Goal: Task Accomplishment & Management: Manage account settings

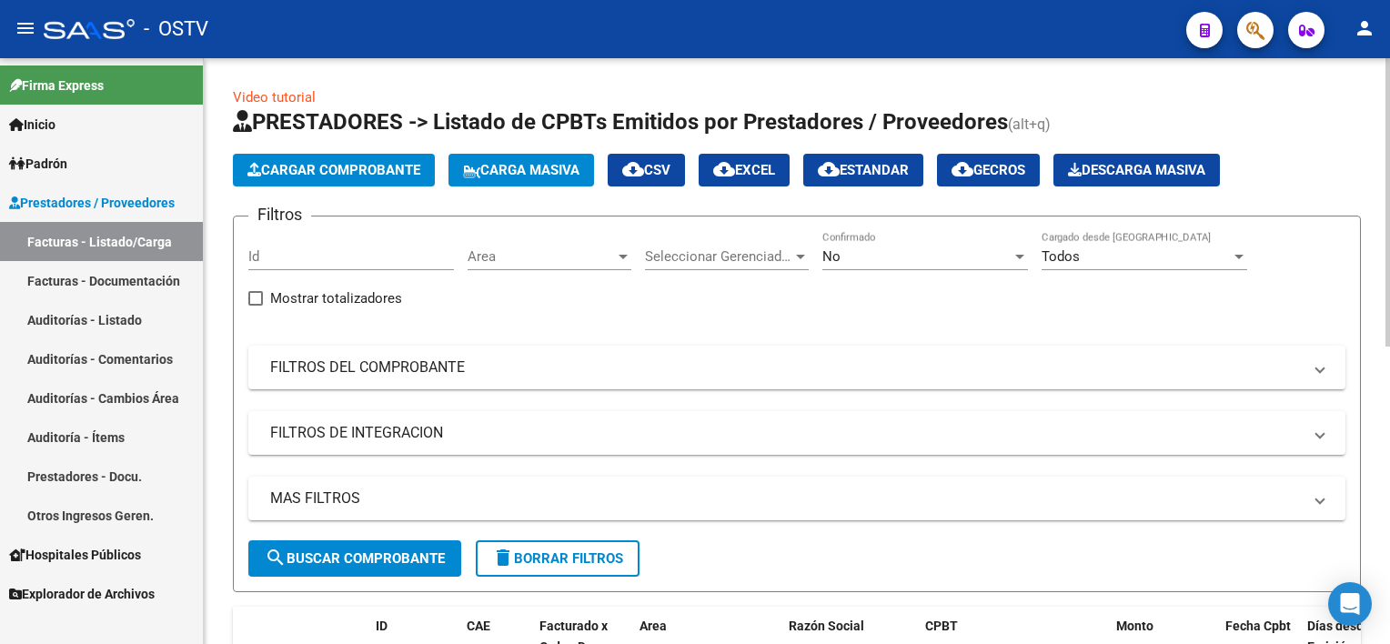
click at [878, 255] on div "No" at bounding box center [916, 256] width 189 height 16
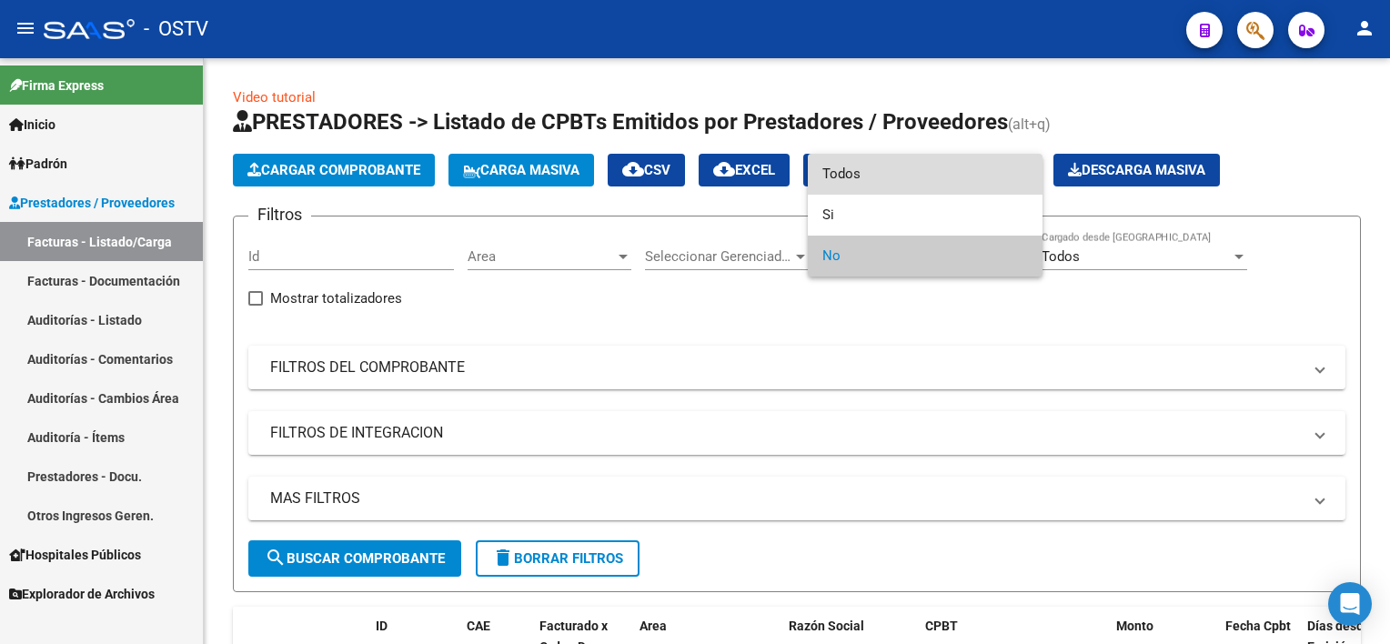
click at [862, 178] on span "Todos" at bounding box center [925, 174] width 206 height 41
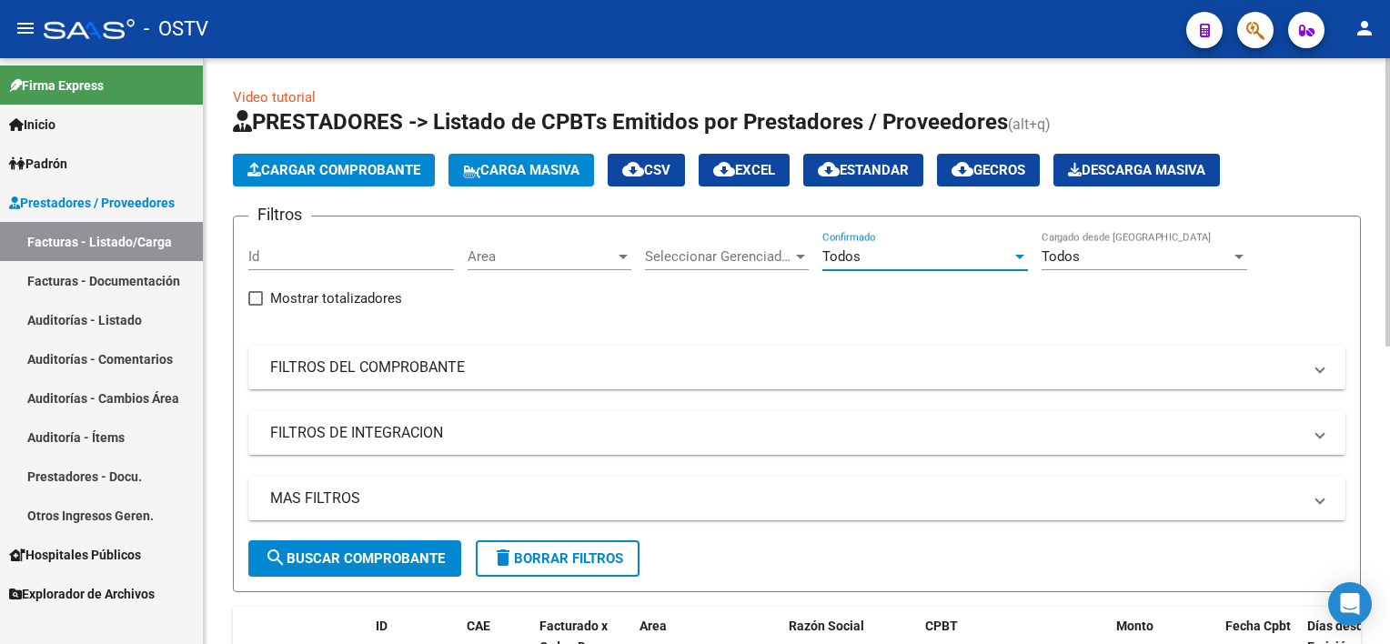
click at [449, 366] on mat-panel-title "FILTROS DEL COMPROBANTE" at bounding box center [785, 367] width 1031 height 20
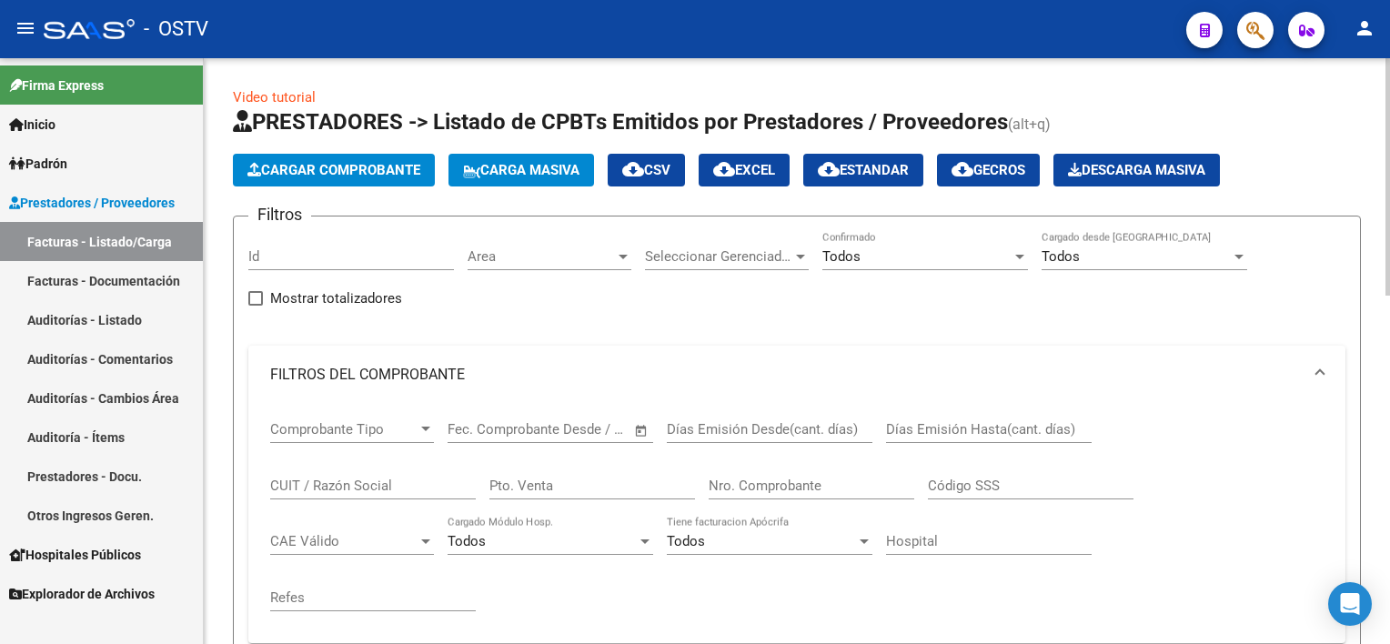
click at [795, 483] on input "Nro. Comprobante" at bounding box center [811, 485] width 206 height 16
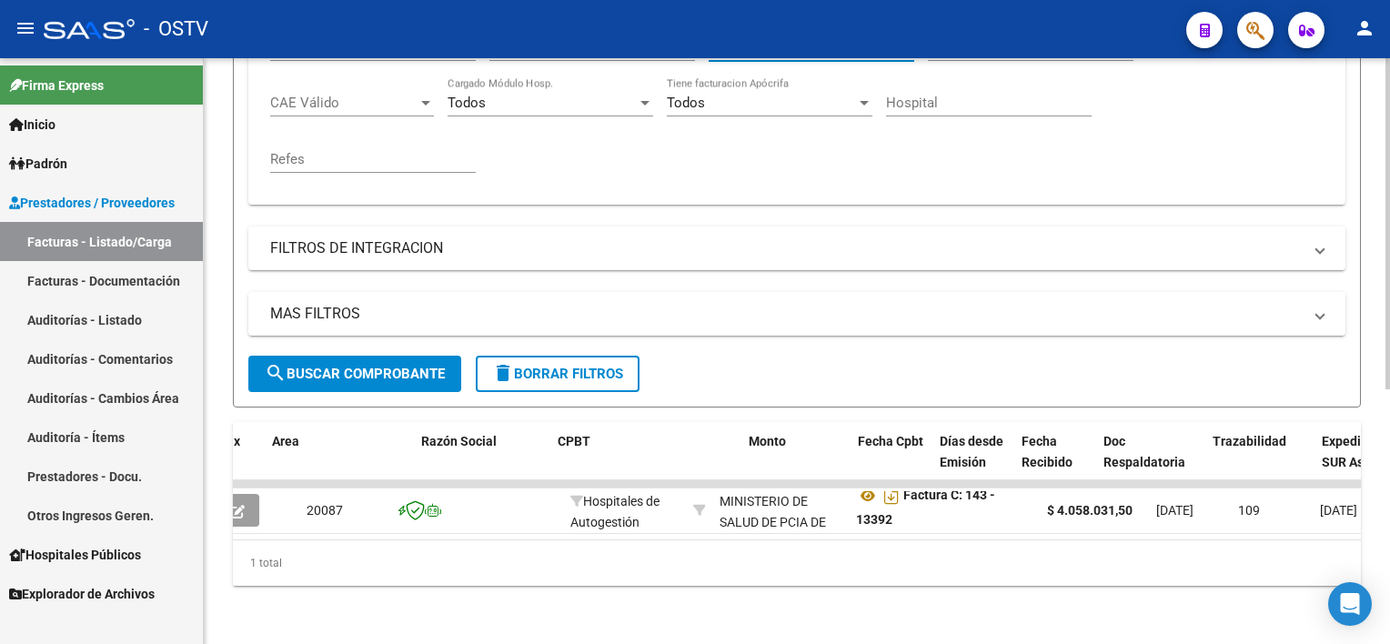
scroll to position [0, 367]
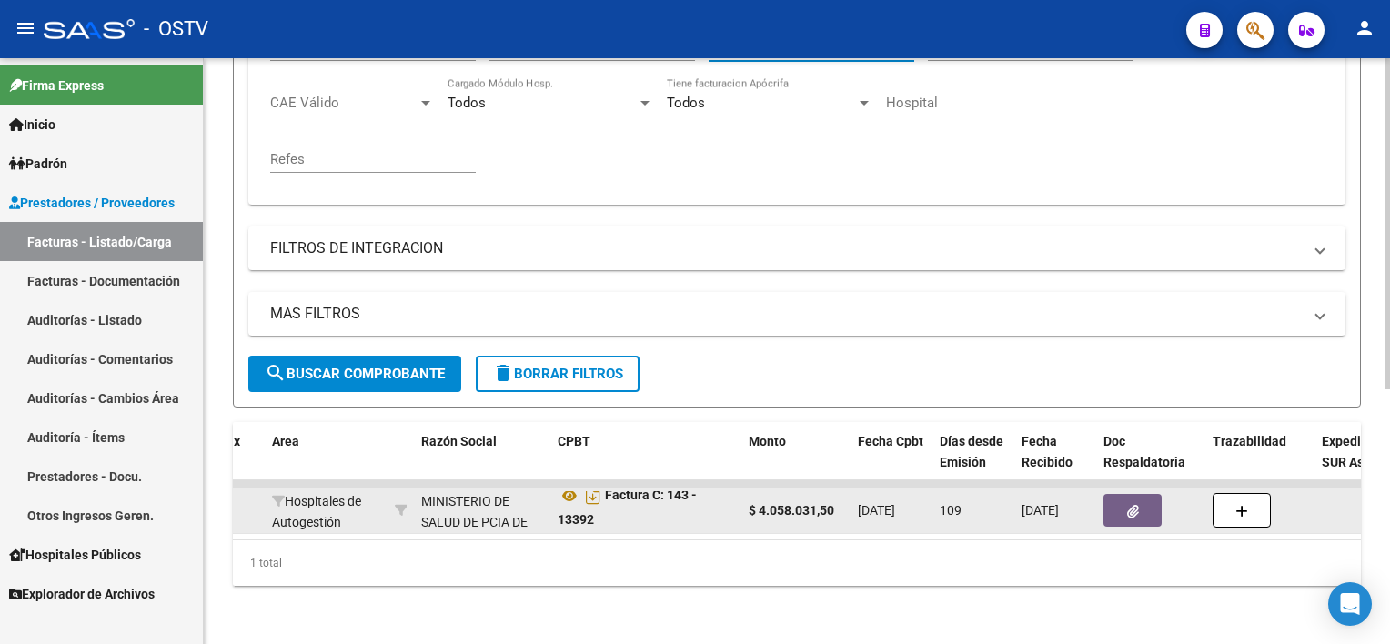
click at [1124, 499] on button "button" at bounding box center [1132, 510] width 58 height 33
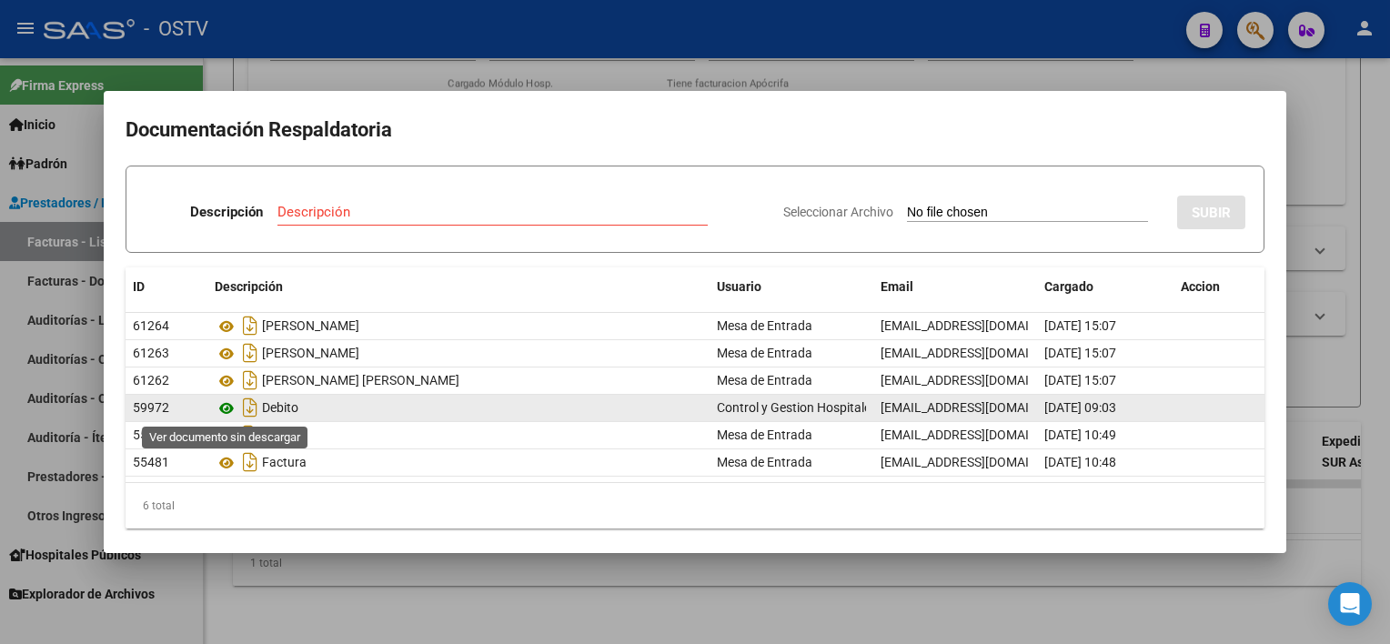
click at [222, 408] on icon at bounding box center [227, 408] width 24 height 22
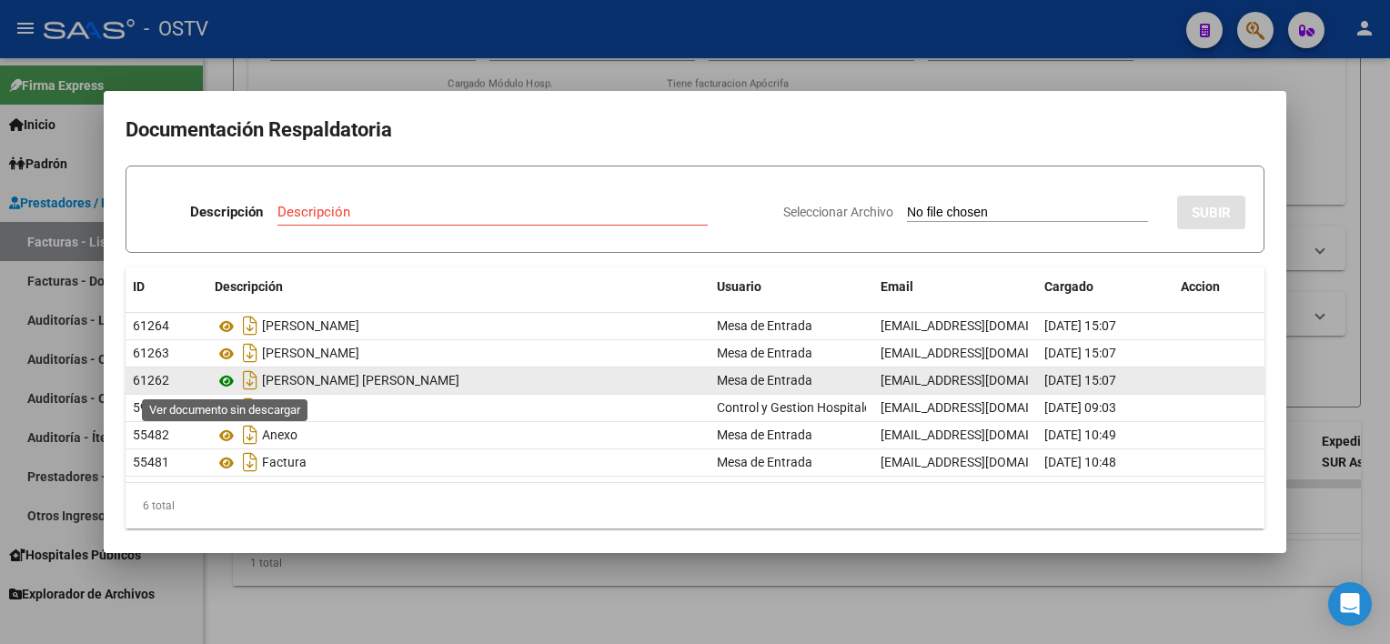
click at [224, 378] on icon at bounding box center [227, 381] width 24 height 22
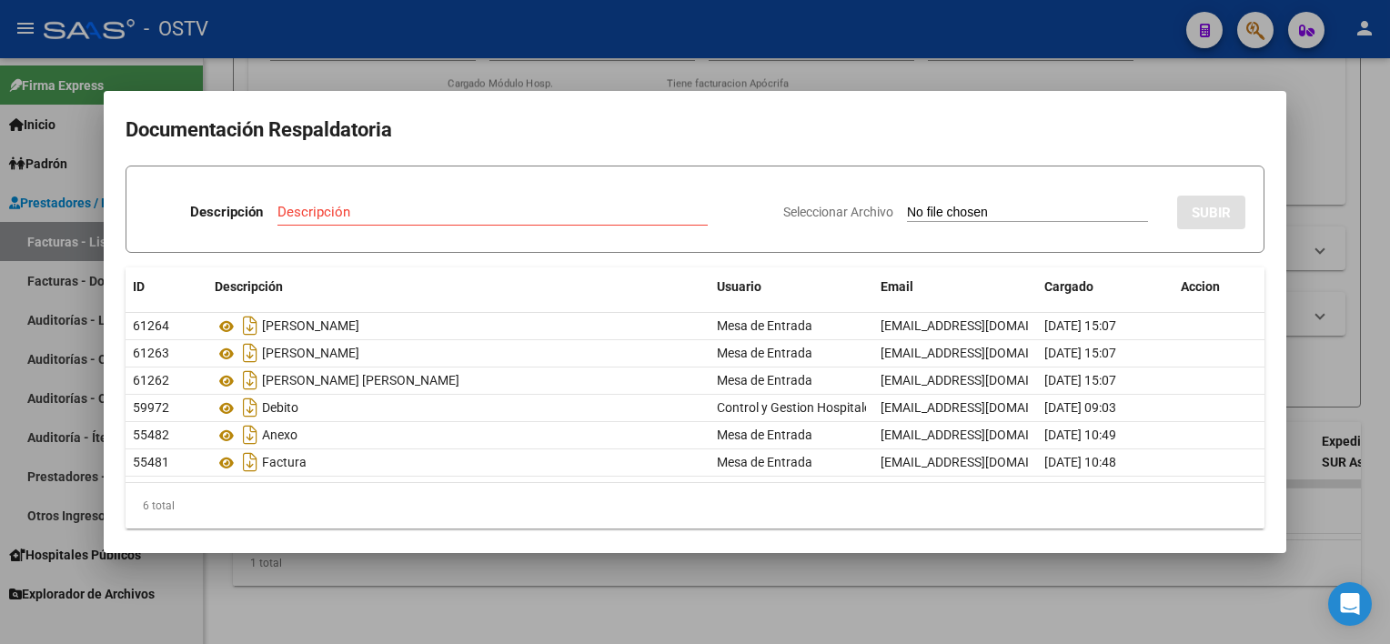
click at [450, 567] on div at bounding box center [695, 322] width 1390 height 644
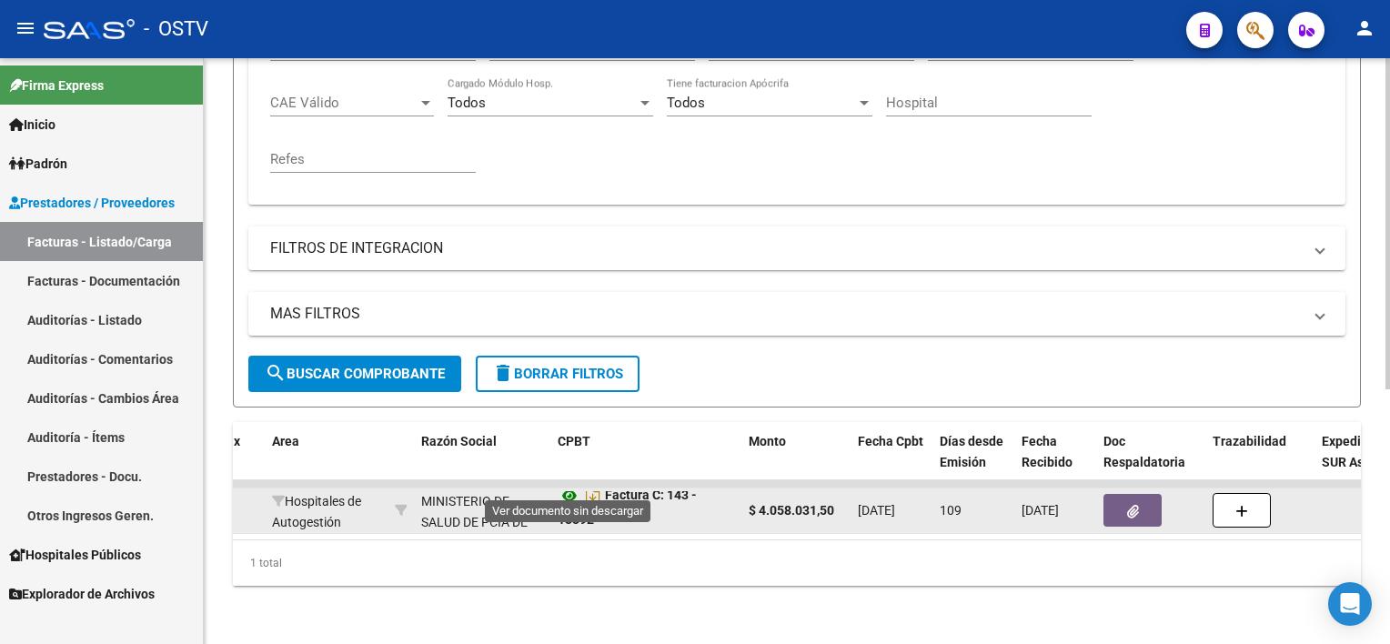
click at [567, 485] on icon at bounding box center [569, 496] width 24 height 22
click at [1116, 494] on button "button" at bounding box center [1132, 510] width 58 height 33
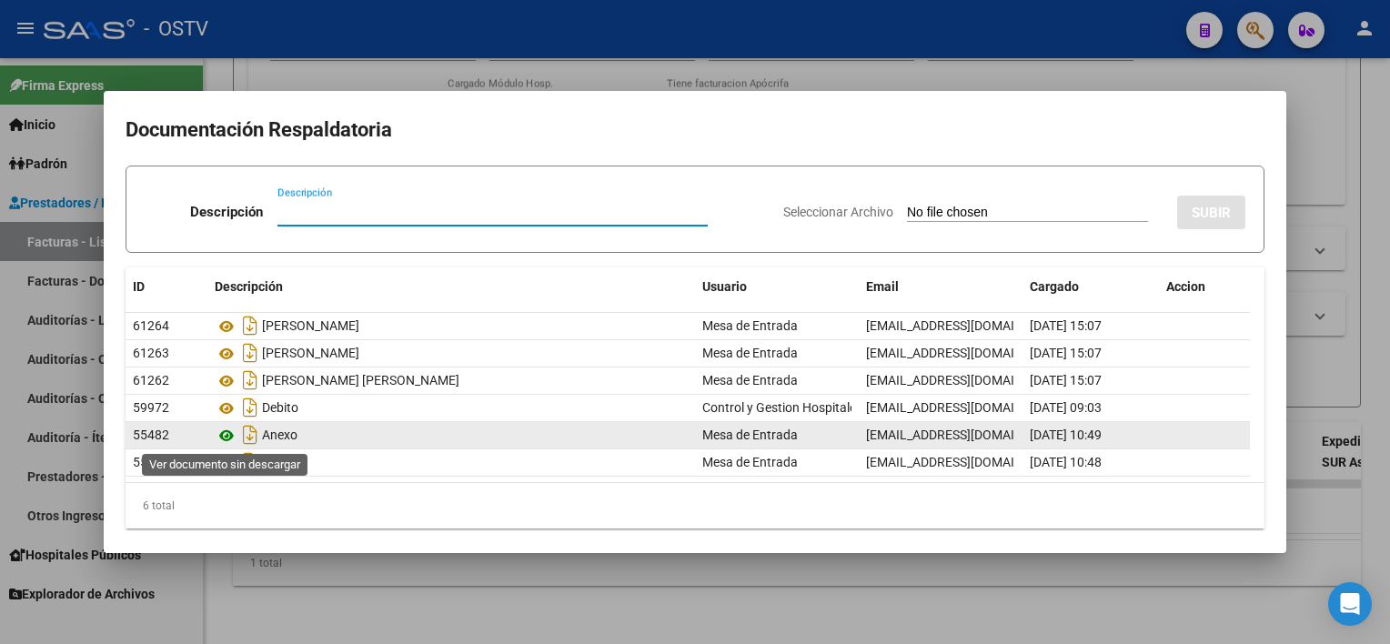
click at [225, 436] on icon at bounding box center [227, 436] width 24 height 22
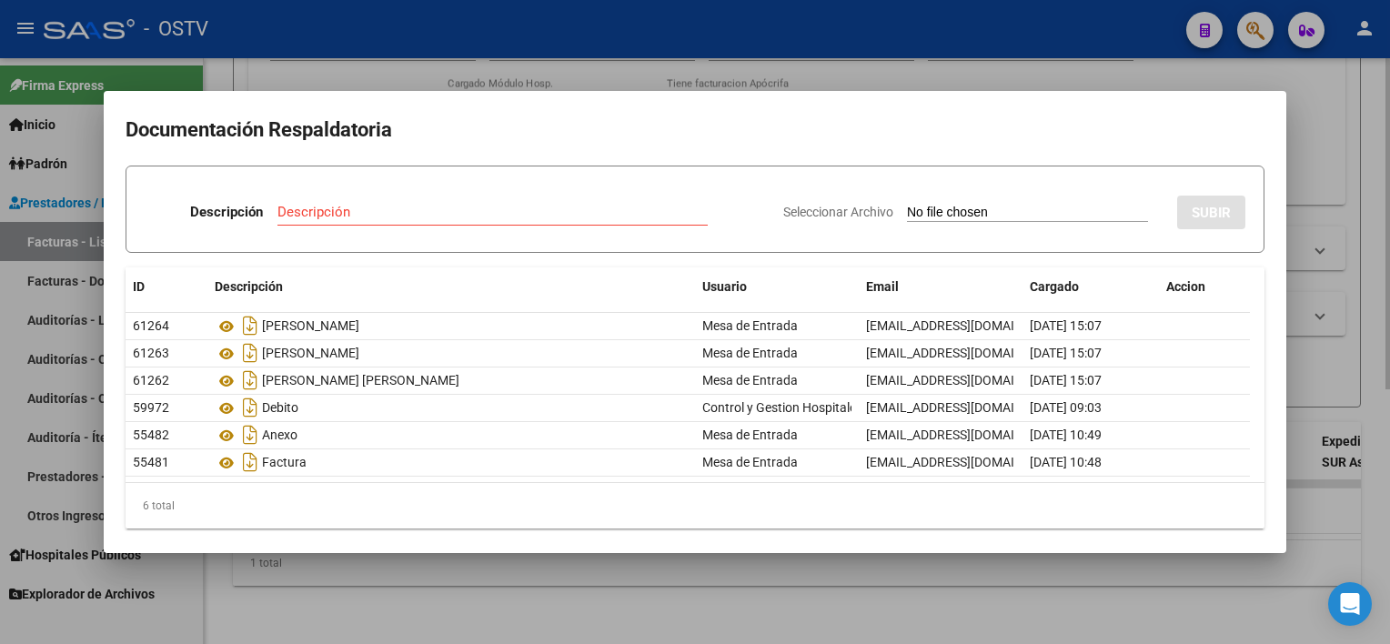
click at [464, 583] on div at bounding box center [695, 322] width 1390 height 644
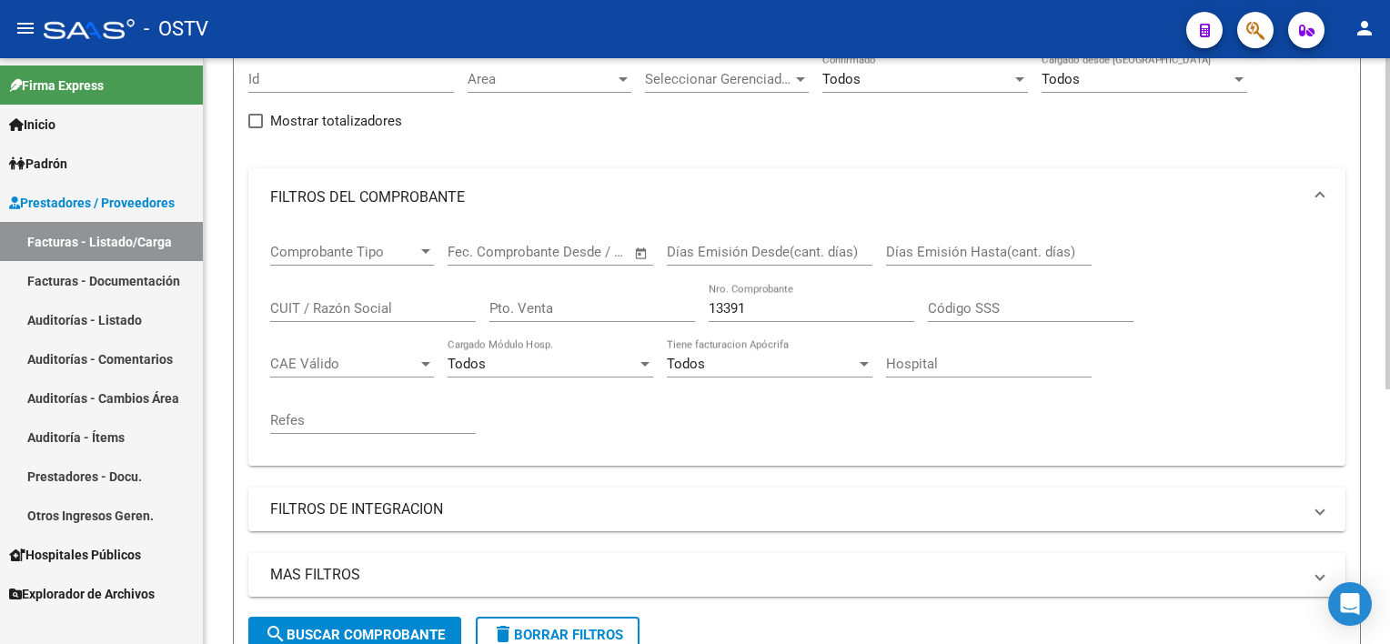
scroll to position [176, 0]
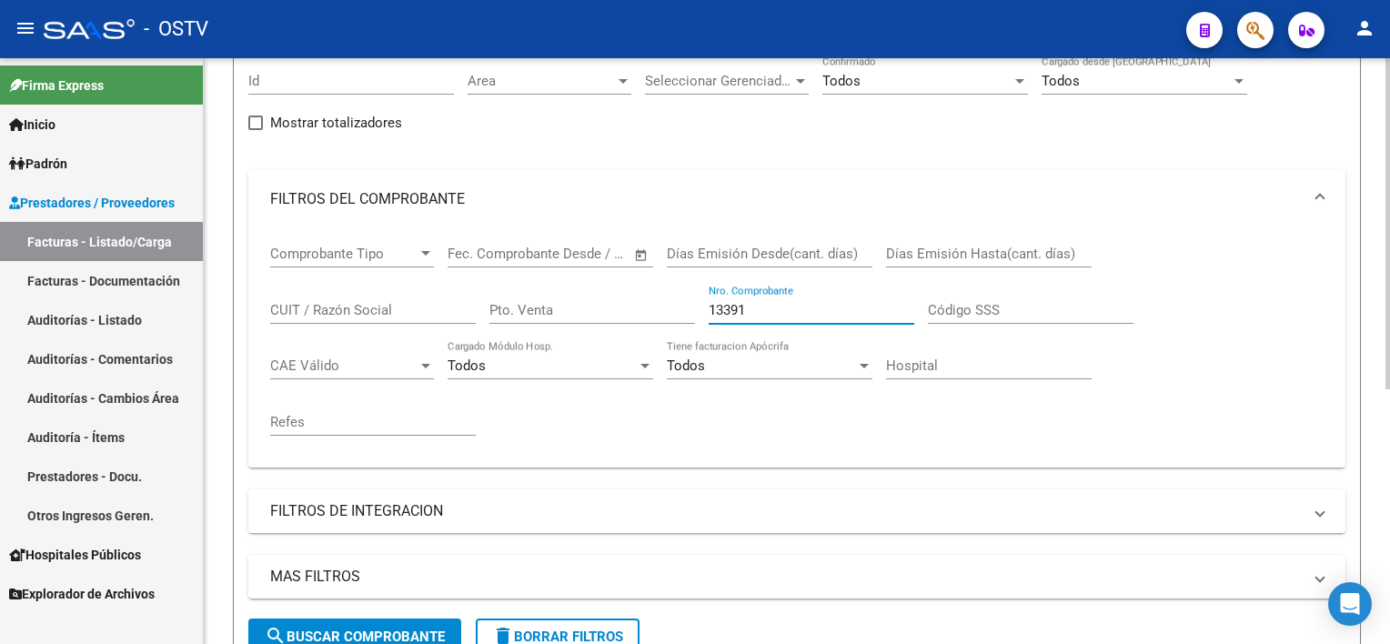
click at [774, 307] on input "13391" at bounding box center [811, 310] width 206 height 16
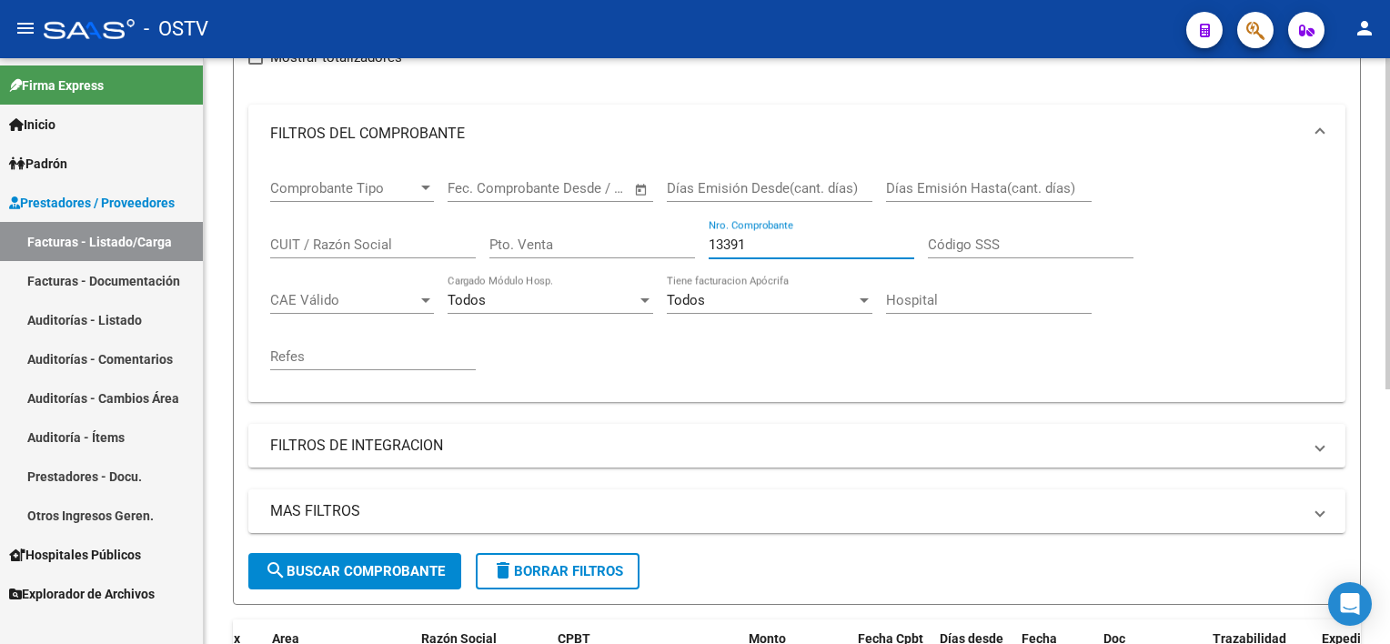
scroll to position [448, 0]
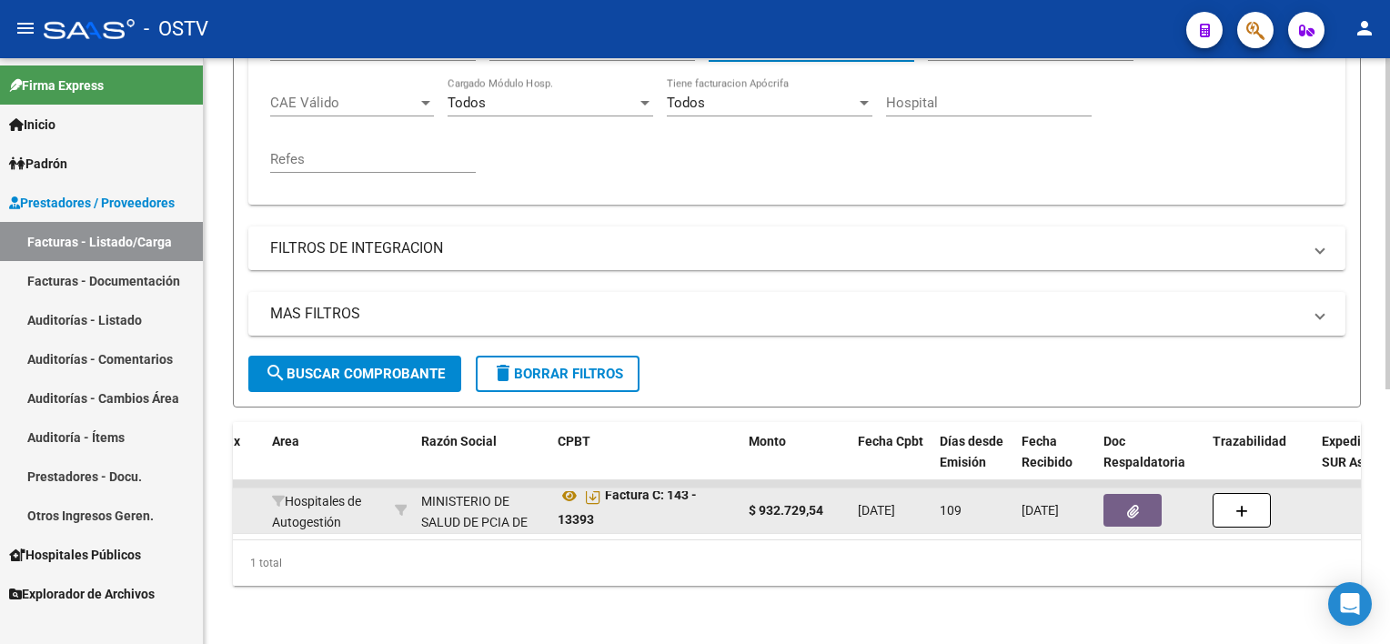
click at [1142, 494] on button "button" at bounding box center [1132, 510] width 58 height 33
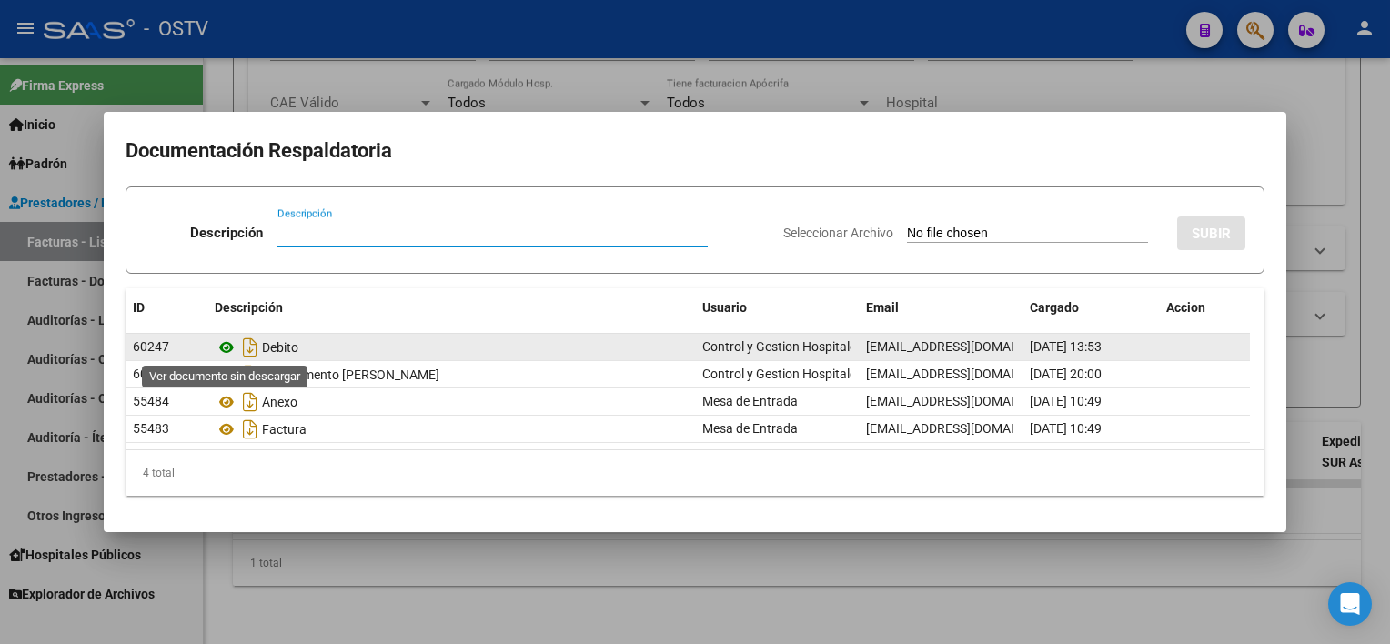
click at [226, 349] on icon at bounding box center [227, 347] width 24 height 22
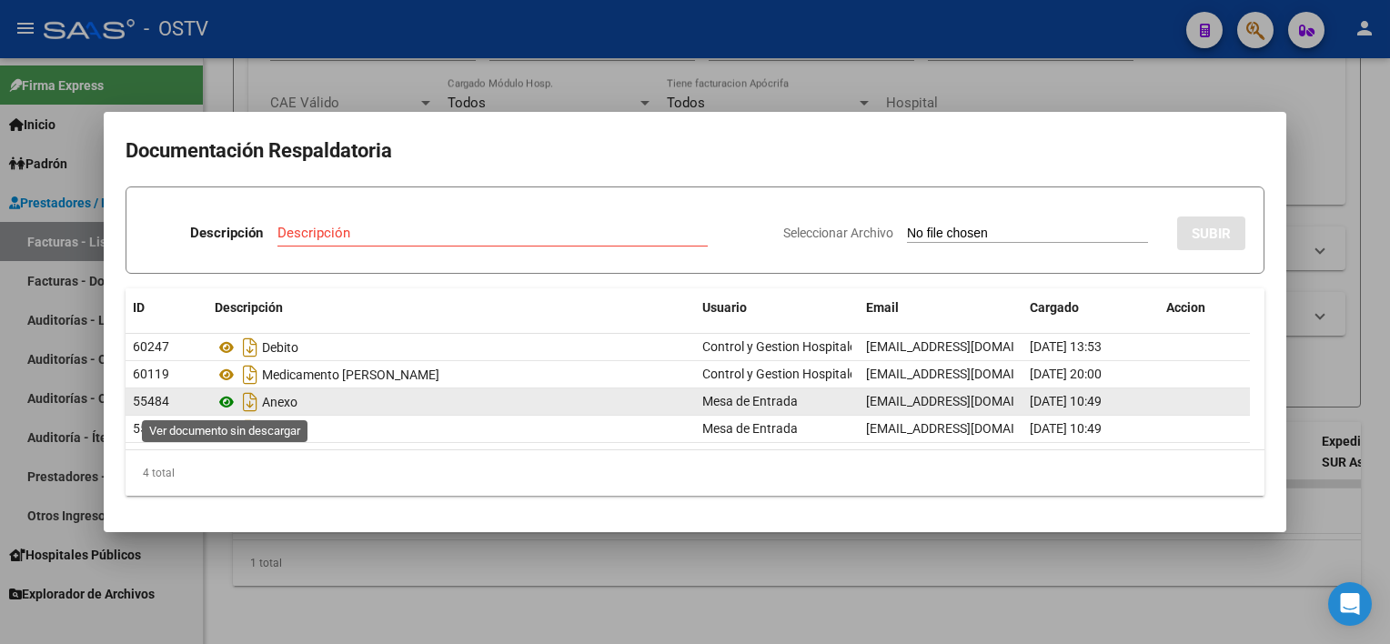
click at [234, 404] on icon at bounding box center [227, 402] width 24 height 22
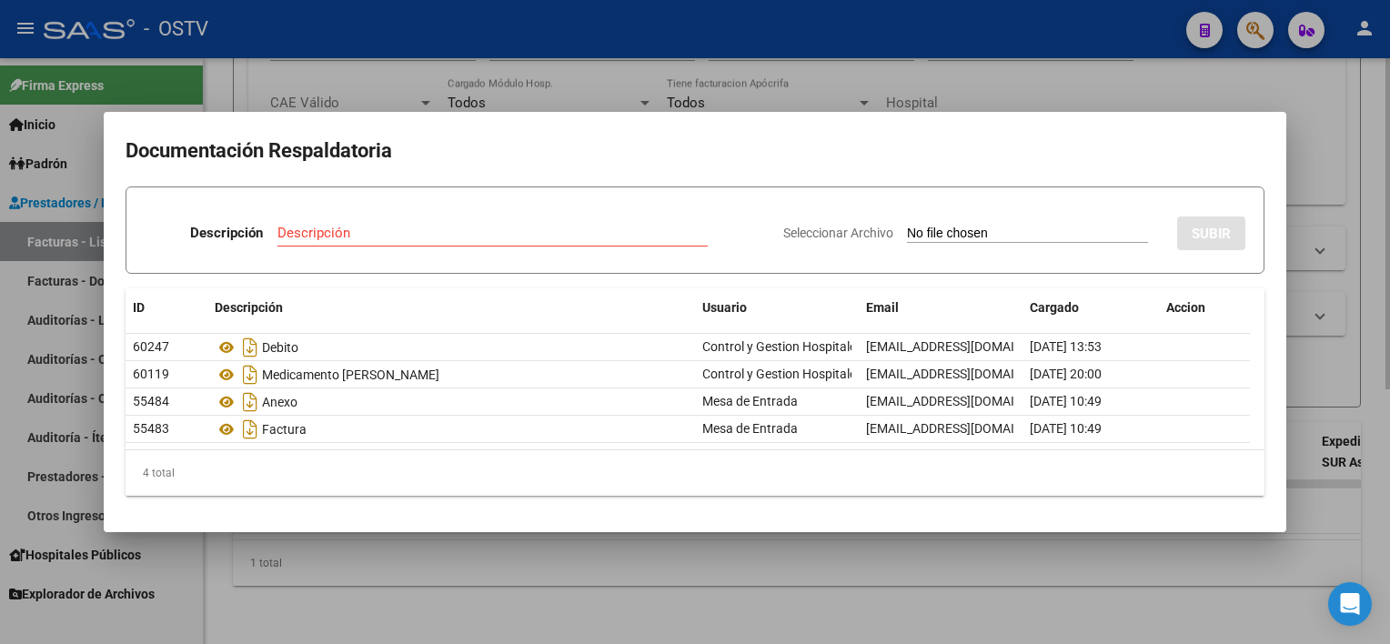
click at [826, 557] on div at bounding box center [695, 322] width 1390 height 644
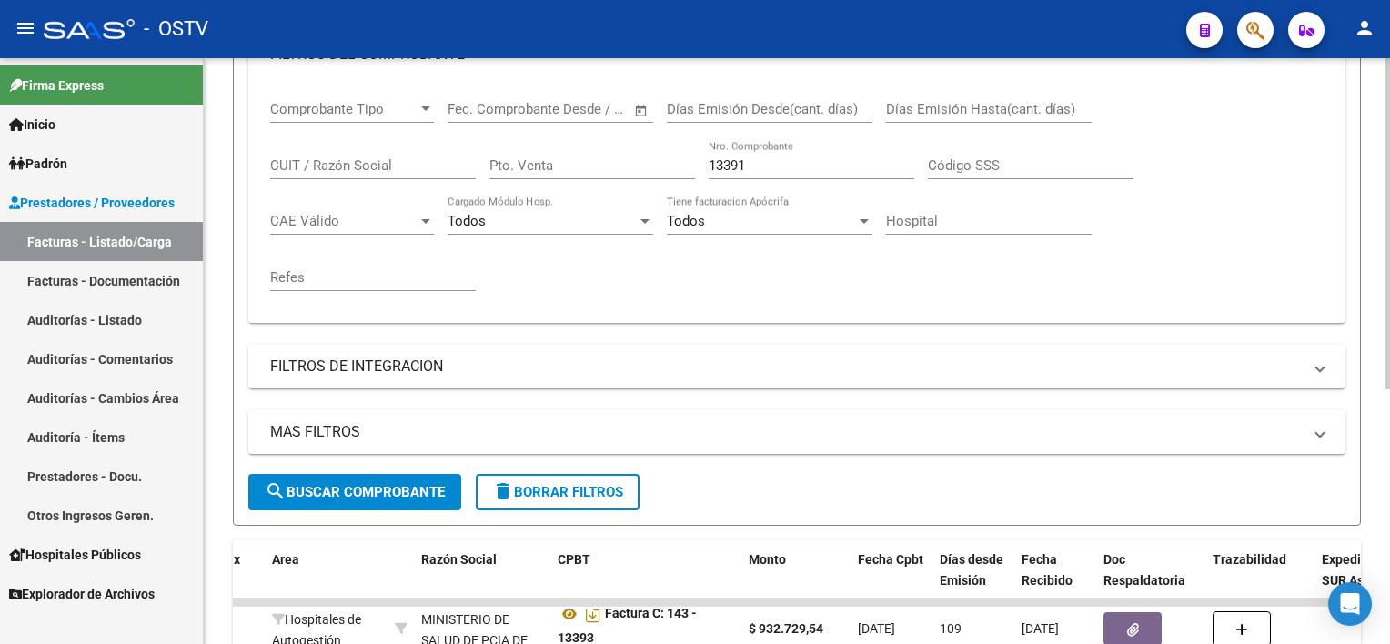
scroll to position [266, 0]
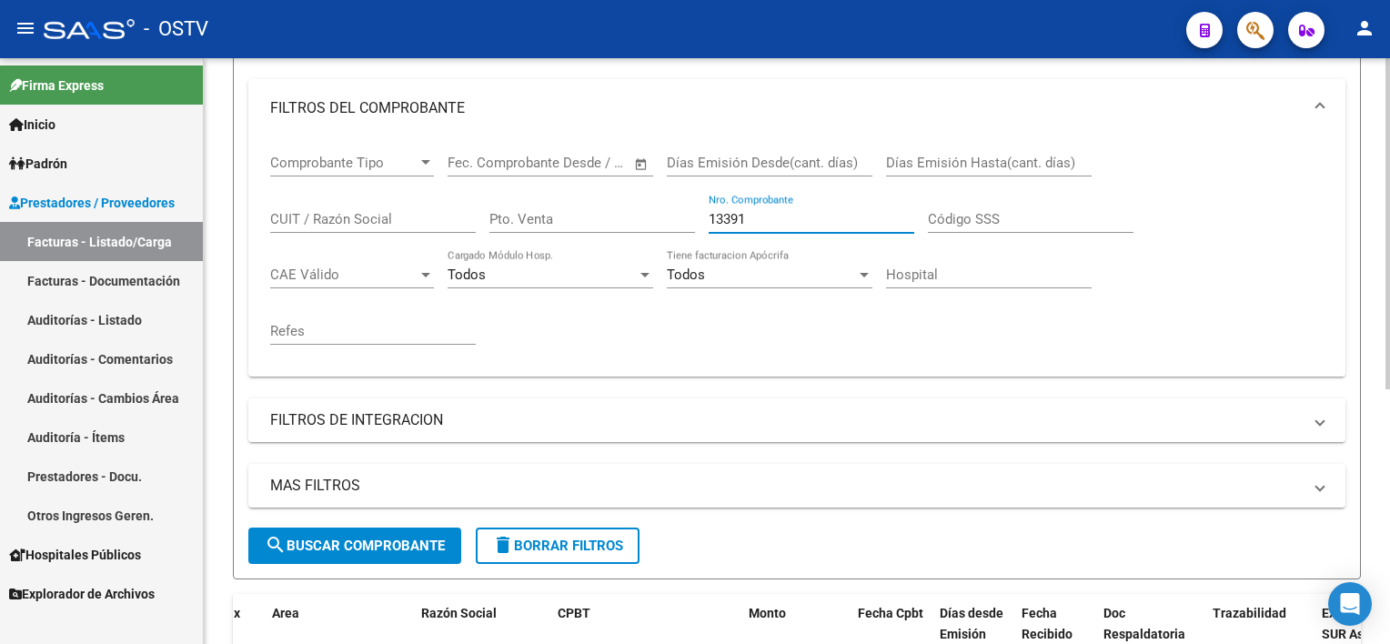
click at [773, 222] on input "13391" at bounding box center [811, 219] width 206 height 16
click at [419, 538] on span "search Buscar Comprobante" at bounding box center [355, 545] width 180 height 16
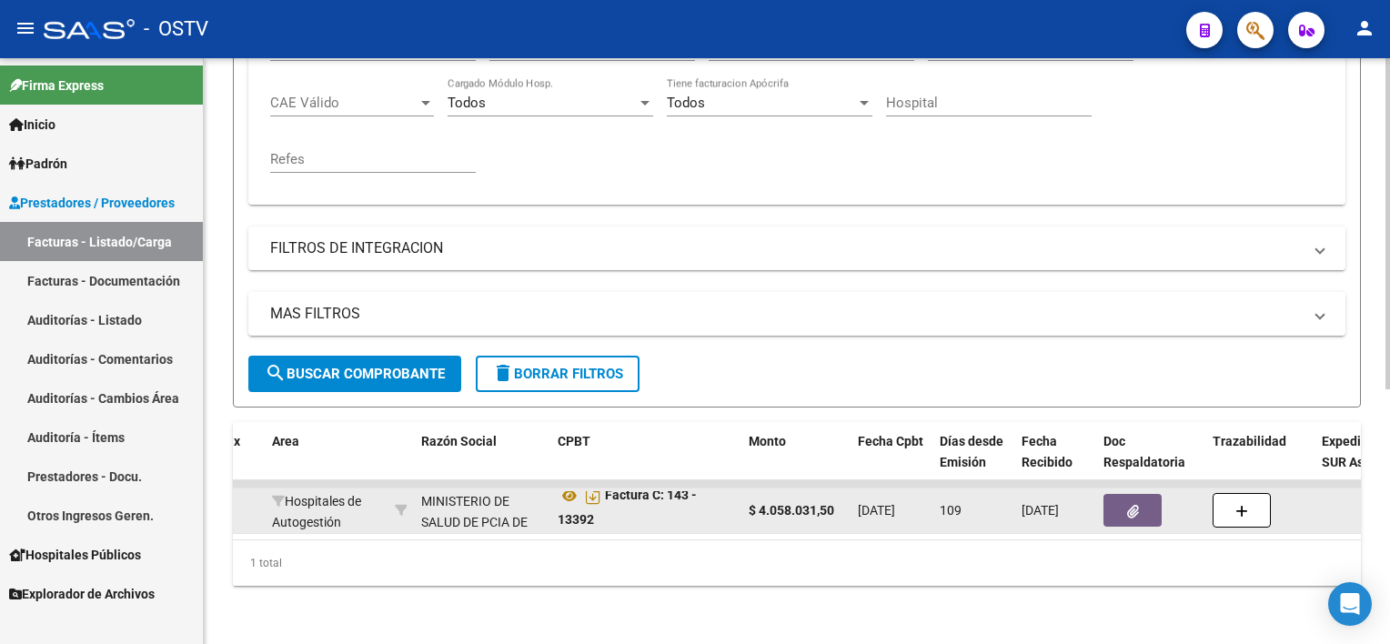
click at [1129, 505] on icon "button" at bounding box center [1133, 512] width 12 height 14
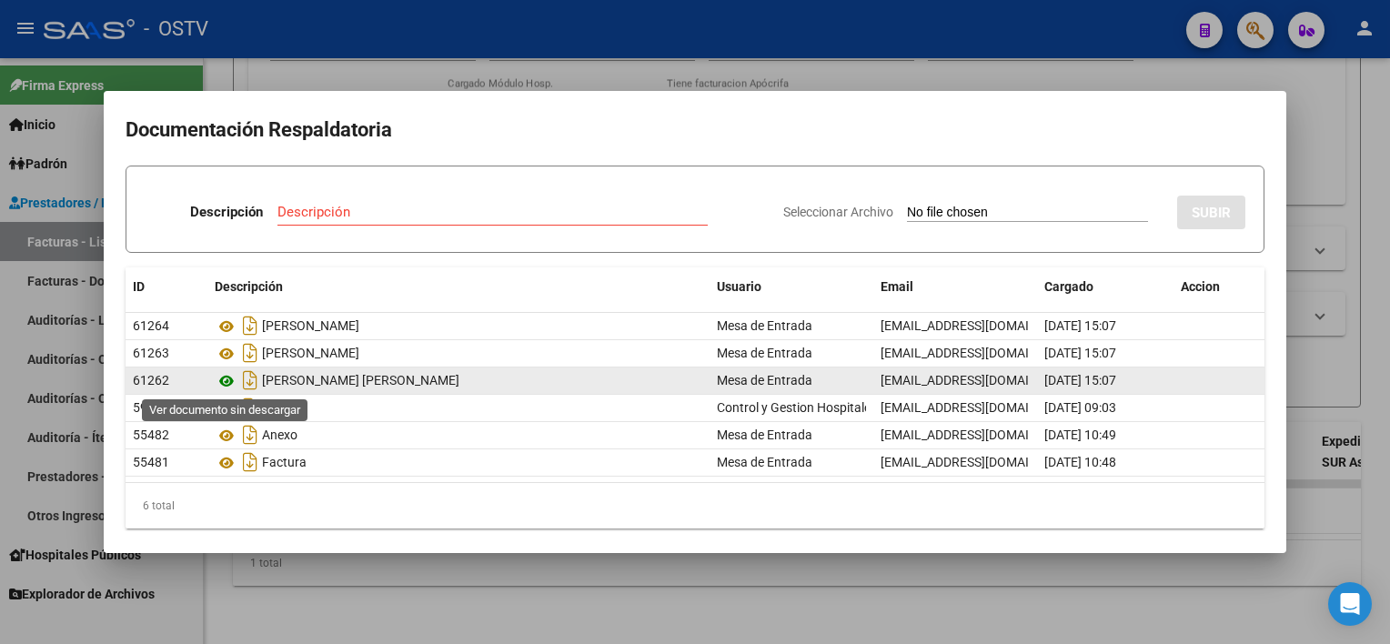
click at [226, 381] on icon at bounding box center [227, 381] width 24 height 22
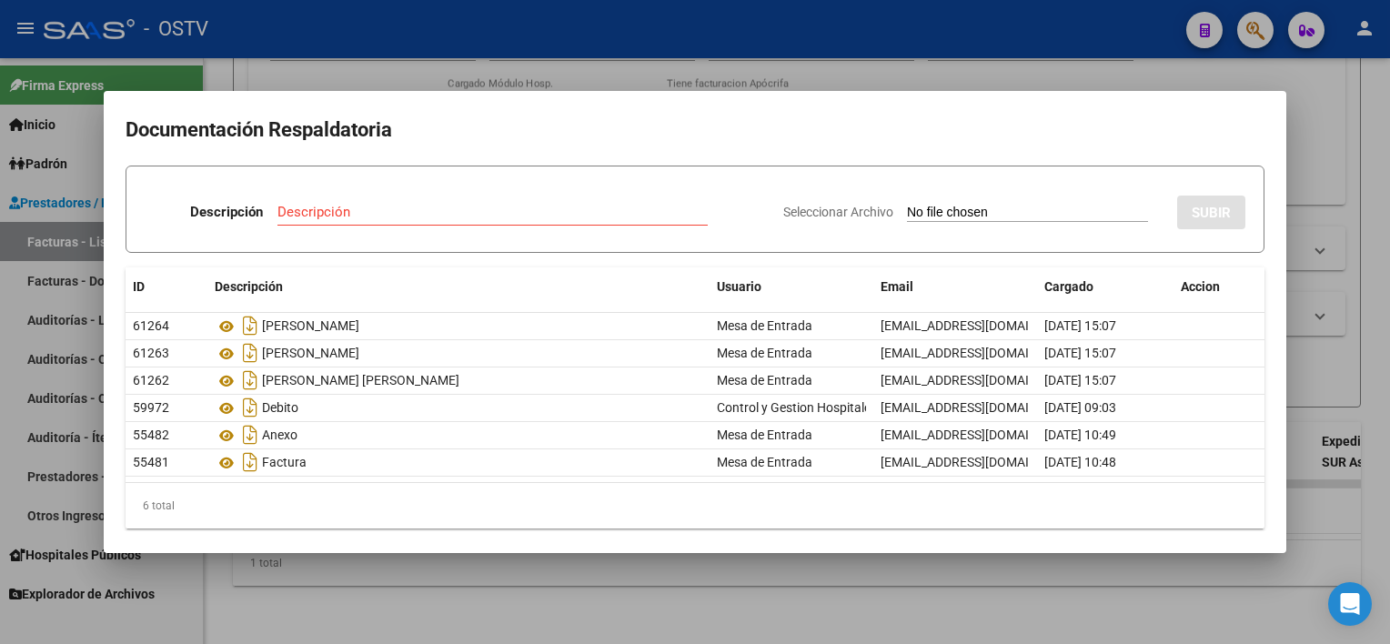
click at [375, 605] on div at bounding box center [695, 322] width 1390 height 644
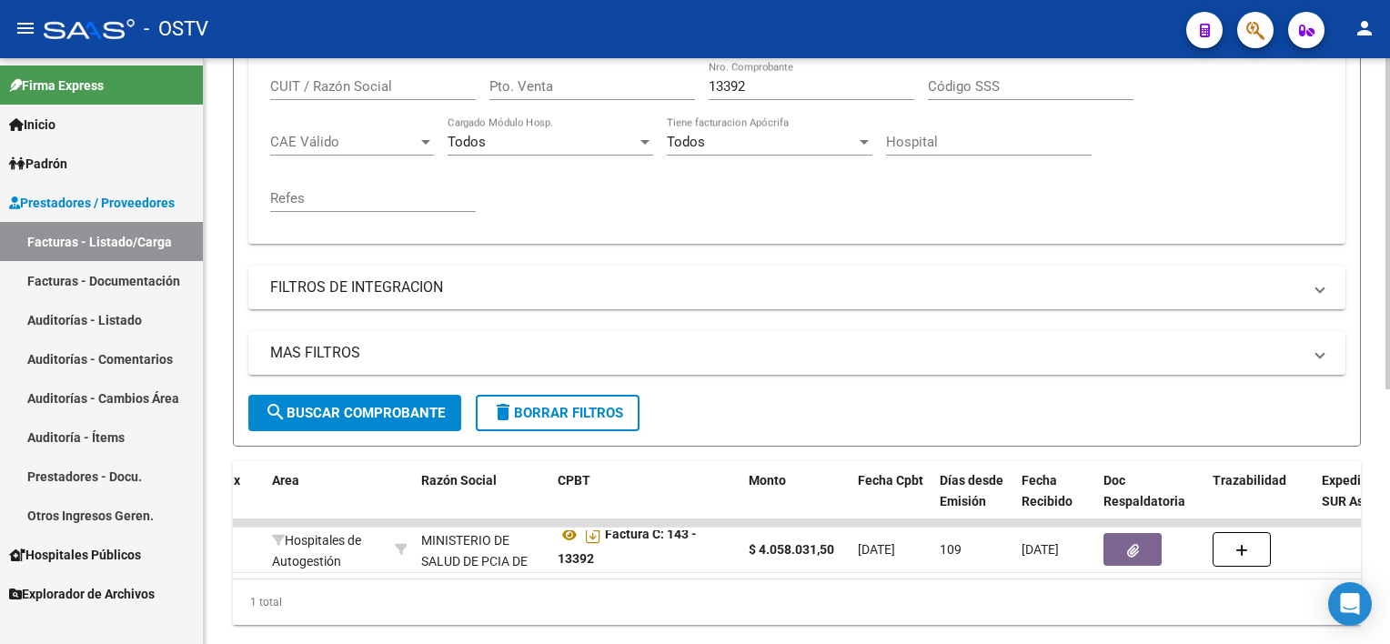
scroll to position [357, 0]
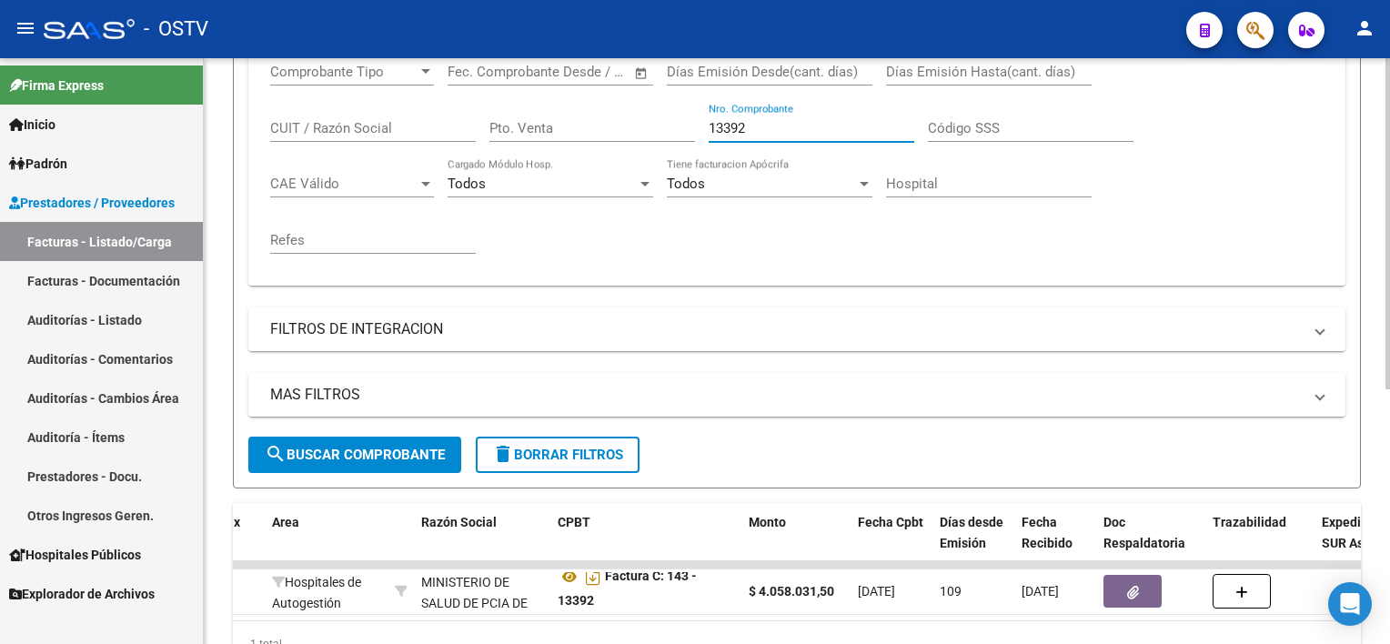
click at [782, 131] on input "13392" at bounding box center [811, 128] width 206 height 16
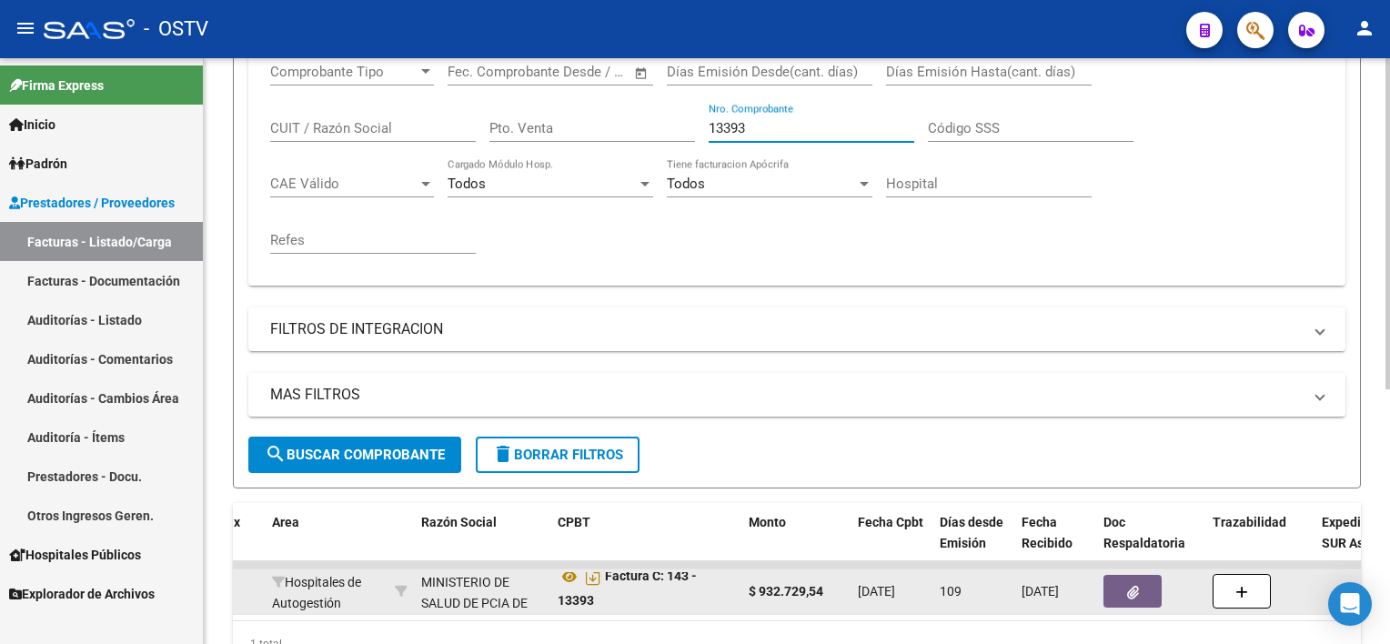
type input "13393"
click at [1116, 593] on button "button" at bounding box center [1132, 591] width 58 height 33
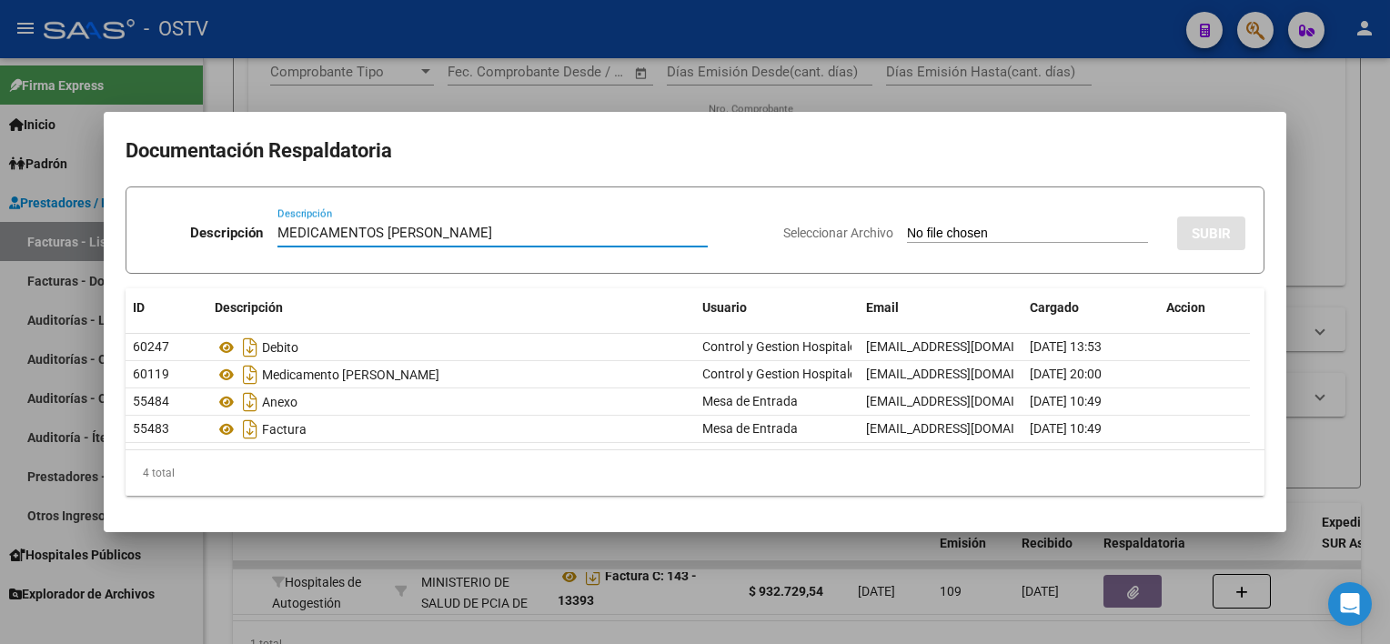
type input "MEDICAMENTOS [PERSON_NAME]"
click at [978, 229] on input "Seleccionar Archivo" at bounding box center [1027, 234] width 241 height 17
type input "C:\fakepath\[PERSON_NAME].pdf"
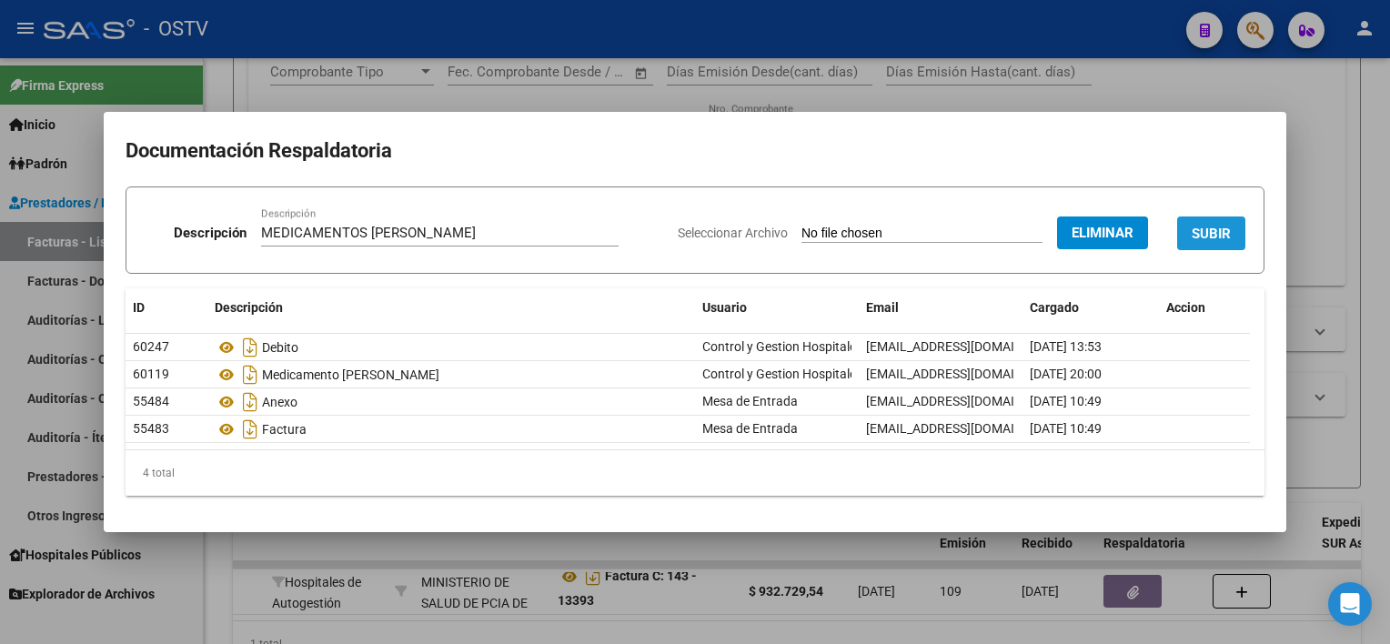
click at [1226, 236] on span "SUBIR" at bounding box center [1210, 234] width 39 height 16
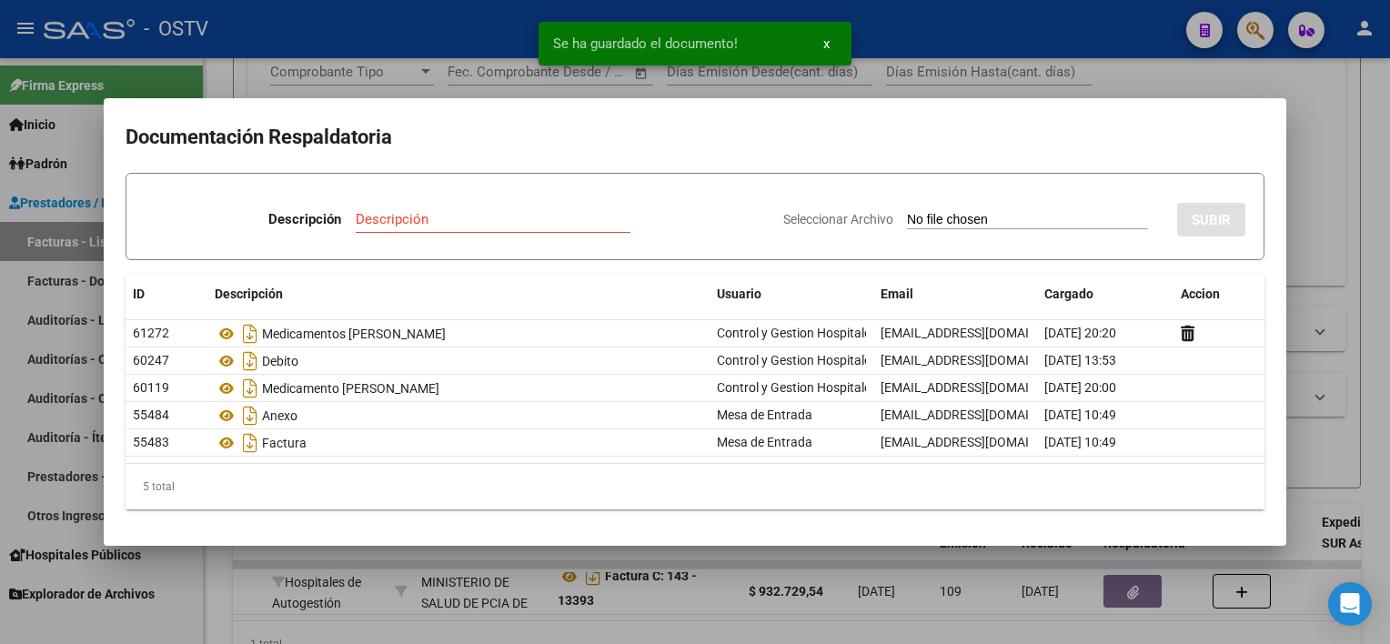
click at [789, 611] on div at bounding box center [695, 322] width 1390 height 644
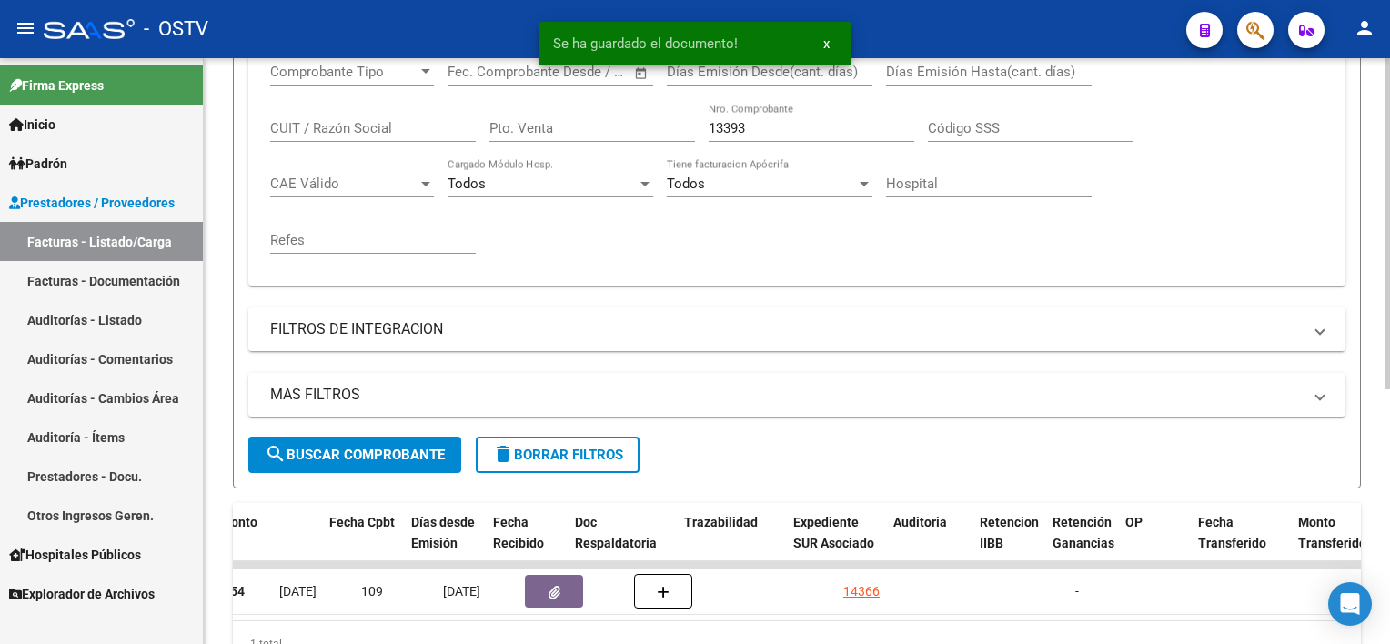
scroll to position [0, 747]
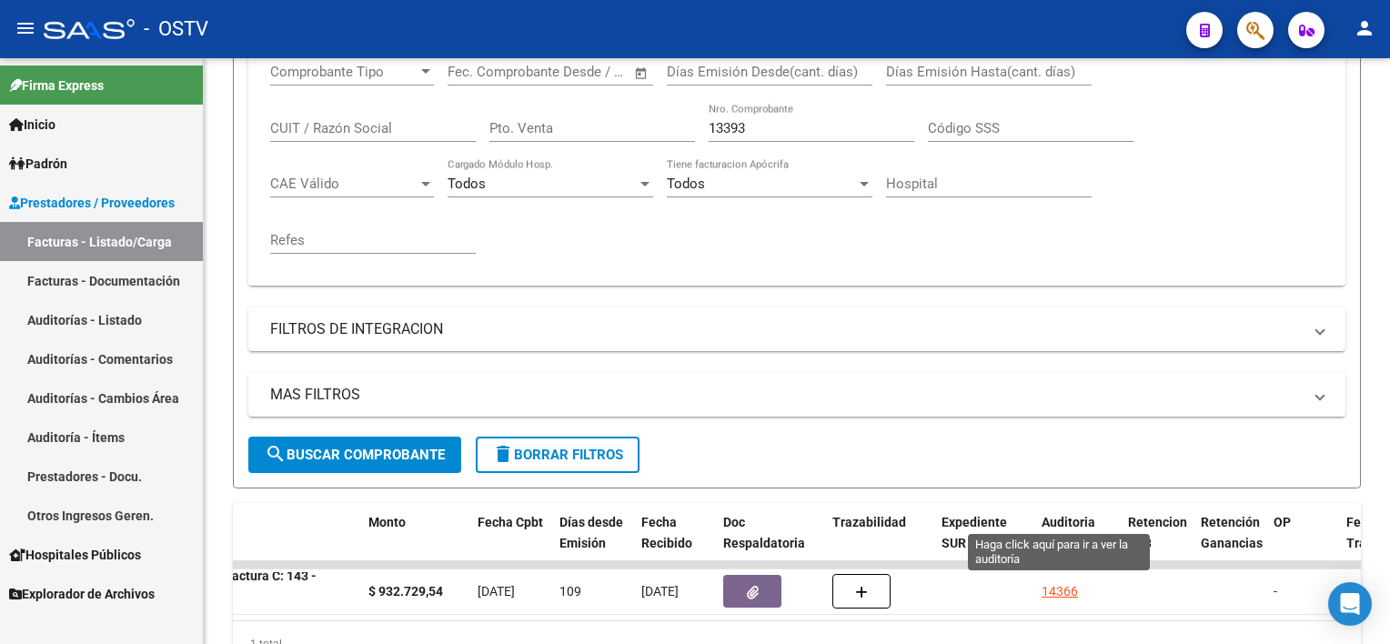
click at [1054, 587] on div "14366" at bounding box center [1059, 591] width 36 height 21
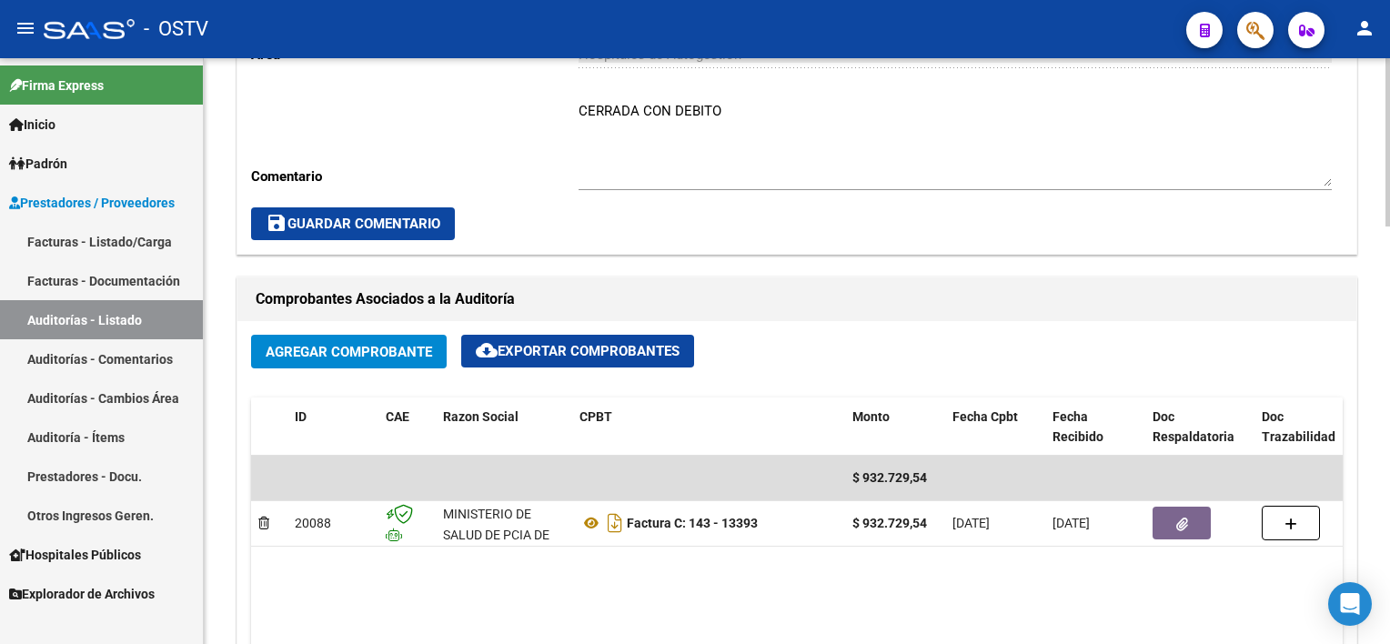
scroll to position [636, 0]
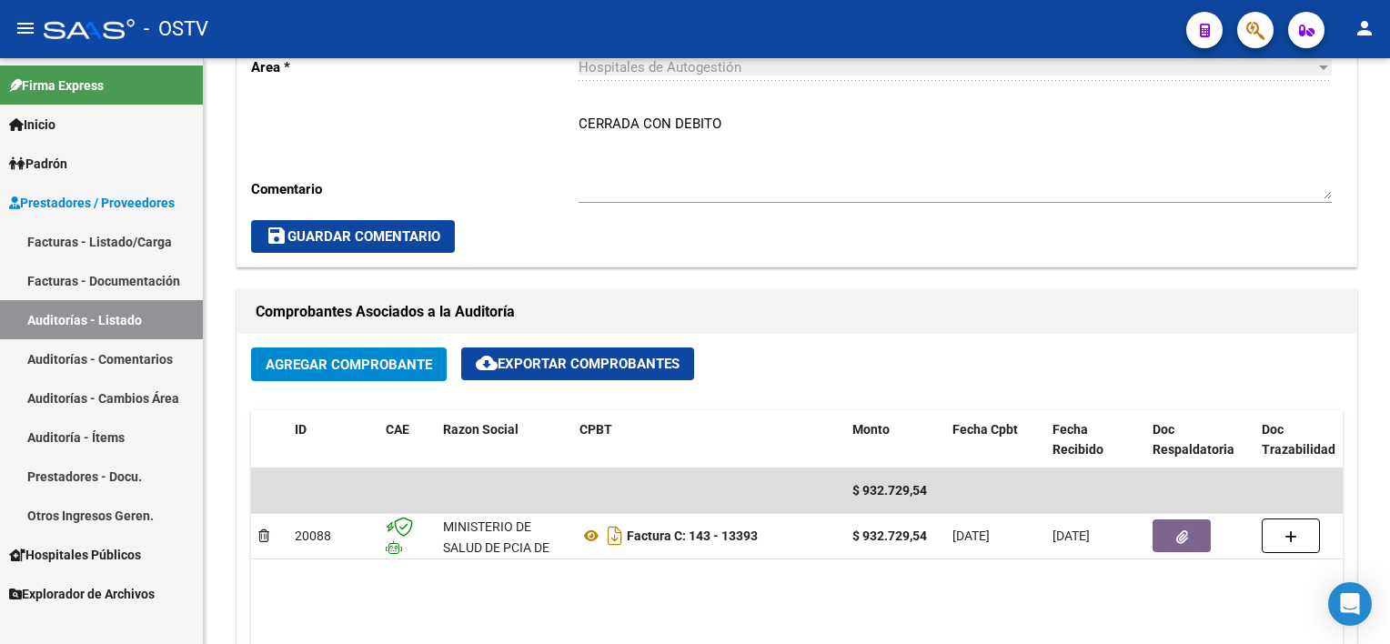
drag, startPoint x: 120, startPoint y: 326, endPoint x: 135, endPoint y: 342, distance: 21.9
click at [120, 326] on link "Auditorías - Listado" at bounding box center [101, 319] width 203 height 39
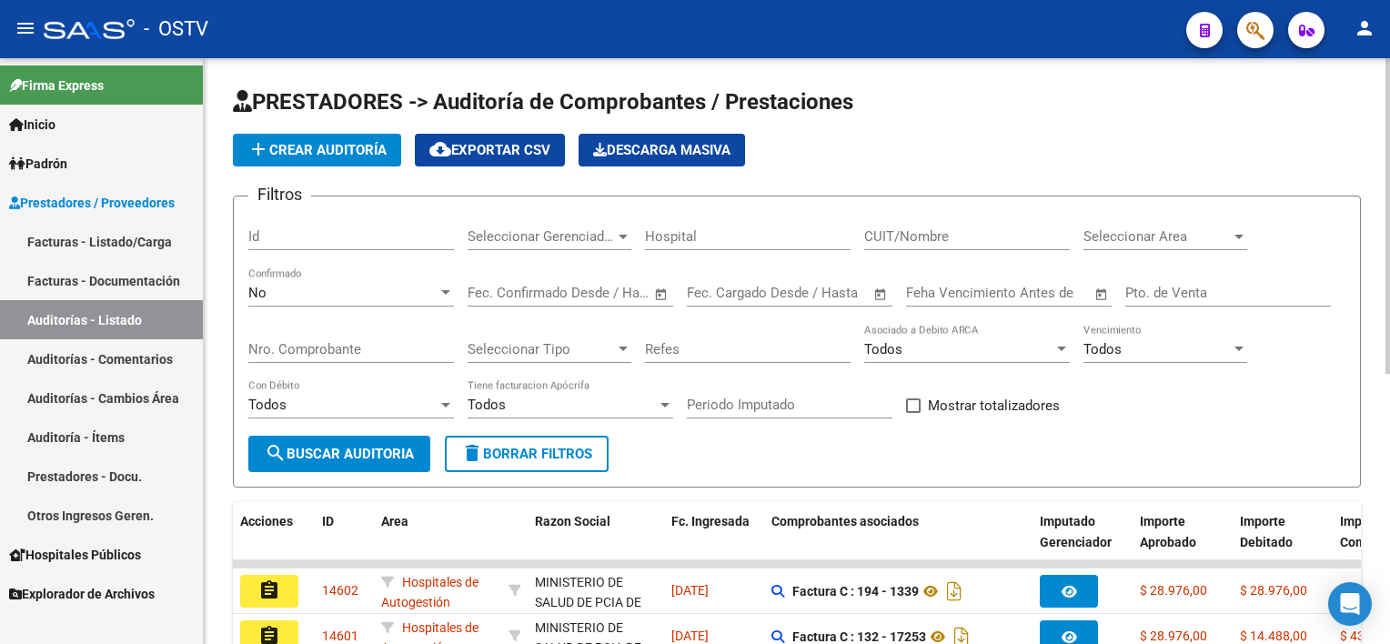
click at [331, 347] on input "Nro. Comprobante" at bounding box center [351, 349] width 206 height 16
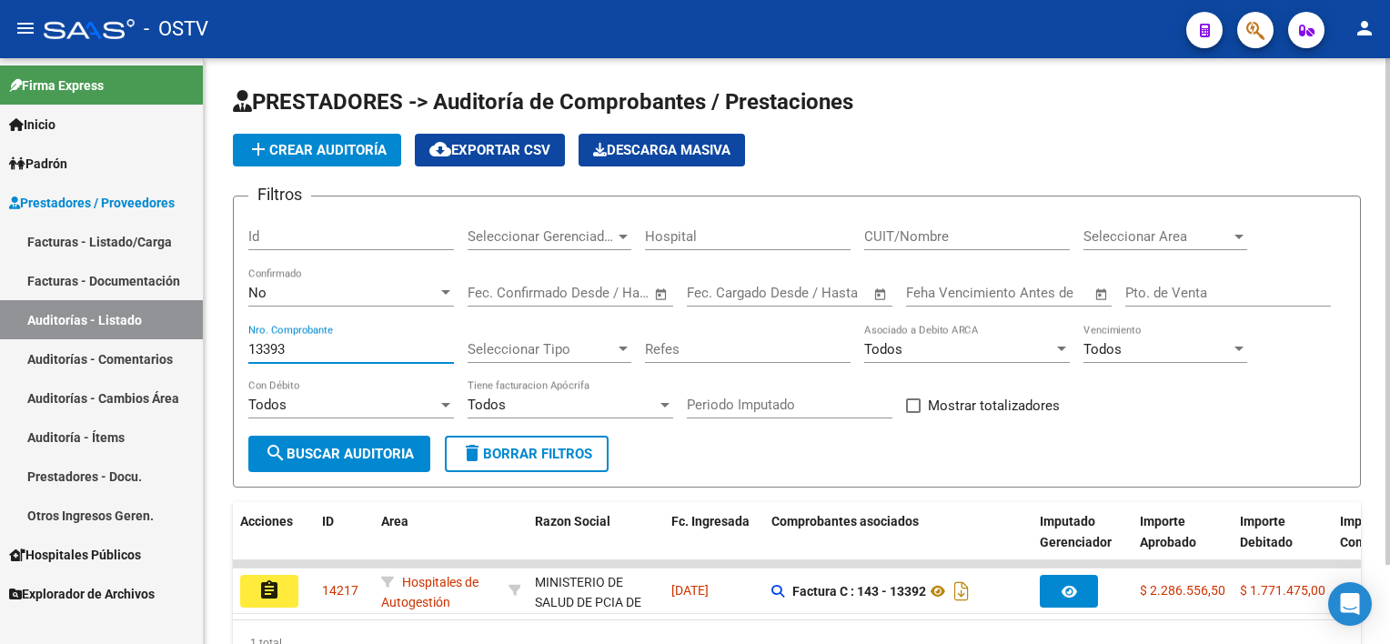
scroll to position [91, 0]
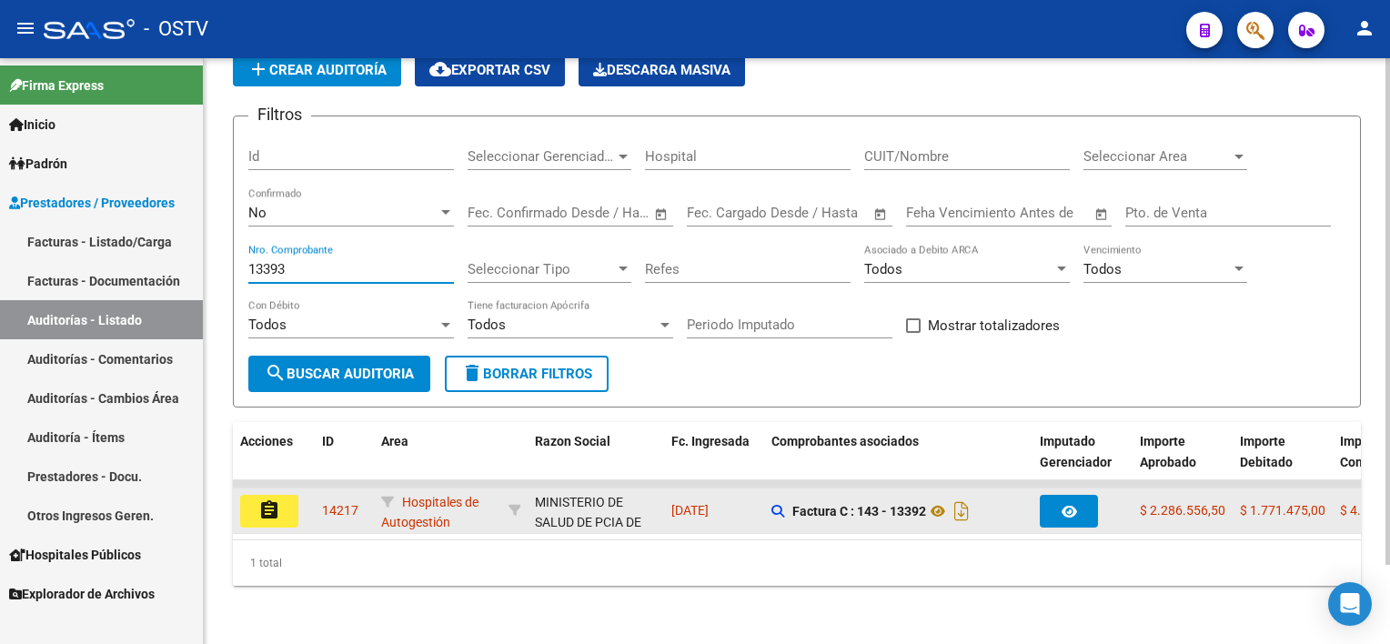
type input "13393"
click at [283, 495] on button "assignment" at bounding box center [269, 511] width 58 height 33
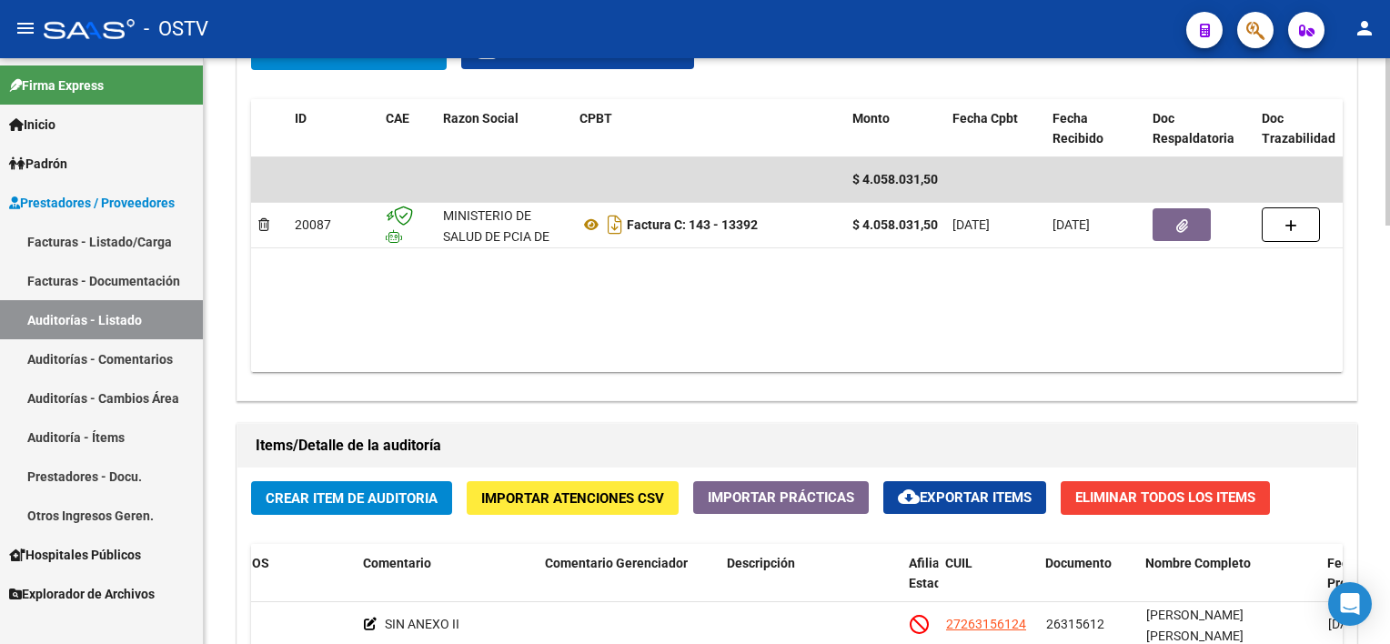
scroll to position [909, 0]
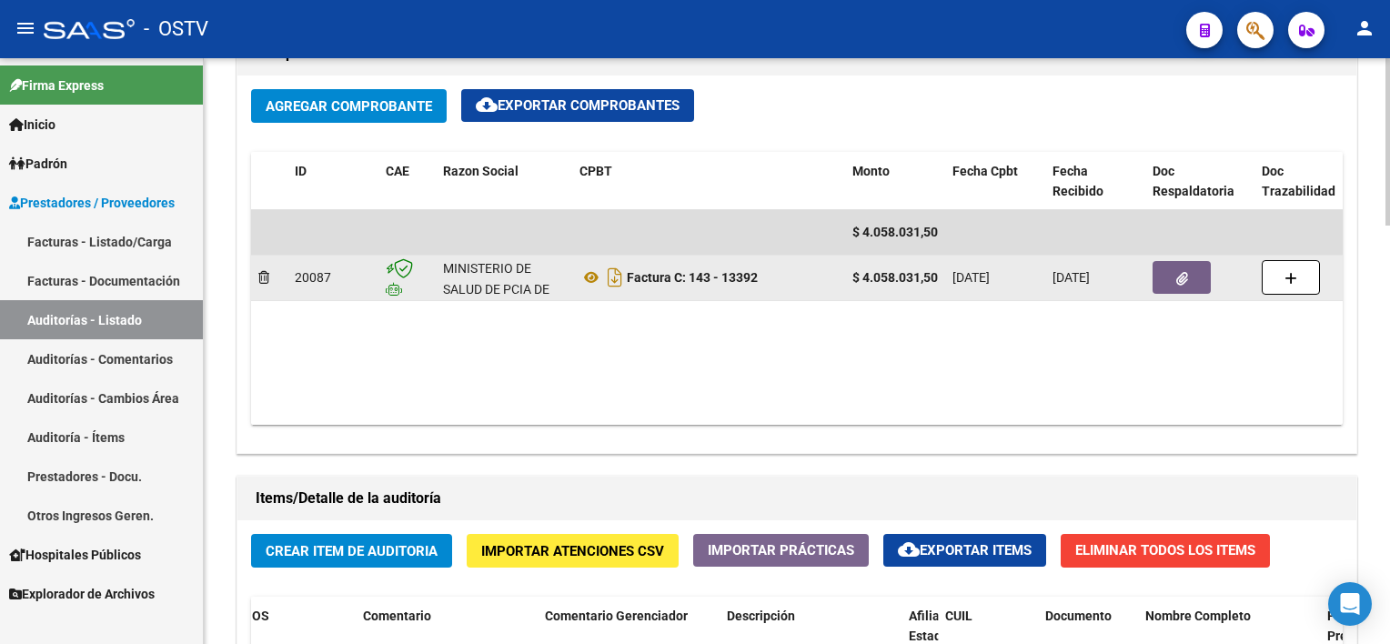
click at [1191, 275] on button "button" at bounding box center [1181, 277] width 58 height 33
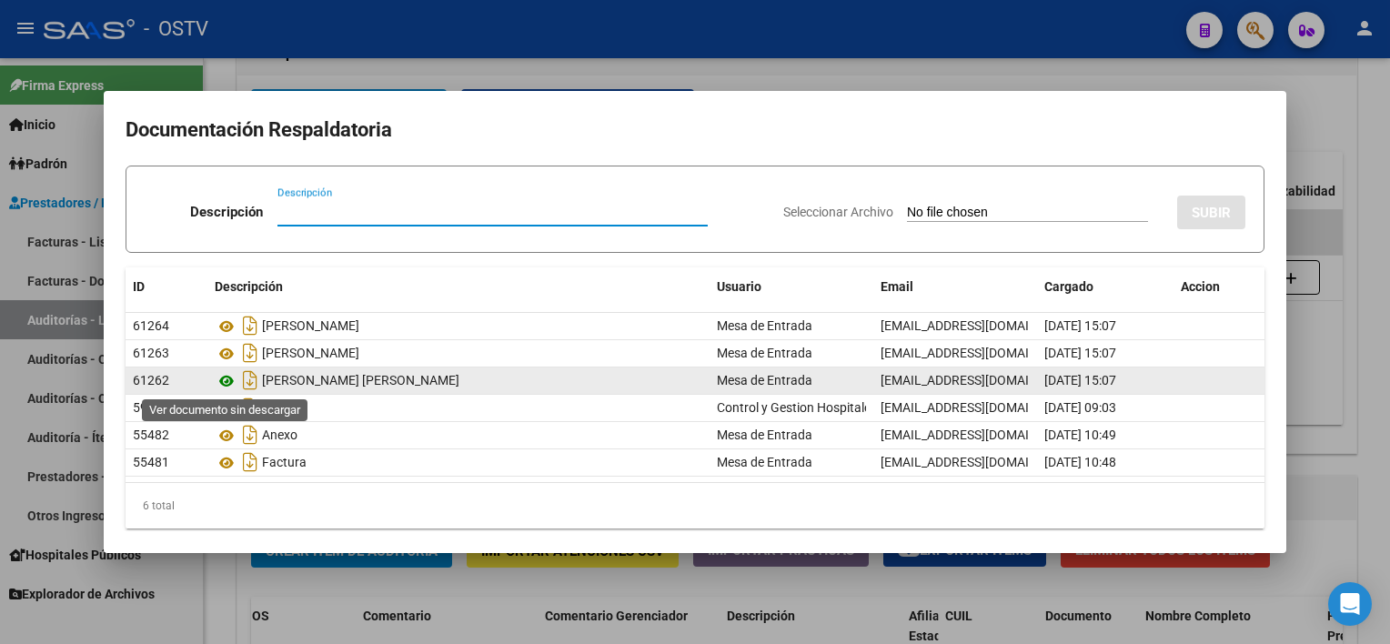
click at [223, 378] on icon at bounding box center [227, 381] width 24 height 22
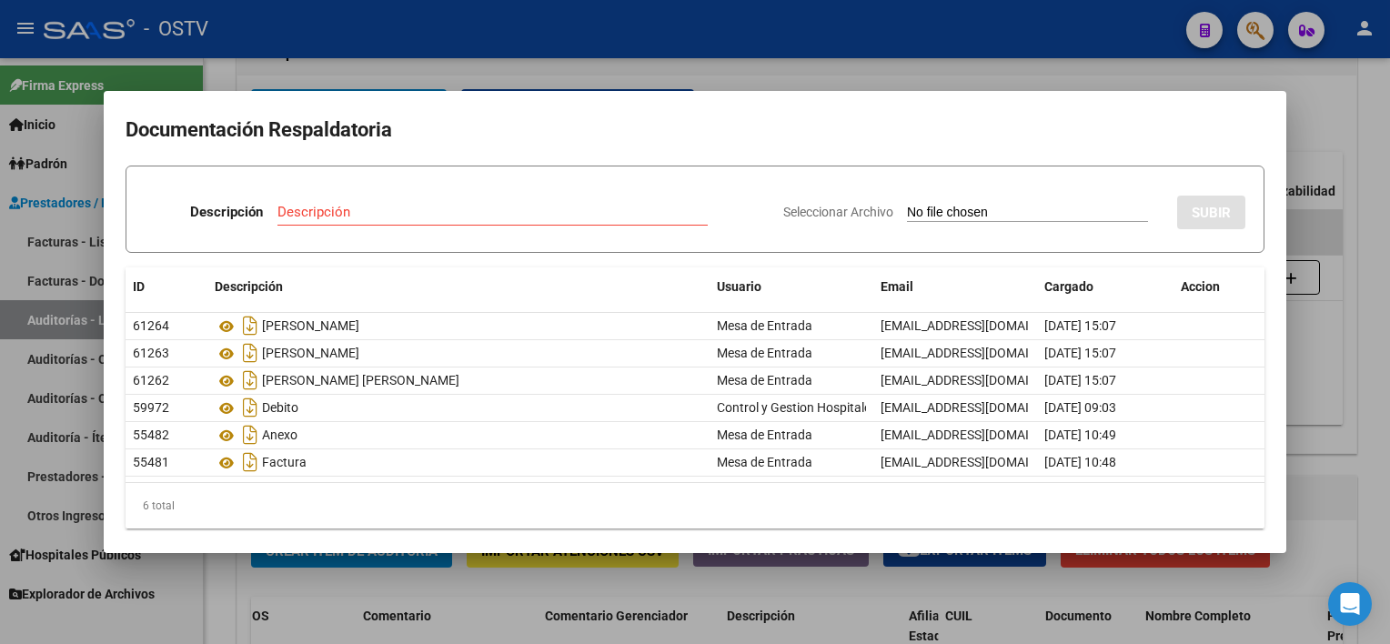
click at [763, 580] on div at bounding box center [695, 322] width 1390 height 644
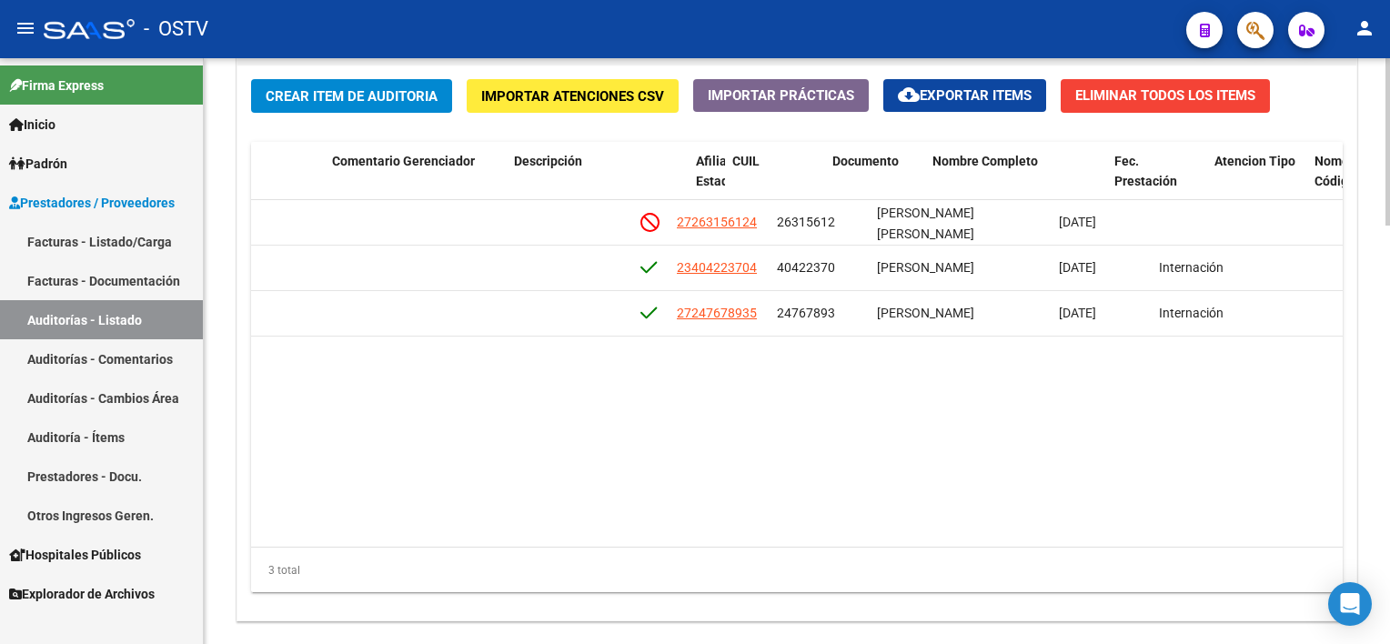
scroll to position [0, 1082]
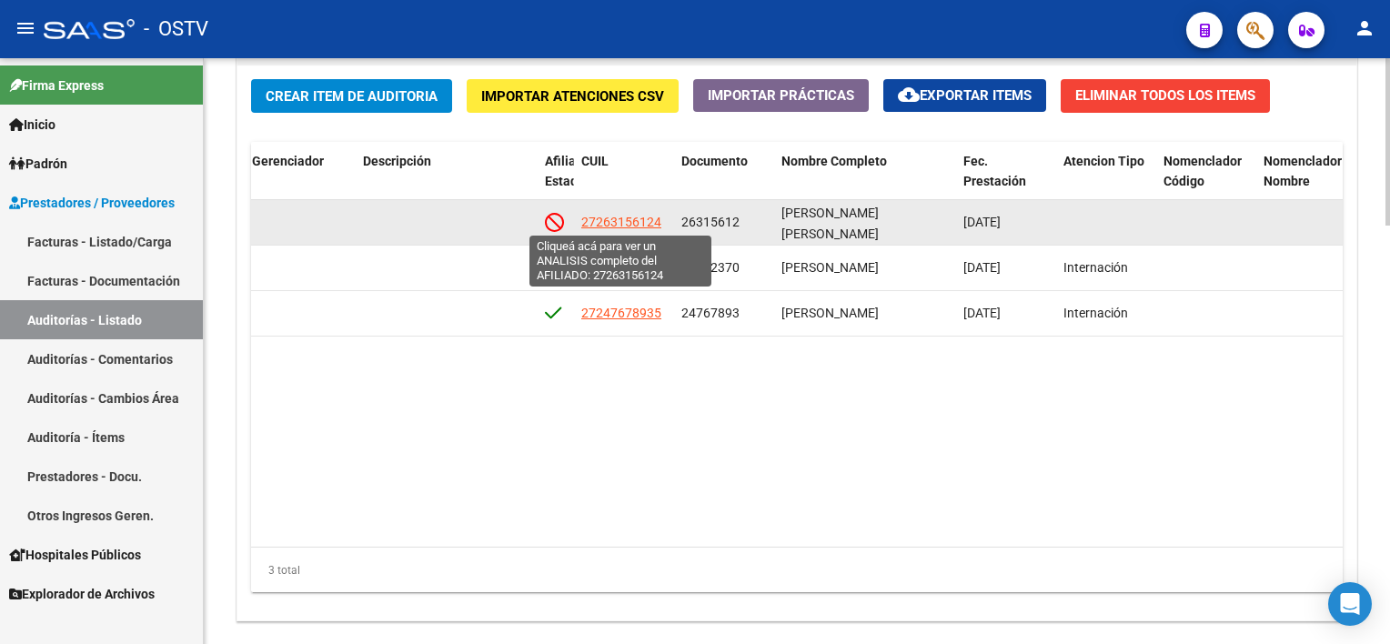
click at [628, 219] on span "27263156124" at bounding box center [621, 222] width 80 height 15
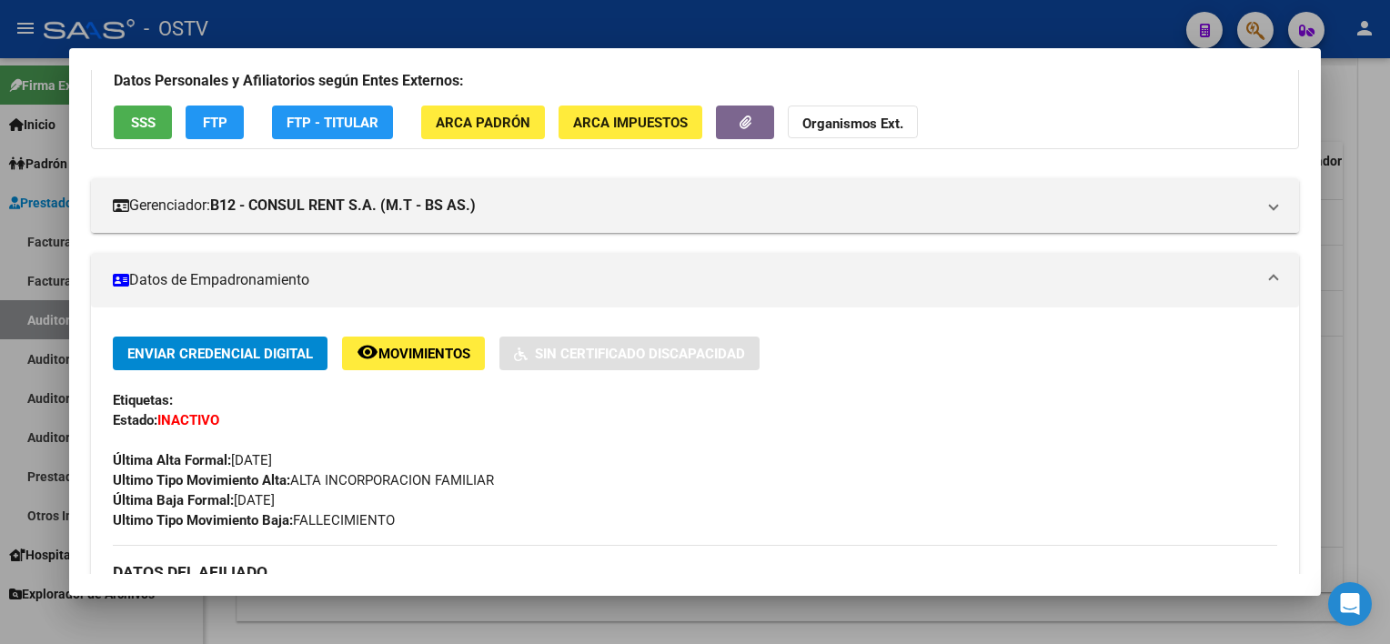
scroll to position [91, 0]
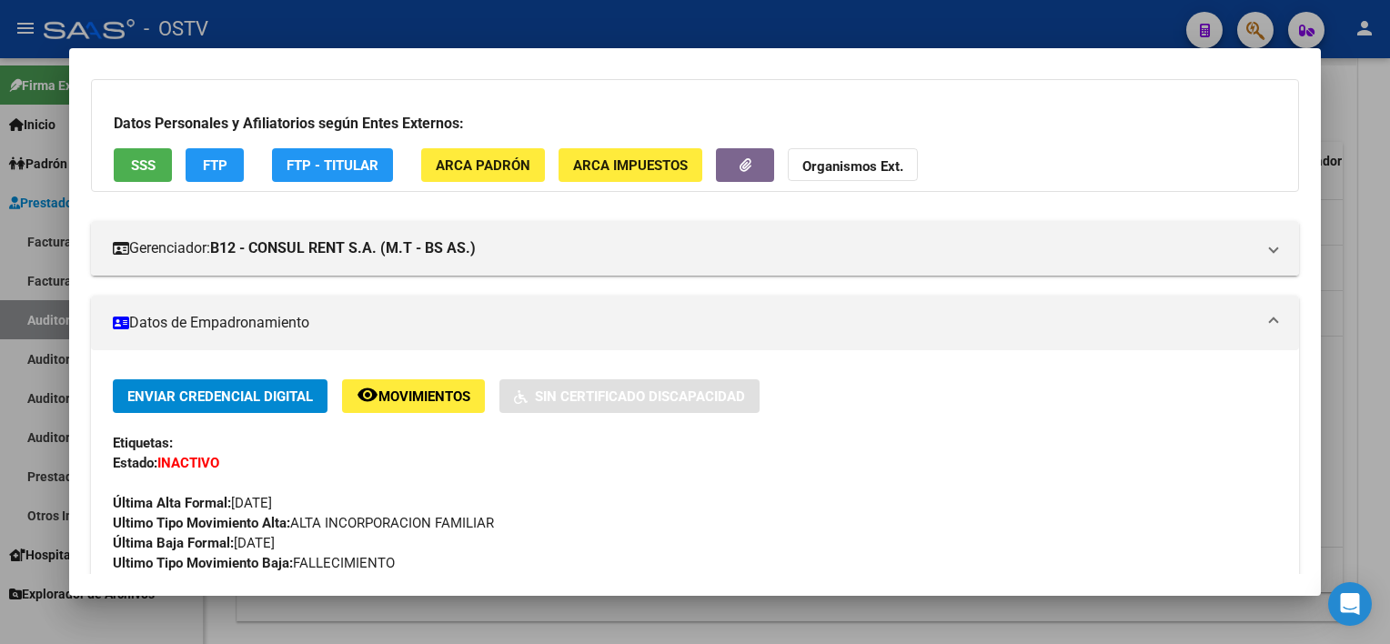
click at [150, 145] on div "Datos Personales y Afiliatorios según Entes Externos: SSS FTP FTP - Titular ARC…" at bounding box center [694, 135] width 1207 height 113
click at [139, 168] on span "SSS" at bounding box center [143, 165] width 25 height 16
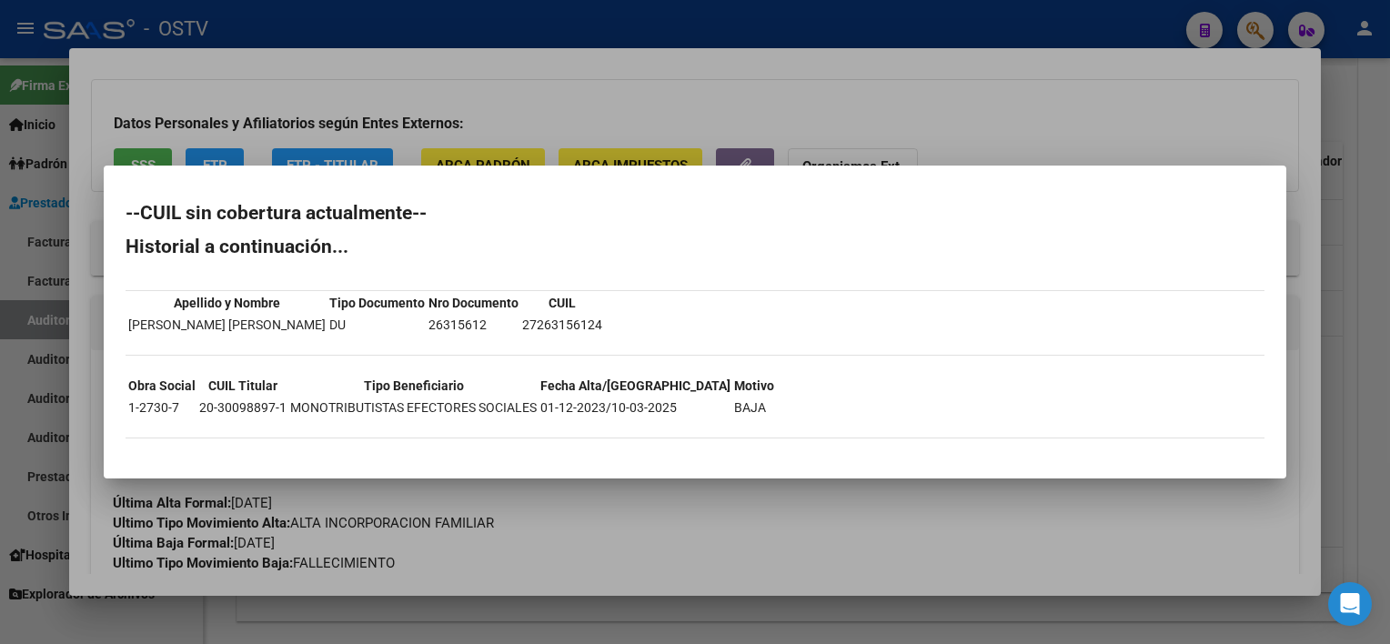
click at [674, 487] on div at bounding box center [695, 322] width 1390 height 644
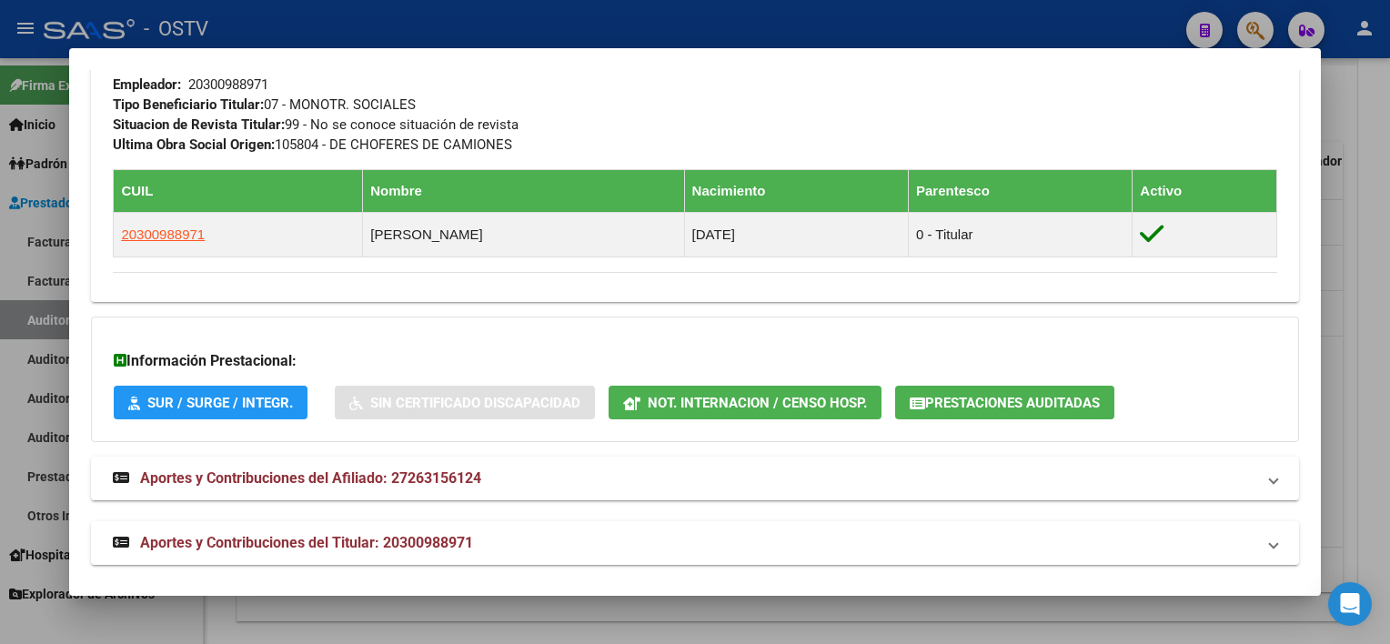
scroll to position [974, 0]
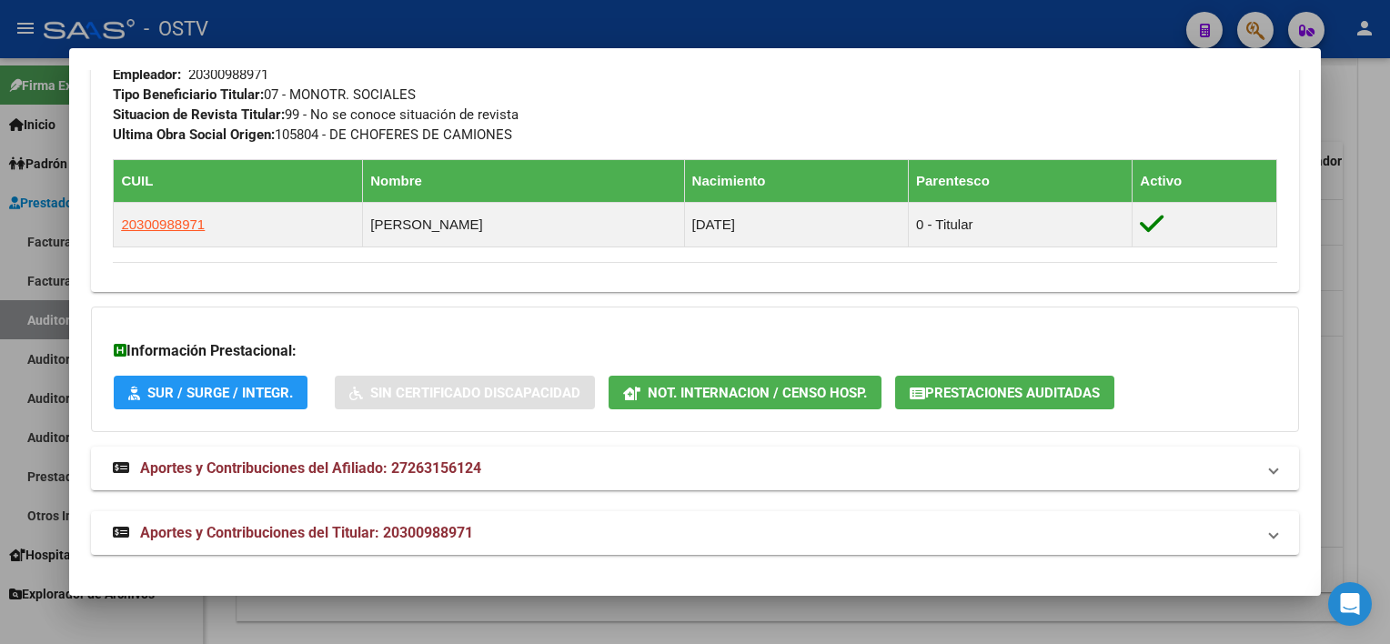
click at [1067, 390] on span "Prestaciones Auditadas" at bounding box center [1012, 393] width 175 height 16
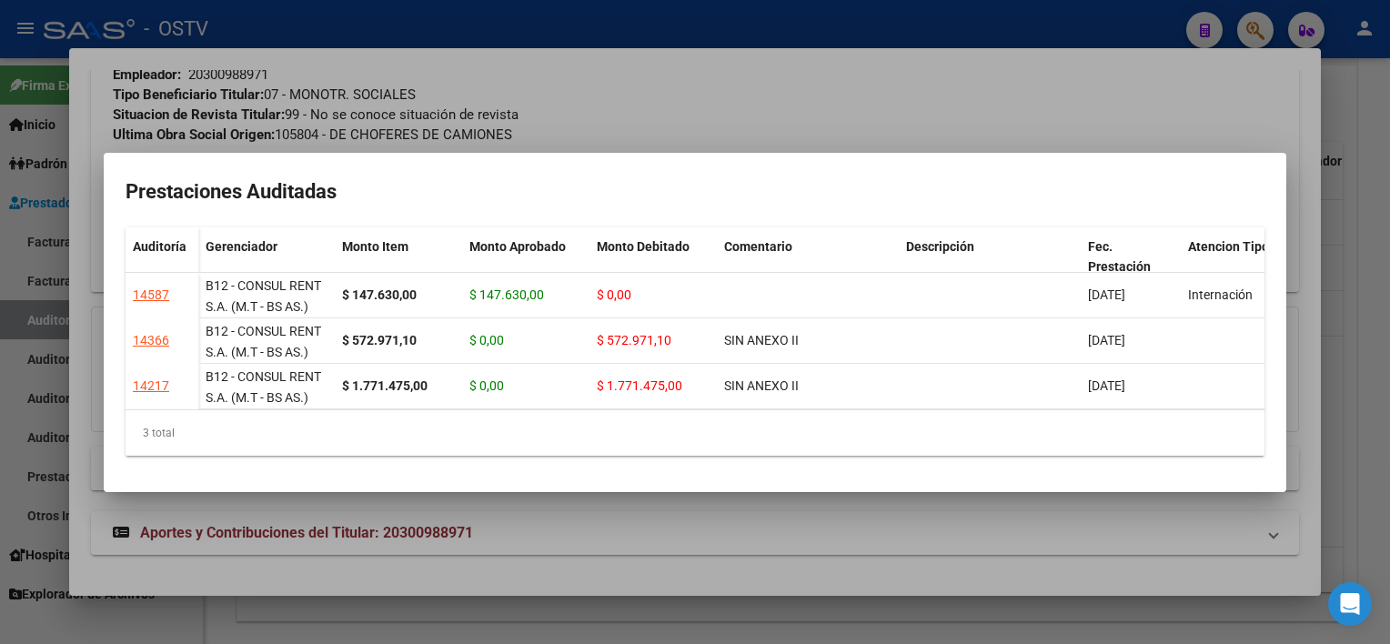
click at [938, 524] on div at bounding box center [695, 322] width 1390 height 644
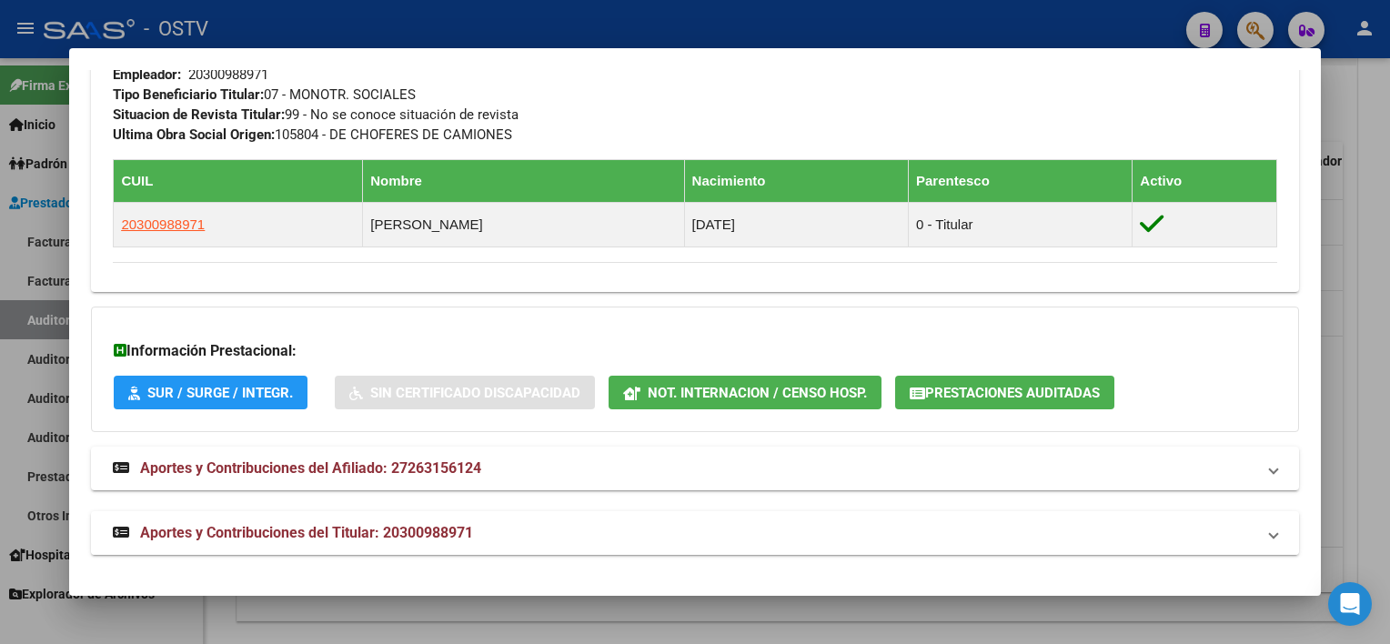
click at [436, 535] on span "Aportes y Contribuciones del Titular: 20300988971" at bounding box center [306, 532] width 333 height 17
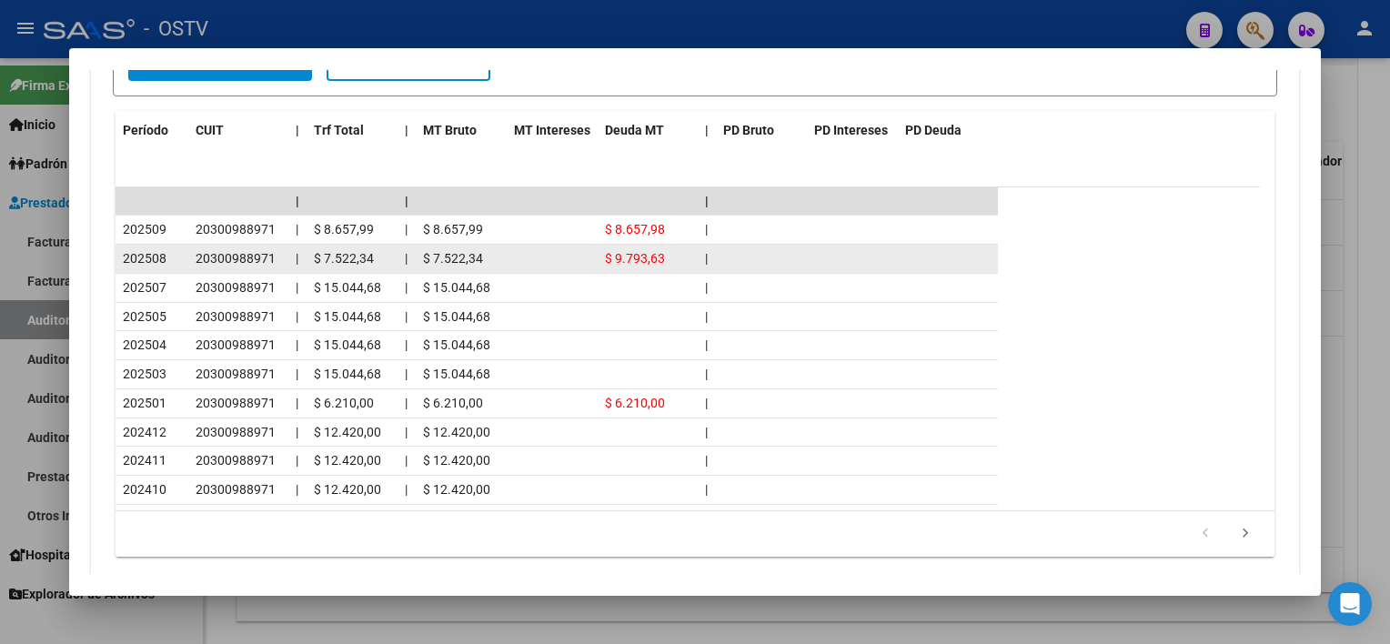
scroll to position [1787, 0]
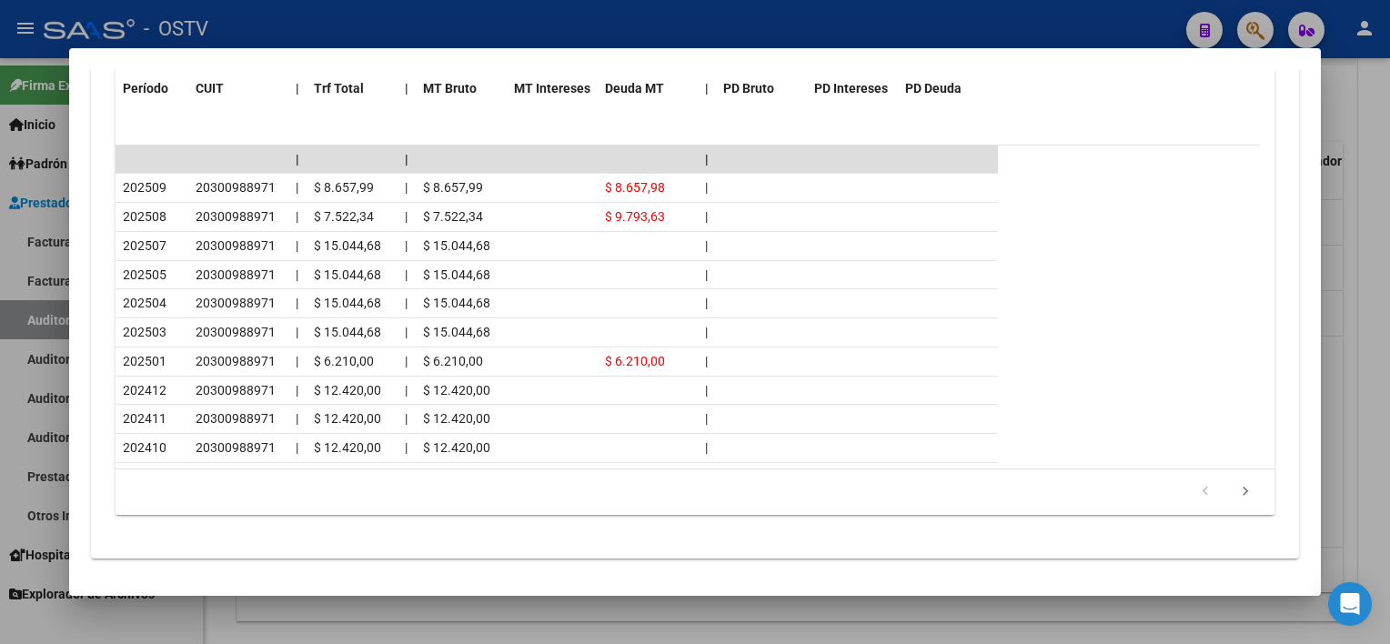
click at [584, 608] on div at bounding box center [695, 322] width 1390 height 644
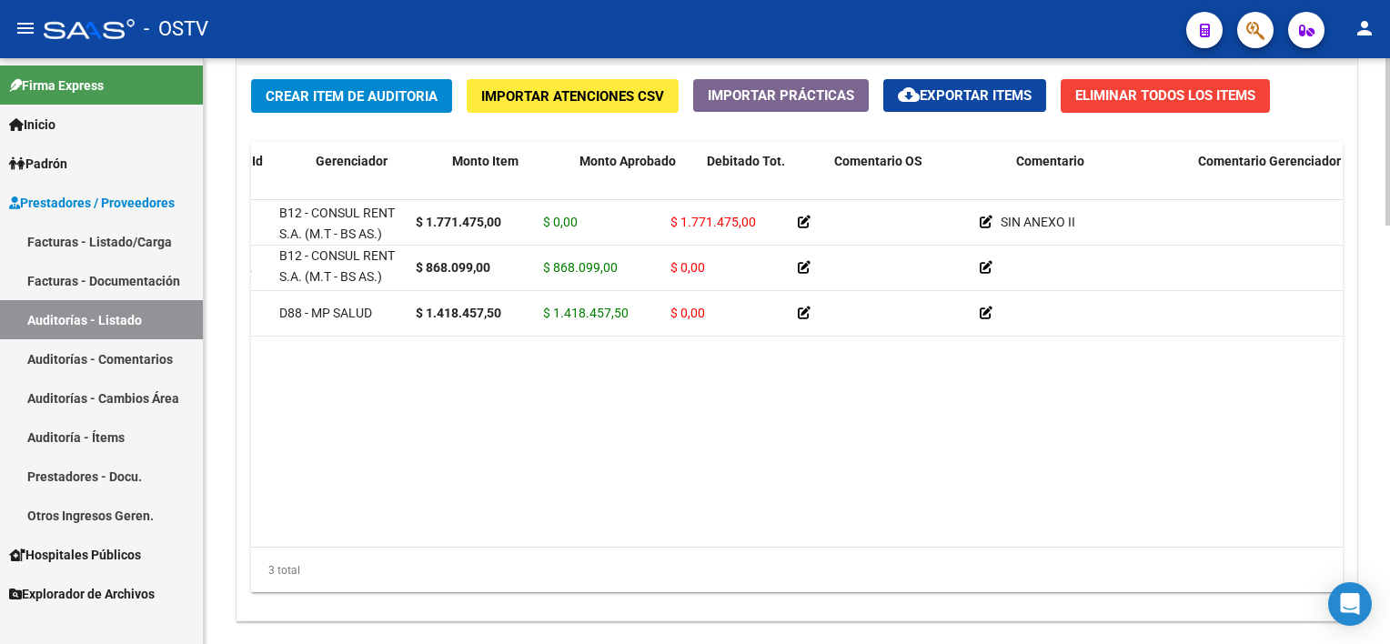
scroll to position [0, 0]
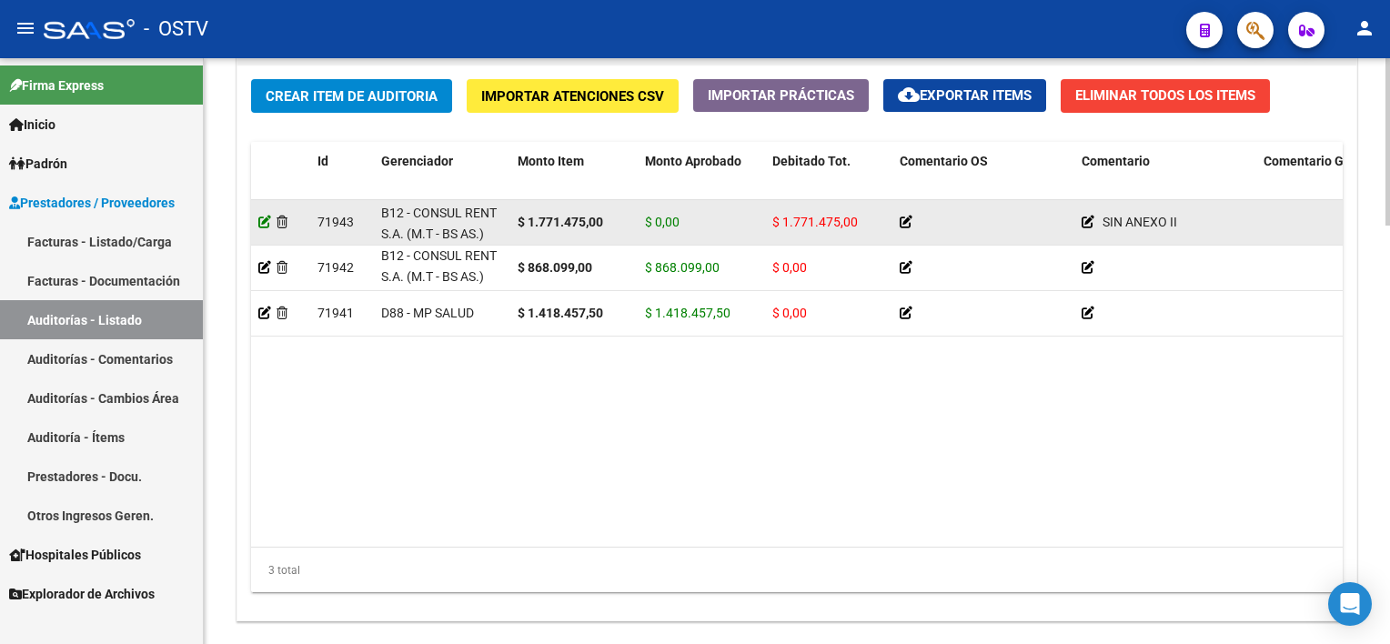
click at [264, 222] on icon at bounding box center [264, 222] width 13 height 13
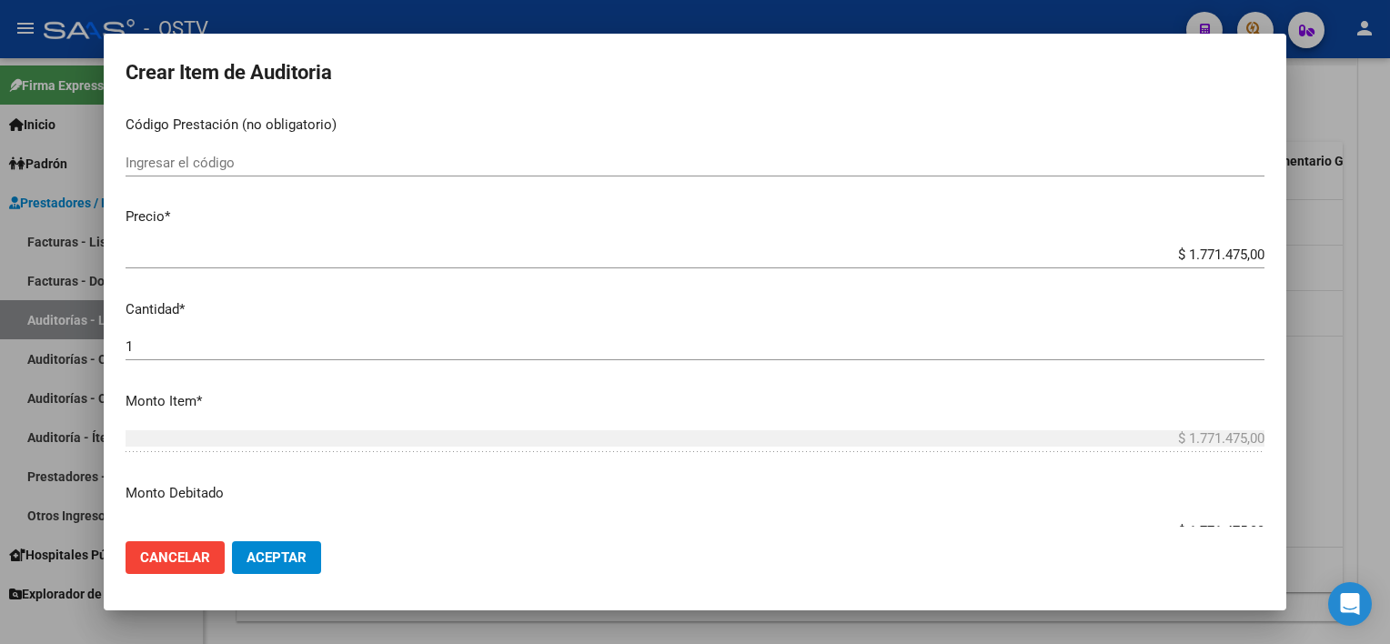
scroll to position [455, 0]
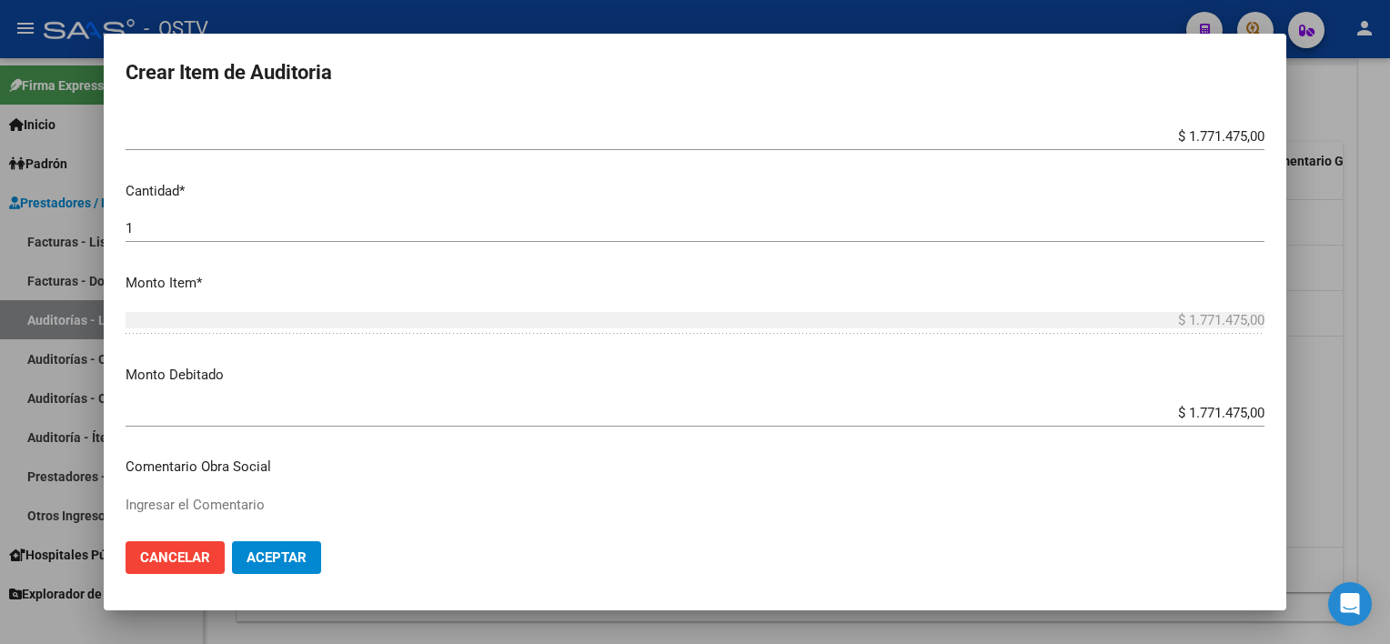
drag, startPoint x: 1153, startPoint y: 400, endPoint x: 1282, endPoint y: 407, distance: 129.3
click at [1282, 407] on mat-dialog-content "26315612 Nro Documento 27263156124 CUIL Afiliado Inactivo [PERSON_NAME] [PERSON…" at bounding box center [695, 317] width 1182 height 418
drag, startPoint x: 1282, startPoint y: 407, endPoint x: 1169, endPoint y: 414, distance: 112.9
click at [1215, 416] on input "$ 1.771.475,00" at bounding box center [694, 413] width 1139 height 16
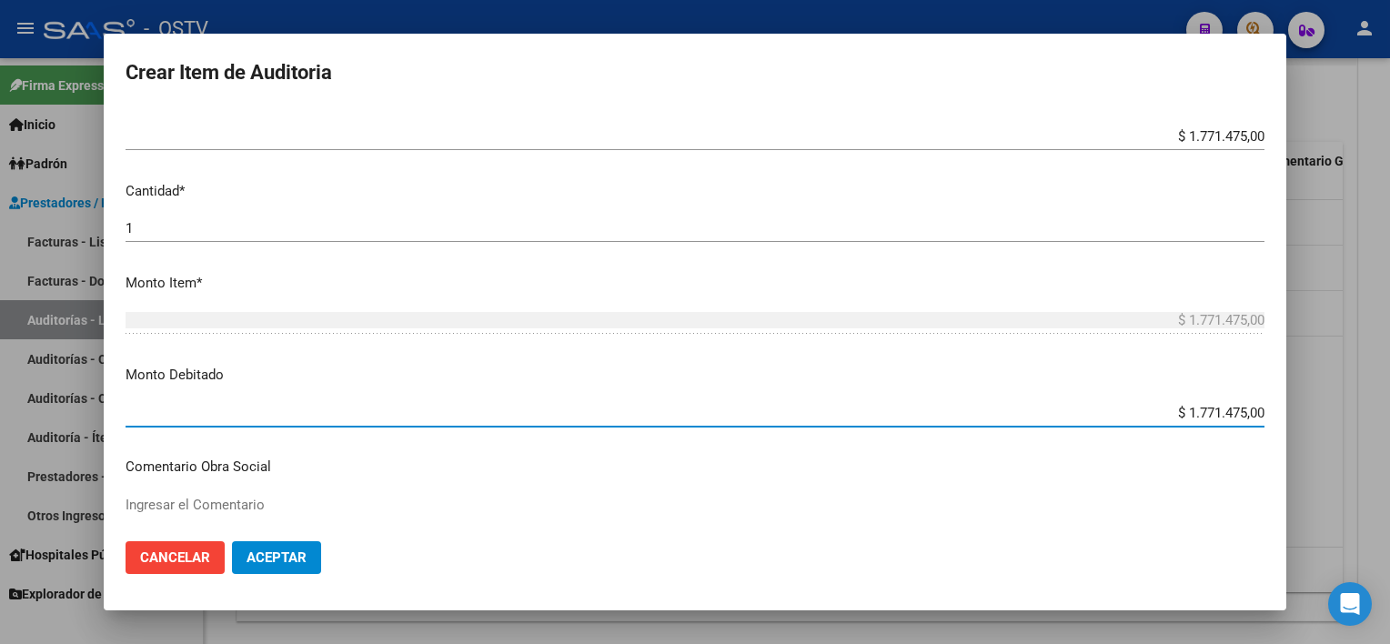
click at [1171, 409] on input "$ 1.771.475,00" at bounding box center [694, 413] width 1139 height 16
type input "$ 0,00"
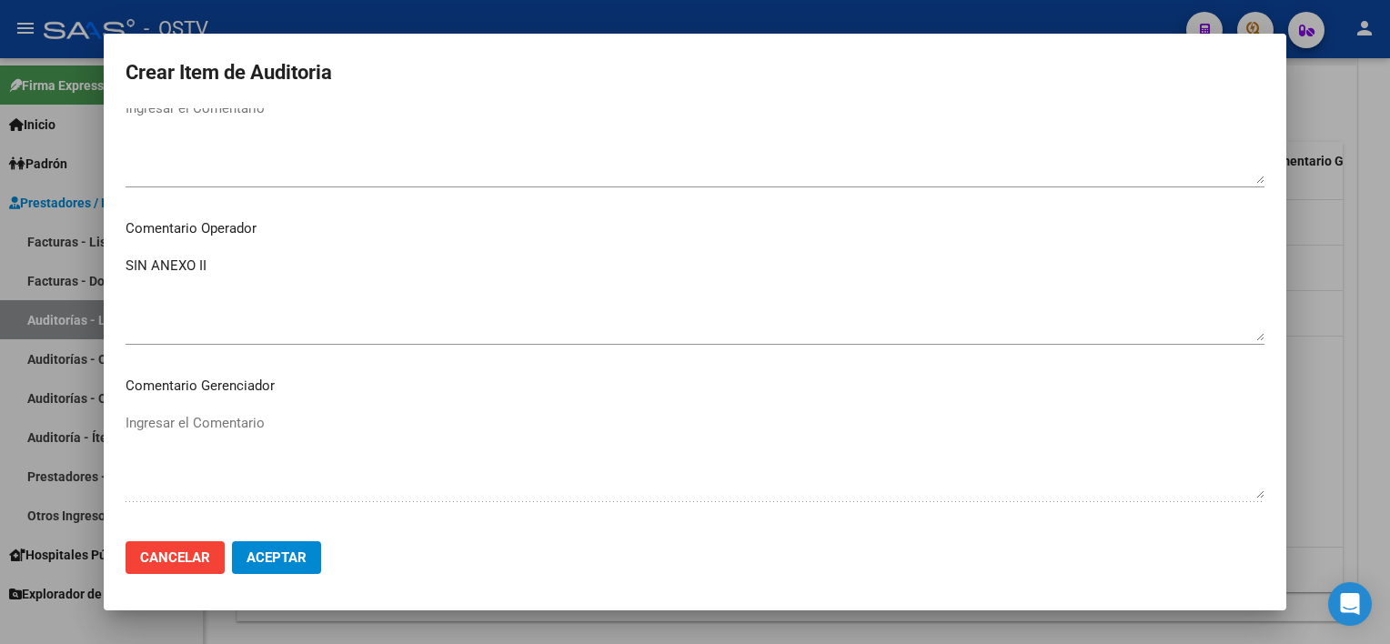
scroll to position [909, 0]
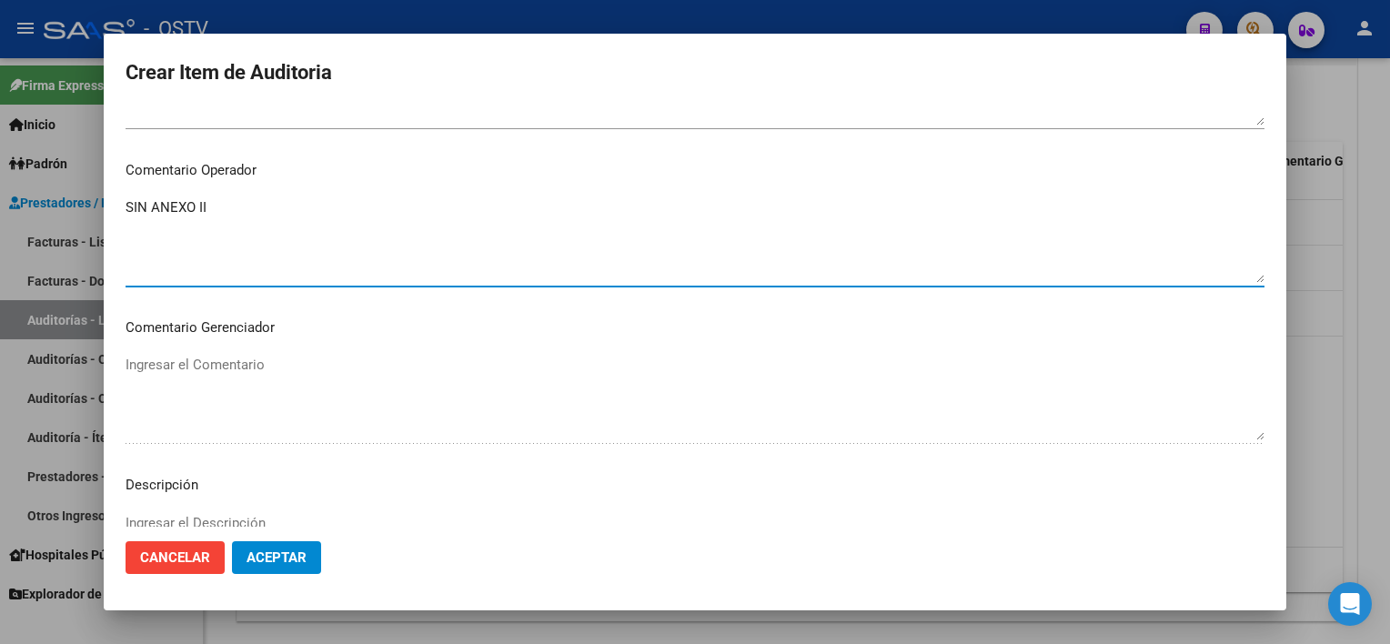
drag, startPoint x: 221, startPoint y: 208, endPoint x: 23, endPoint y: 203, distance: 198.3
click at [23, 203] on div "Crear Item de Auditoria 26315612 Nro Documento 27263156124 CUIL Afiliado Inacti…" at bounding box center [695, 322] width 1390 height 644
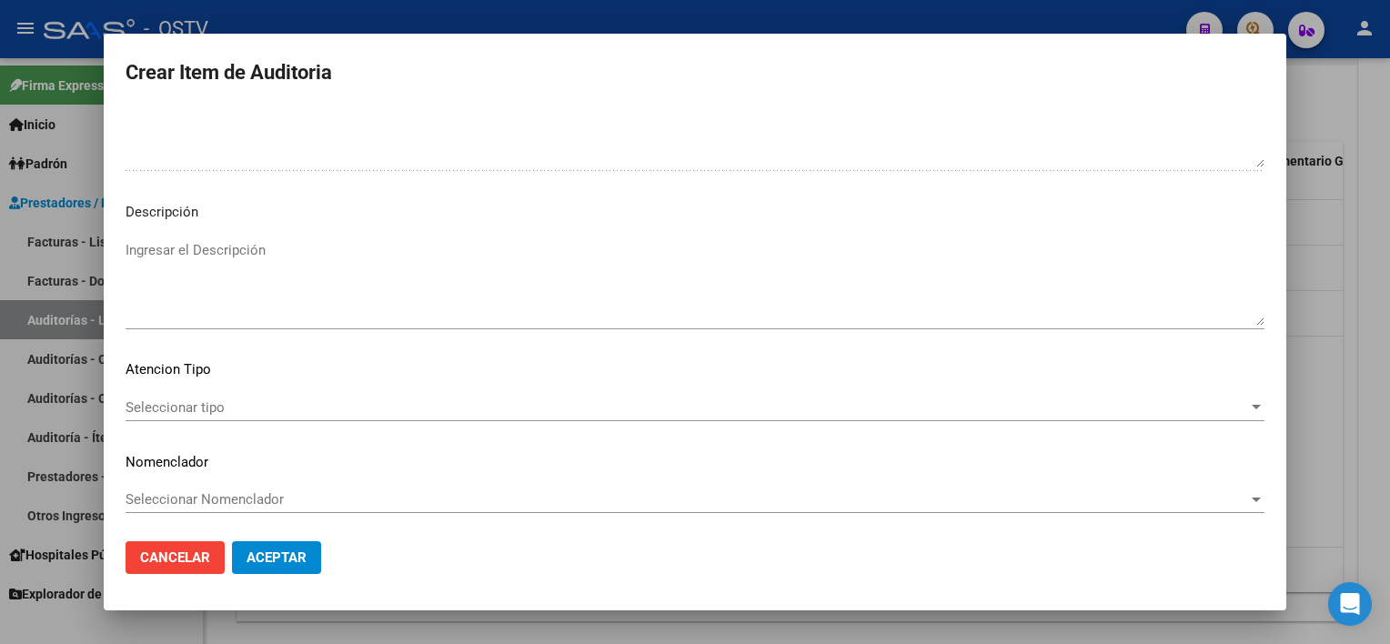
scroll to position [1185, 0]
click at [246, 398] on span "Seleccionar tipo" at bounding box center [686, 404] width 1122 height 16
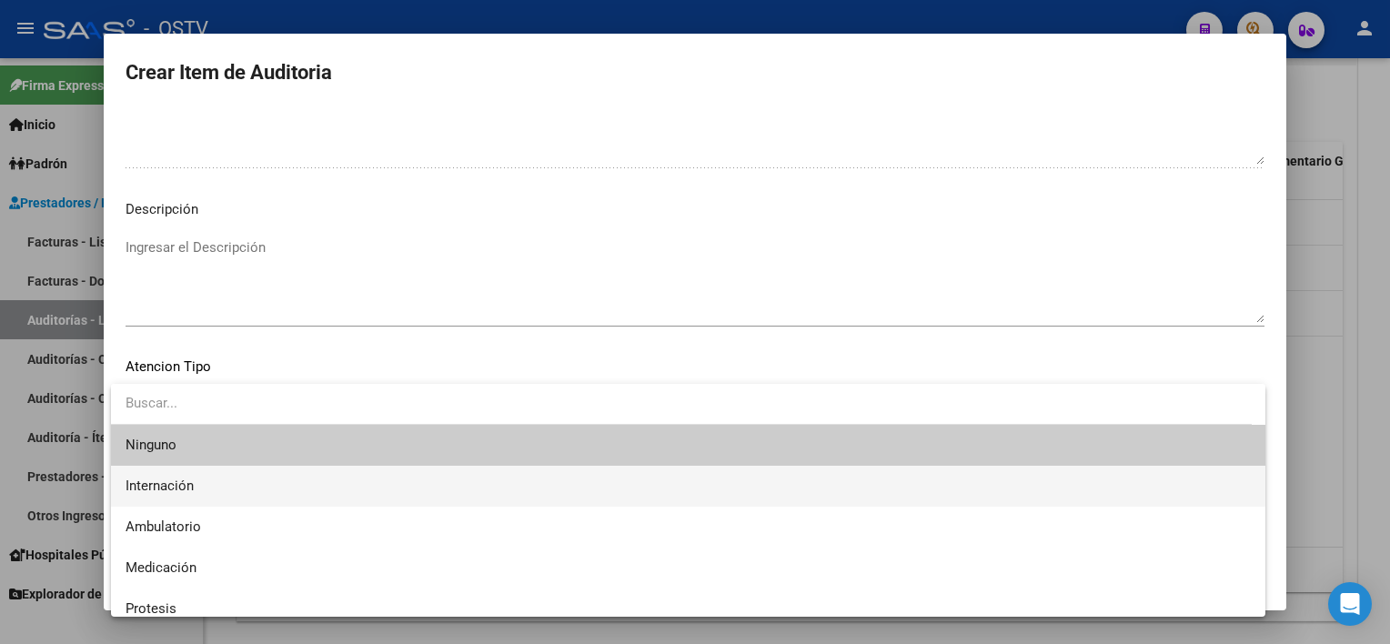
click at [244, 480] on span "Internación" at bounding box center [687, 486] width 1125 height 41
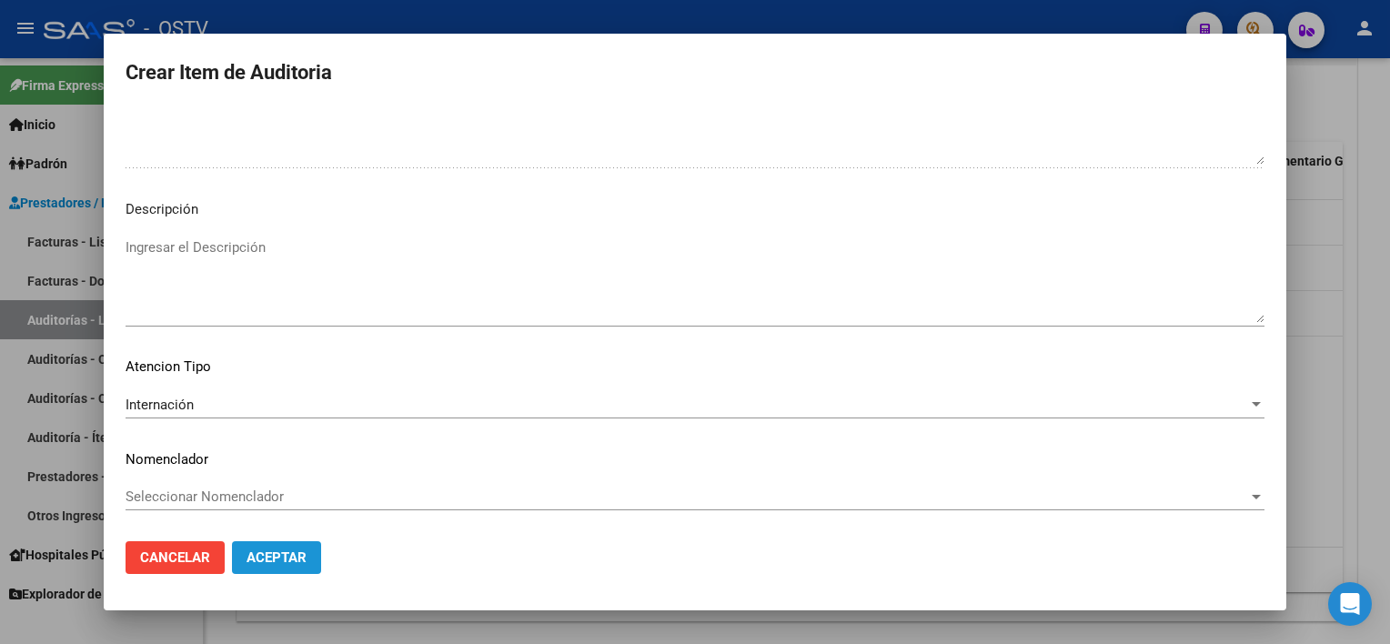
click at [277, 556] on span "Aceptar" at bounding box center [276, 557] width 60 height 16
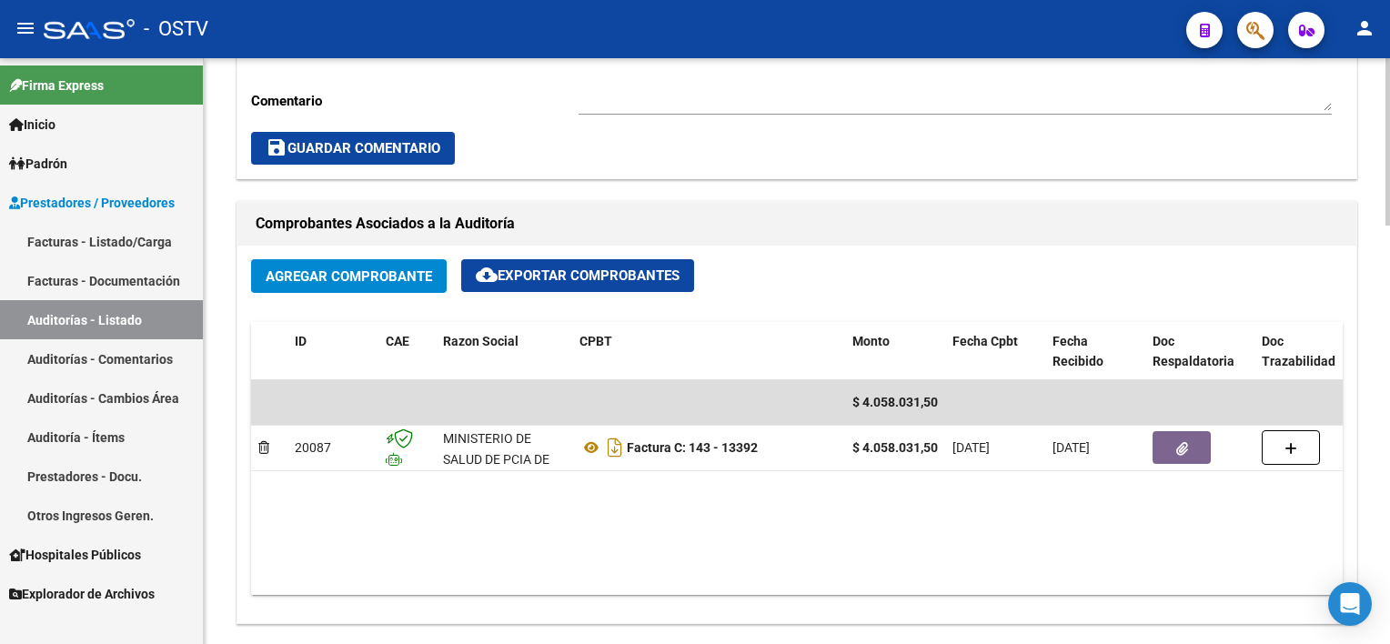
scroll to position [455, 0]
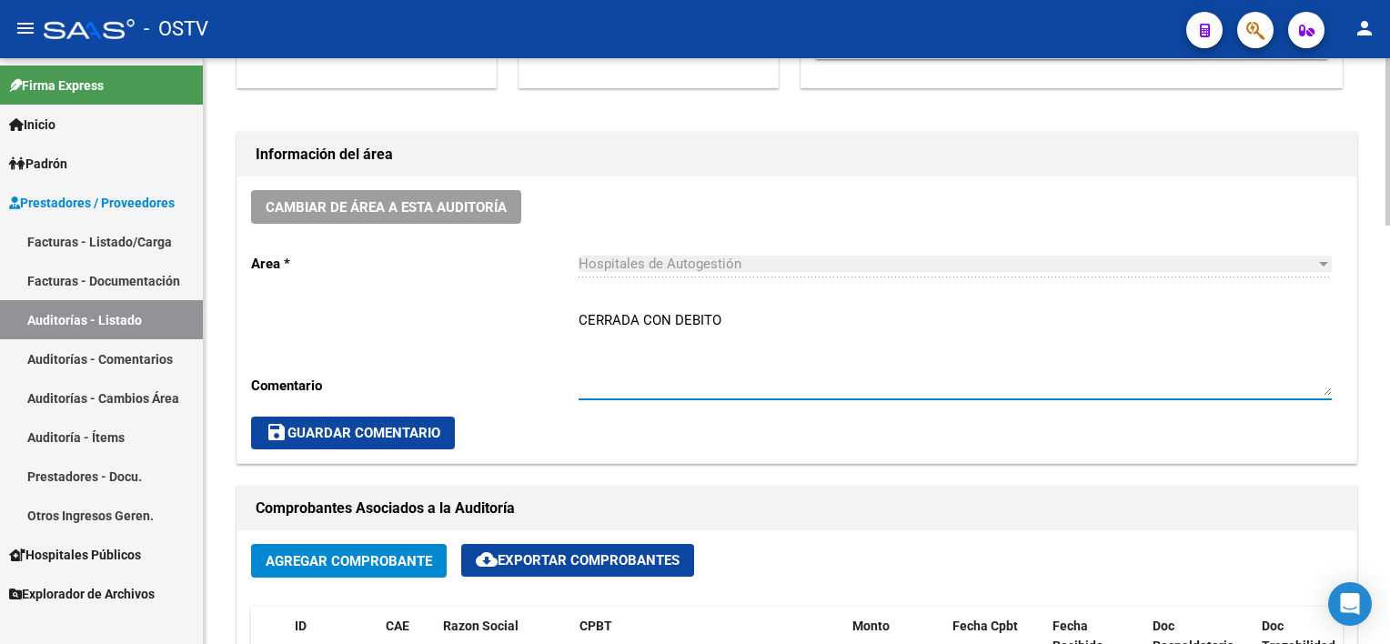
drag, startPoint x: 639, startPoint y: 320, endPoint x: 717, endPoint y: 320, distance: 77.3
click at [717, 320] on textarea "CERRADA CON DEBITO" at bounding box center [954, 352] width 753 height 85
type textarea "CERRADA - SE REVIERTE DEBITO YA QUE PRESENTAN LA DOCUMENTACION"
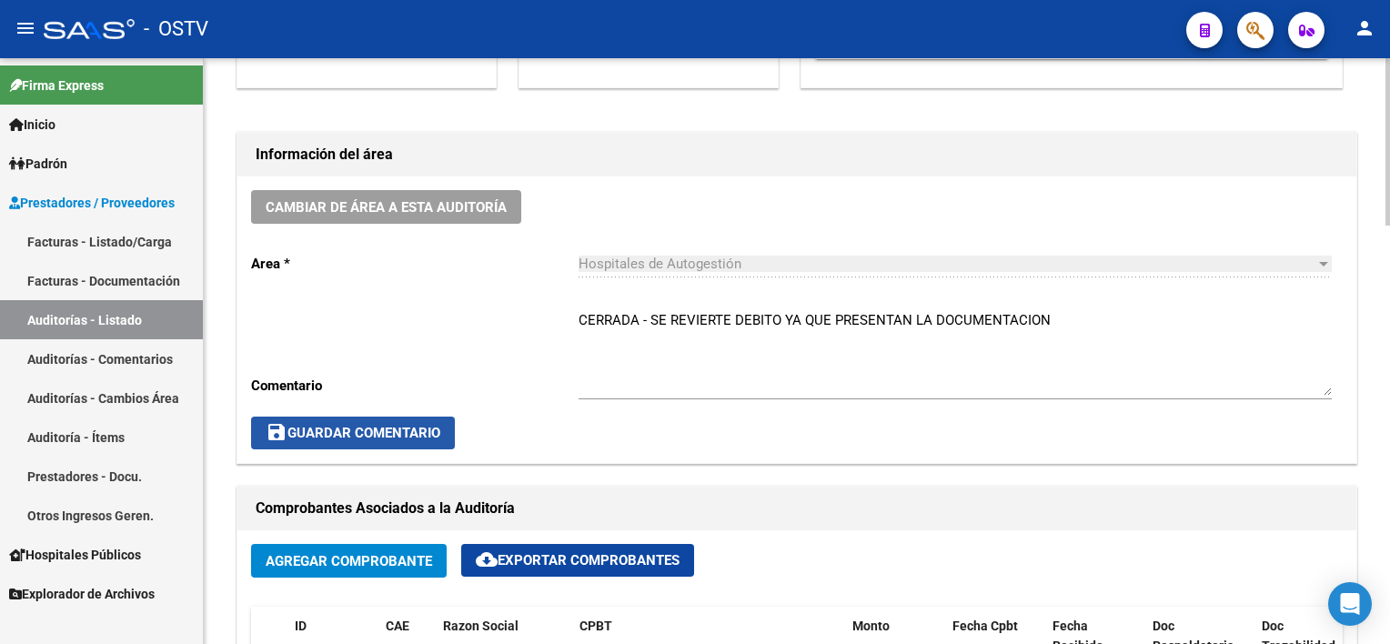
click at [367, 429] on span "save Guardar Comentario" at bounding box center [353, 433] width 175 height 16
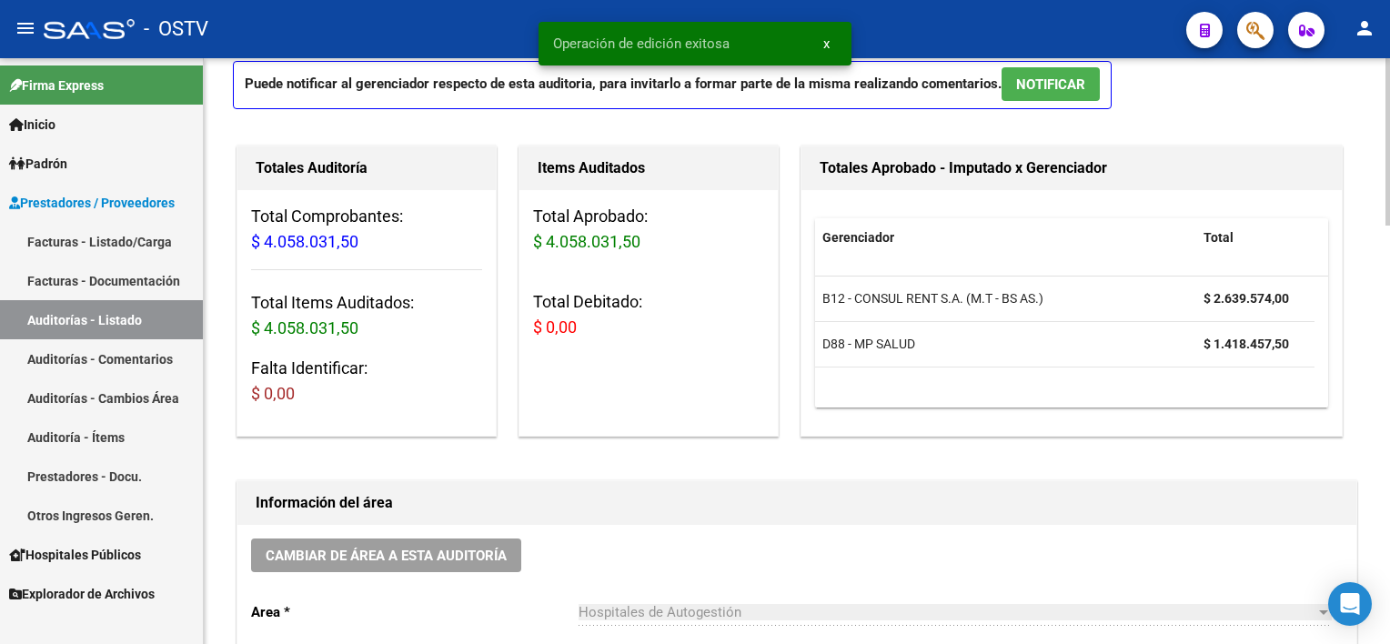
scroll to position [0, 0]
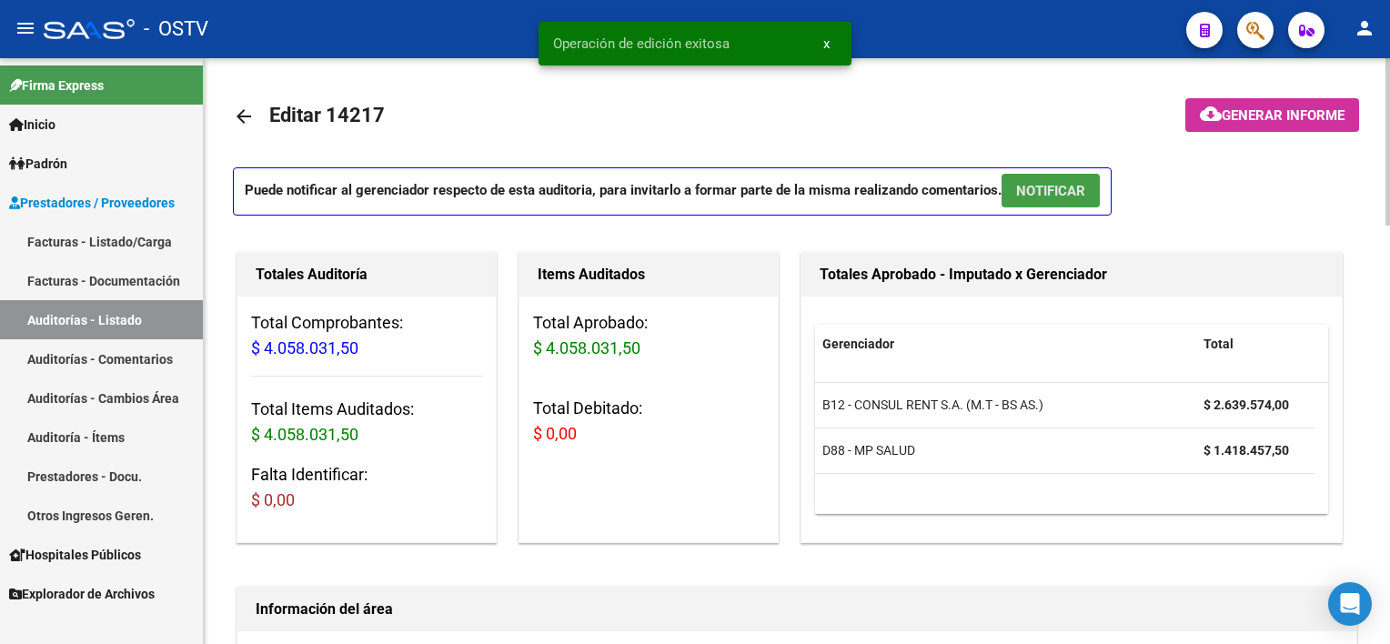
click at [1043, 196] on span "NOTIFICAR" at bounding box center [1050, 191] width 69 height 16
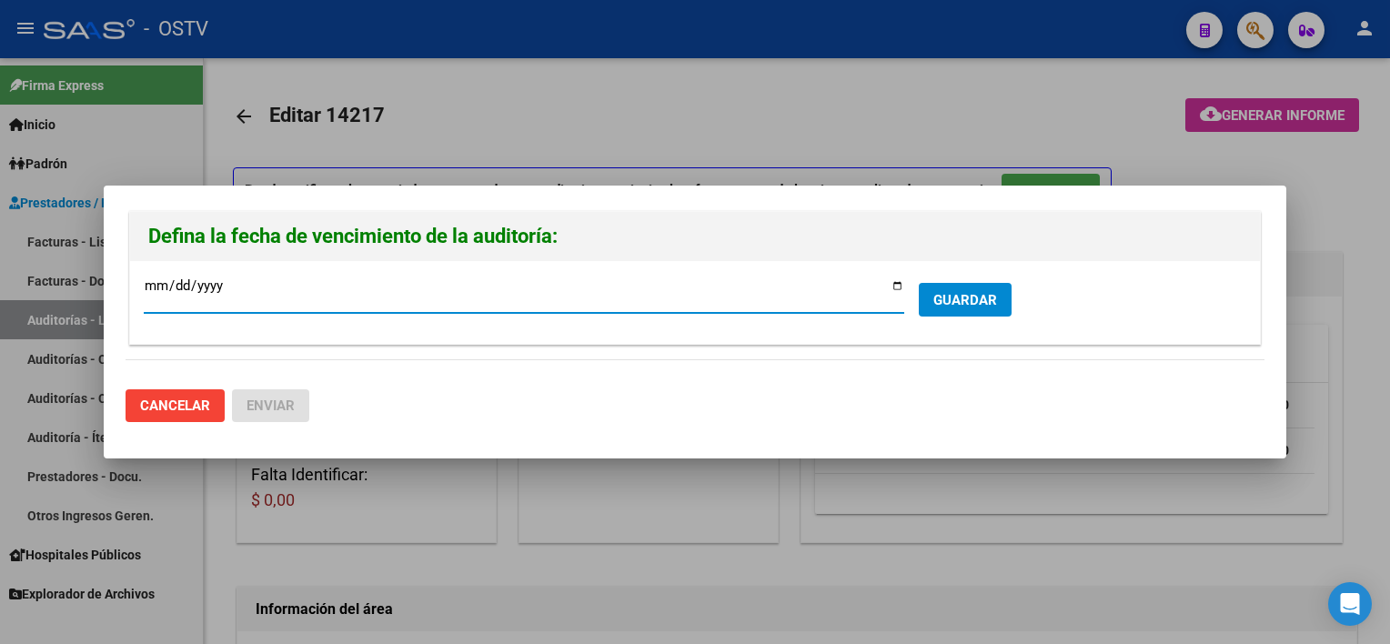
click at [985, 296] on span "GUARDAR" at bounding box center [965, 300] width 64 height 16
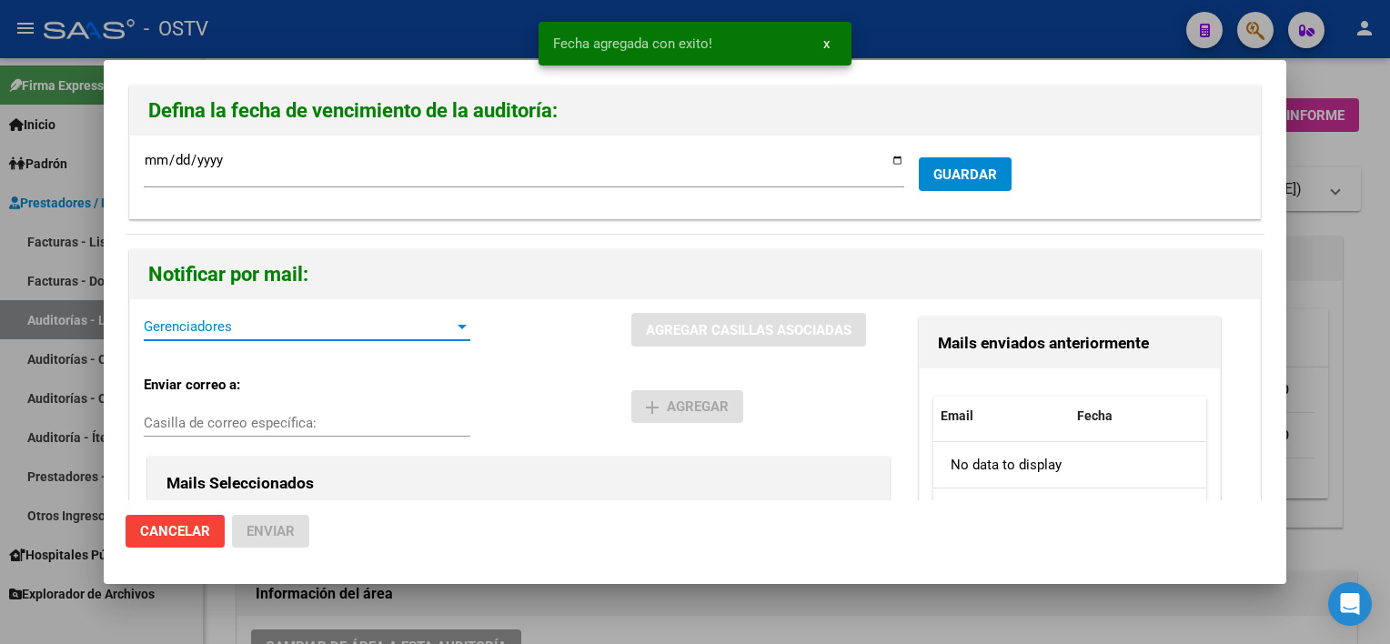
click at [316, 328] on span "Gerenciadores" at bounding box center [299, 326] width 310 height 16
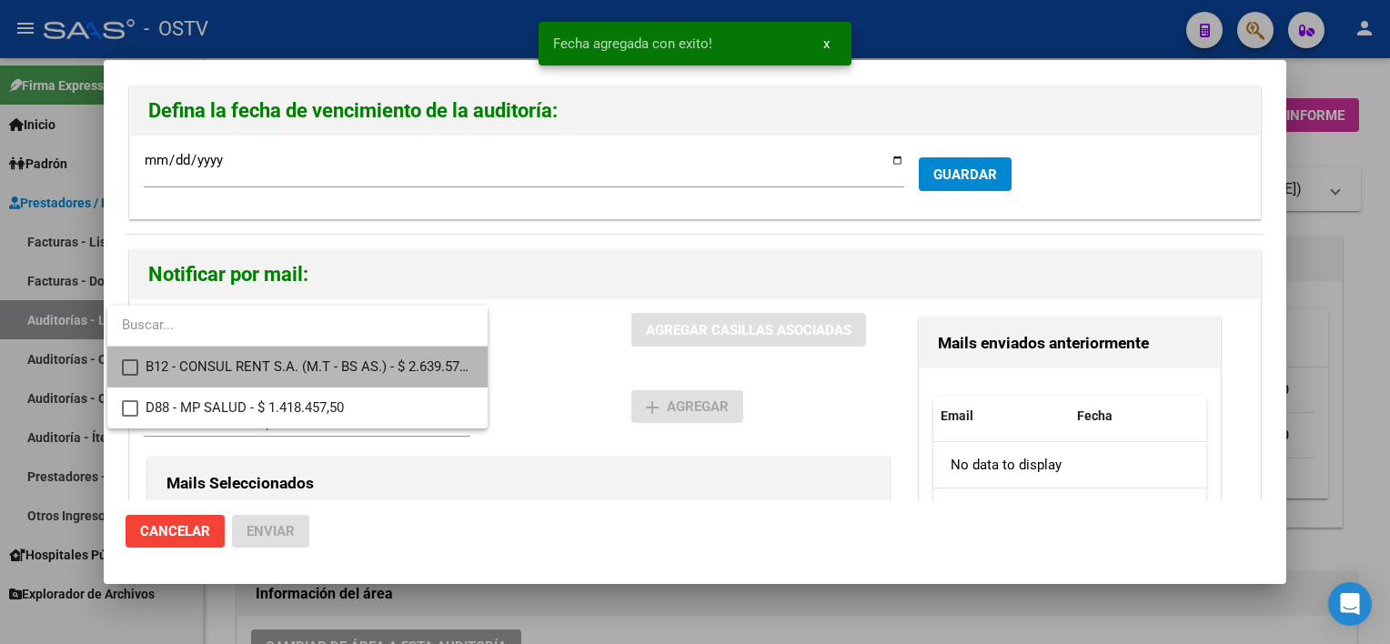
click at [133, 367] on mat-pseudo-checkbox at bounding box center [130, 367] width 16 height 16
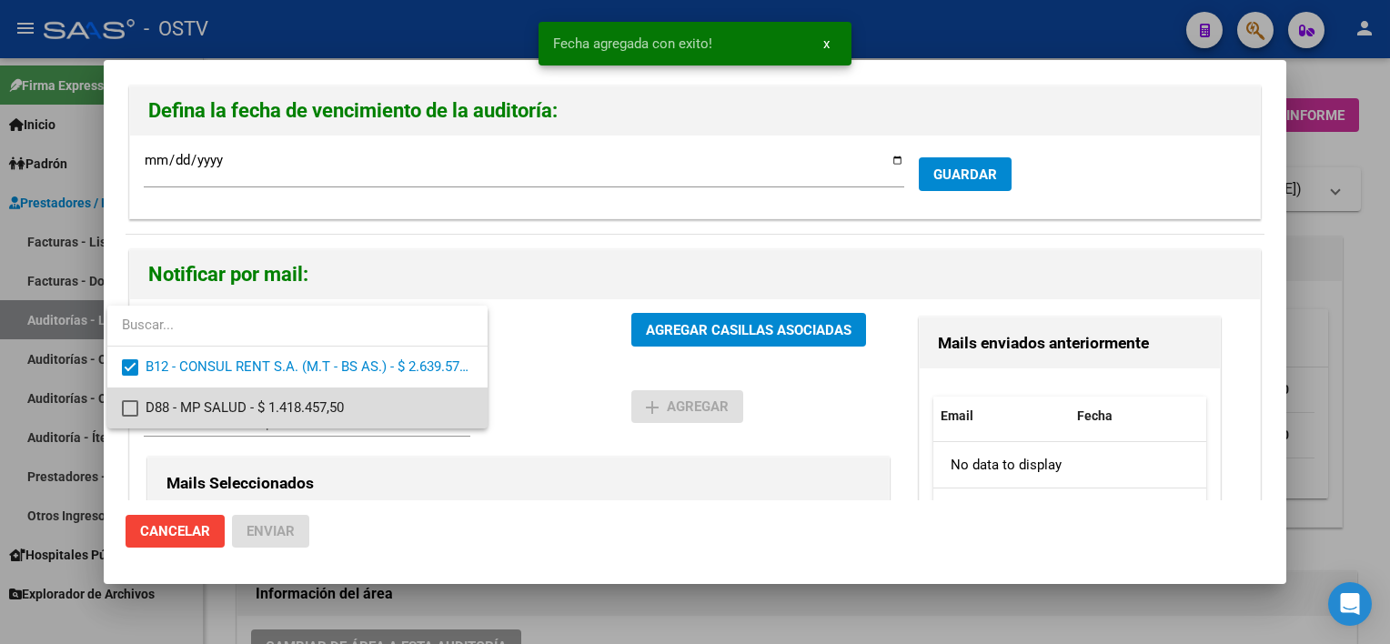
click at [129, 404] on mat-pseudo-checkbox at bounding box center [130, 408] width 16 height 16
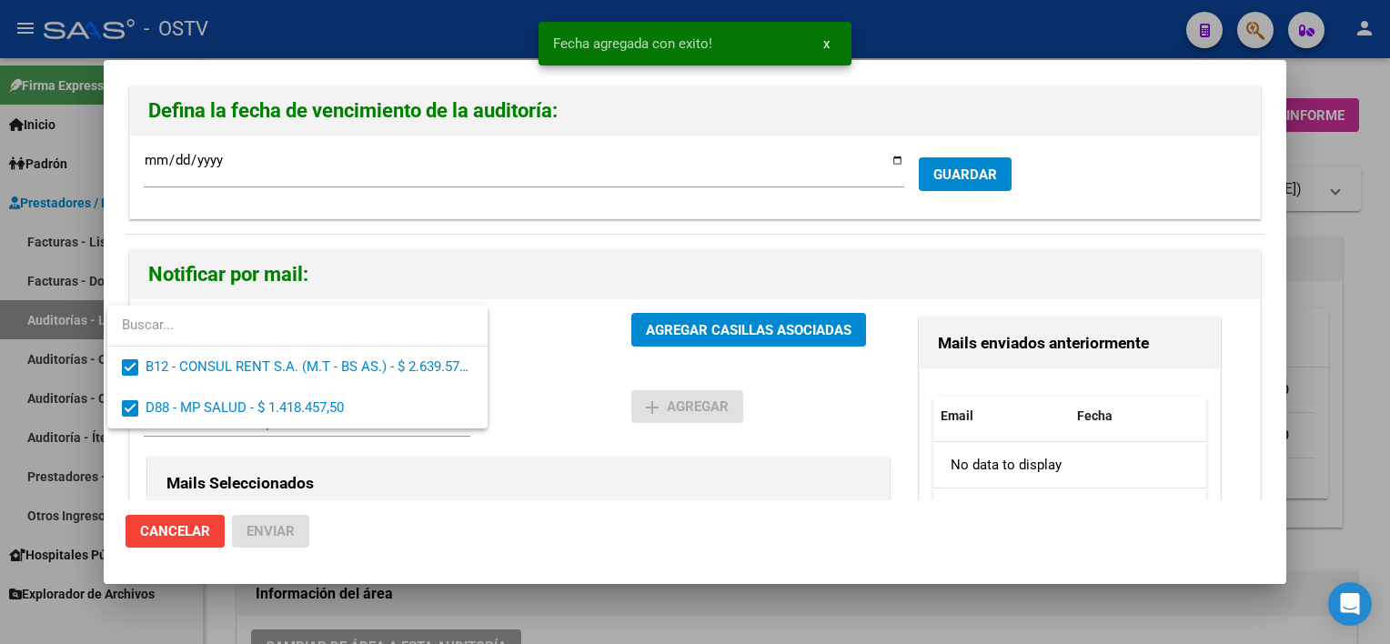
click at [481, 509] on div at bounding box center [695, 322] width 1390 height 644
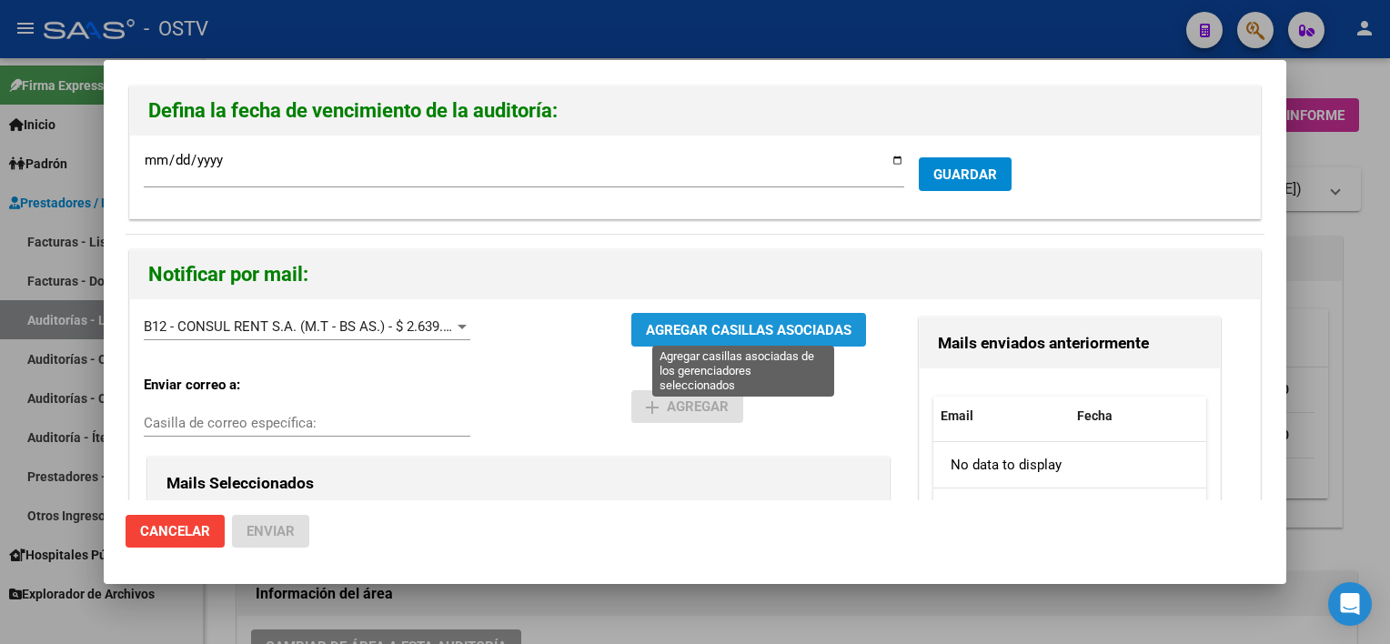
click at [704, 336] on span "AGREGAR CASILLAS ASOCIADAS" at bounding box center [749, 330] width 206 height 16
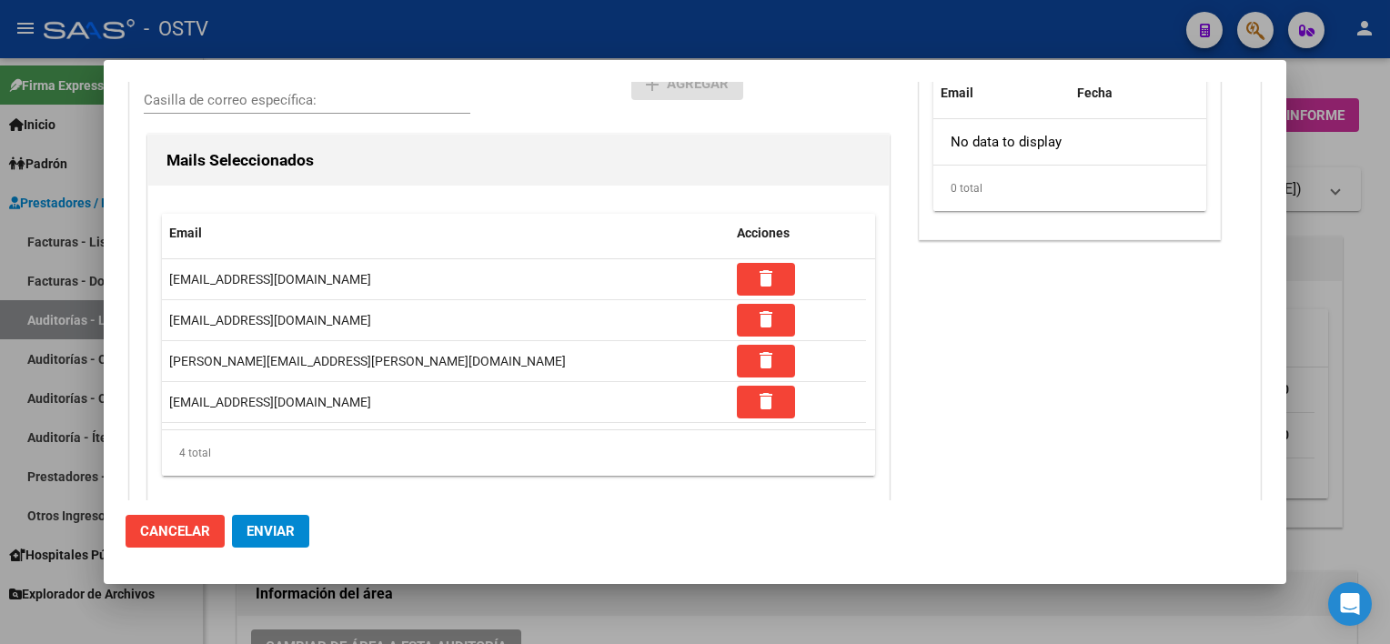
scroll to position [346, 0]
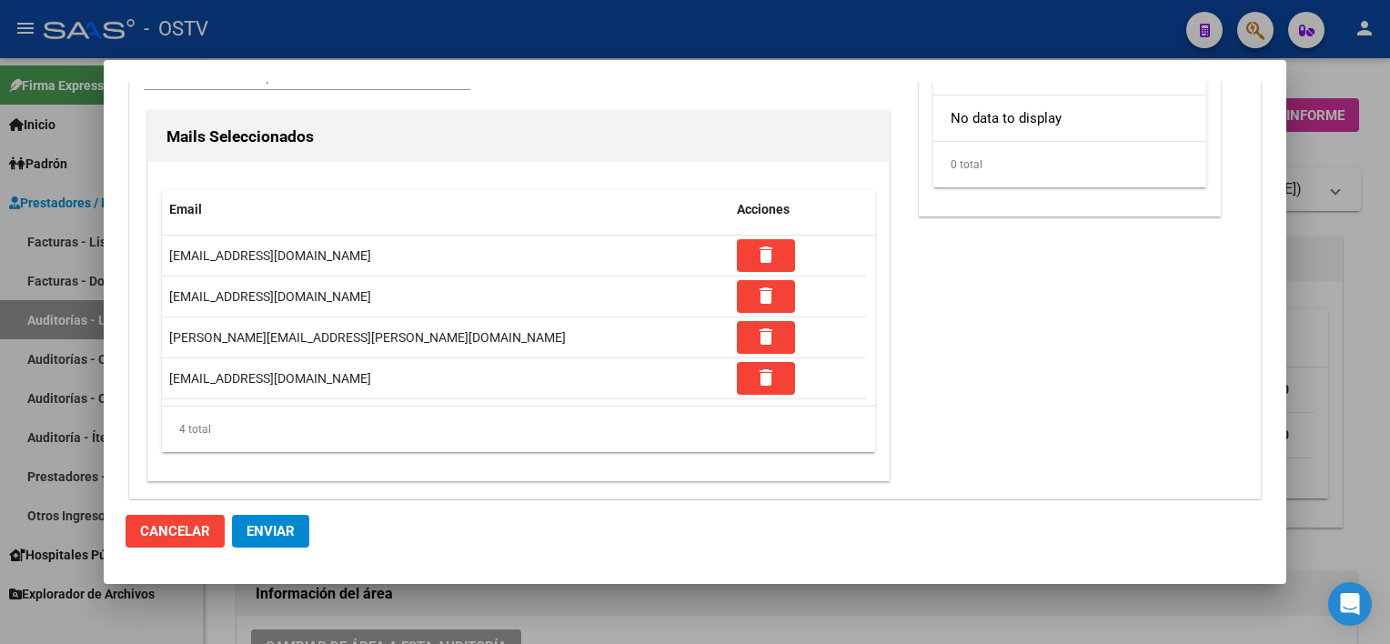
click at [309, 529] on mat-dialog-actions "Cancelar Enviar" at bounding box center [694, 531] width 1139 height 62
click at [298, 531] on button "Enviar" at bounding box center [270, 531] width 77 height 33
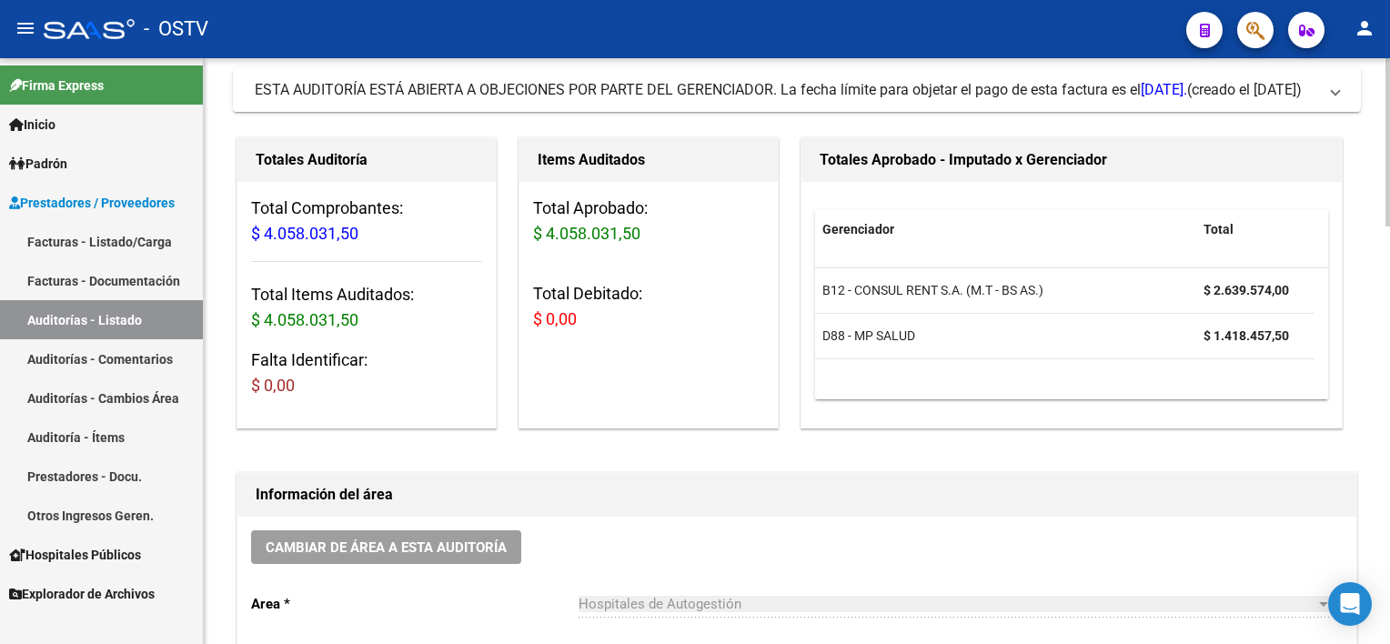
scroll to position [0, 0]
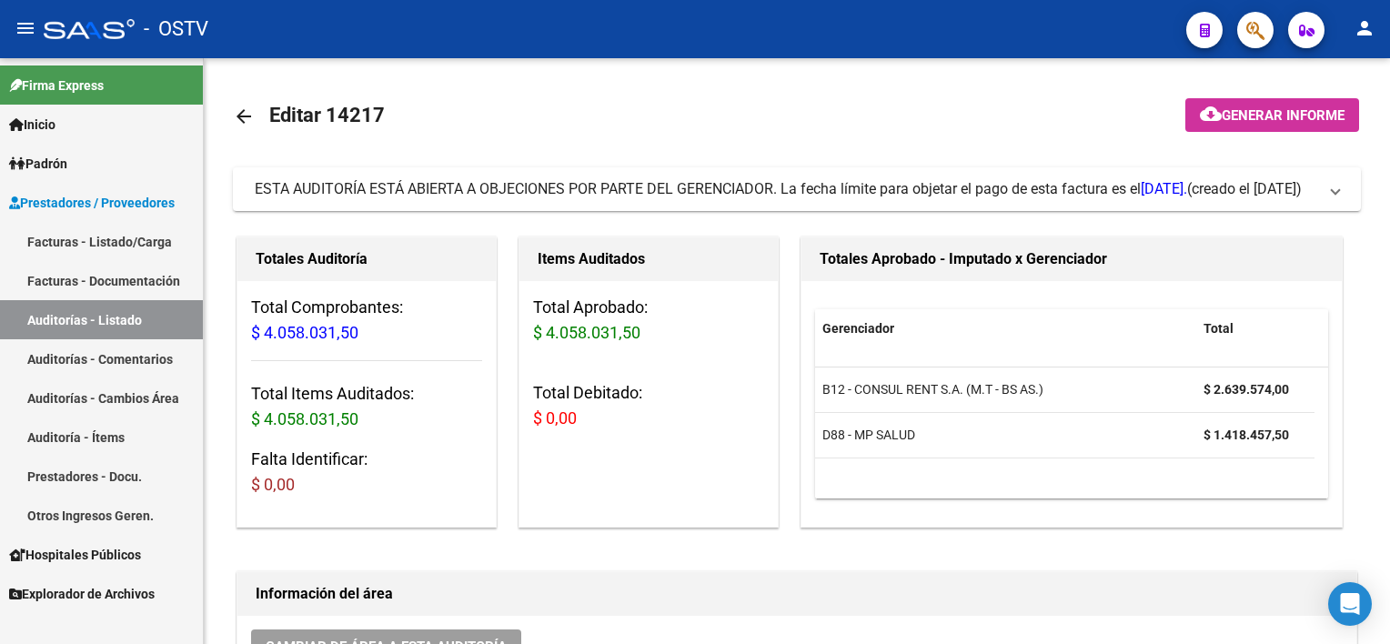
click at [117, 321] on link "Auditorías - Listado" at bounding box center [101, 319] width 203 height 39
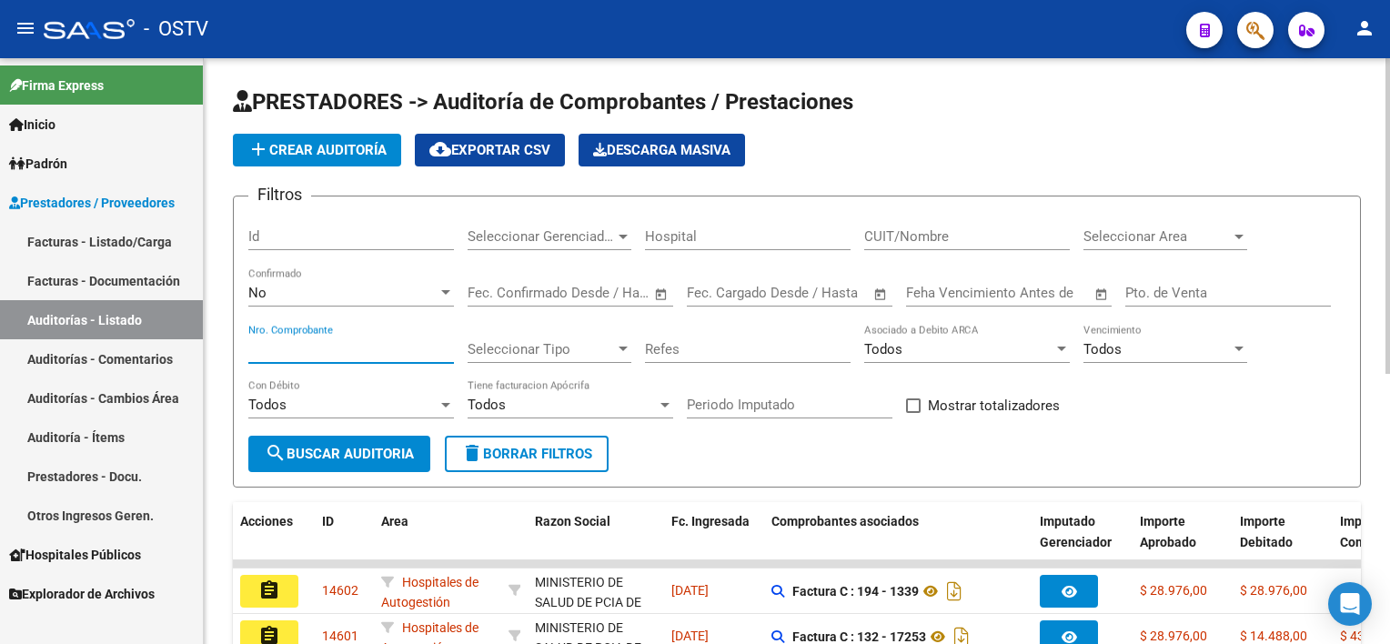
click at [315, 345] on input "Nro. Comprobante" at bounding box center [351, 349] width 206 height 16
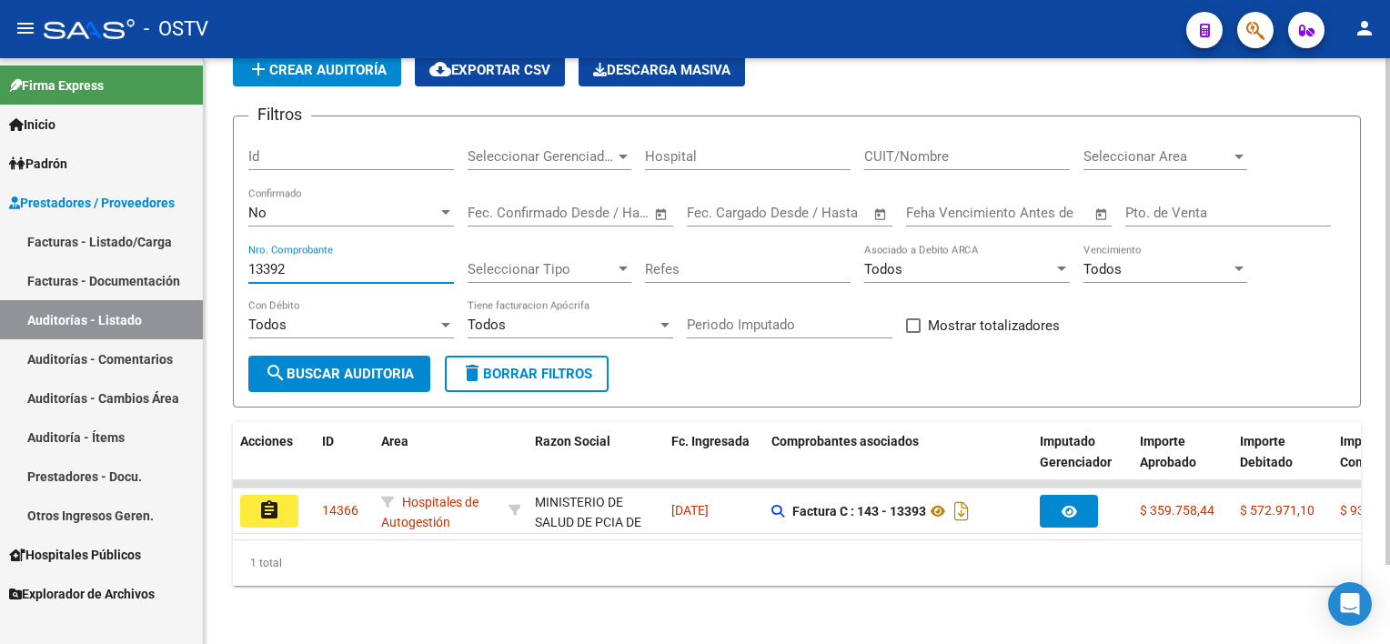
scroll to position [91, 0]
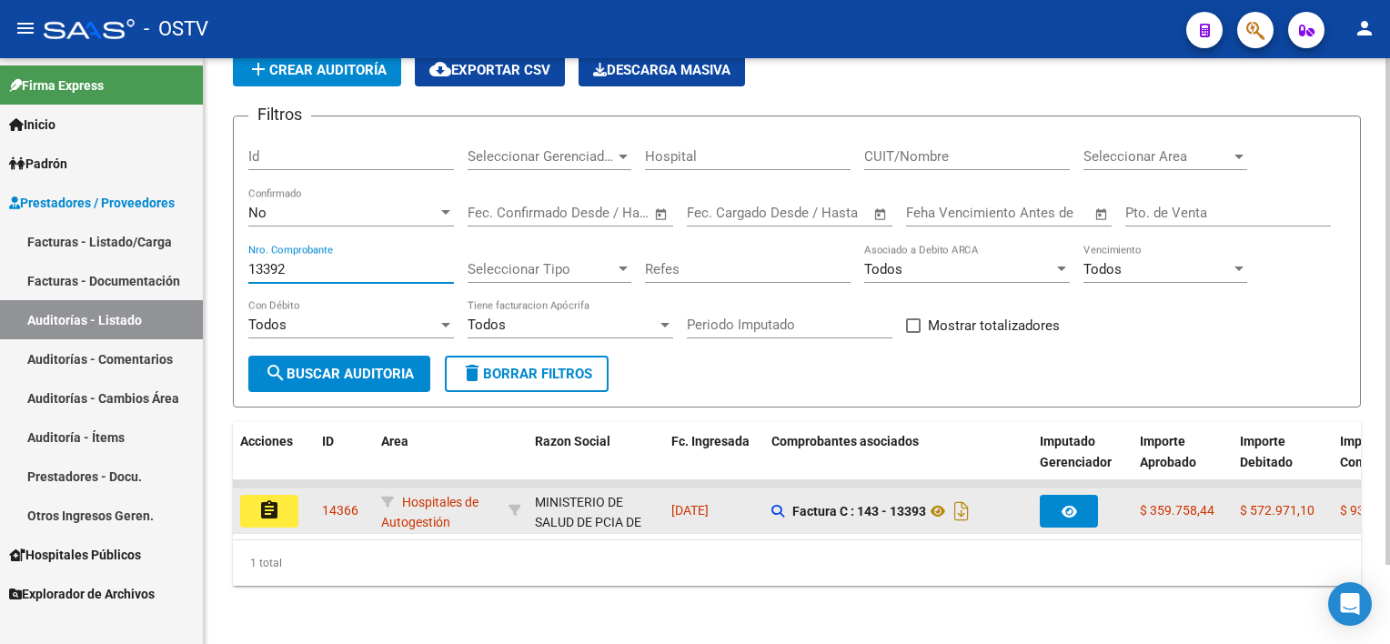
type input "13392"
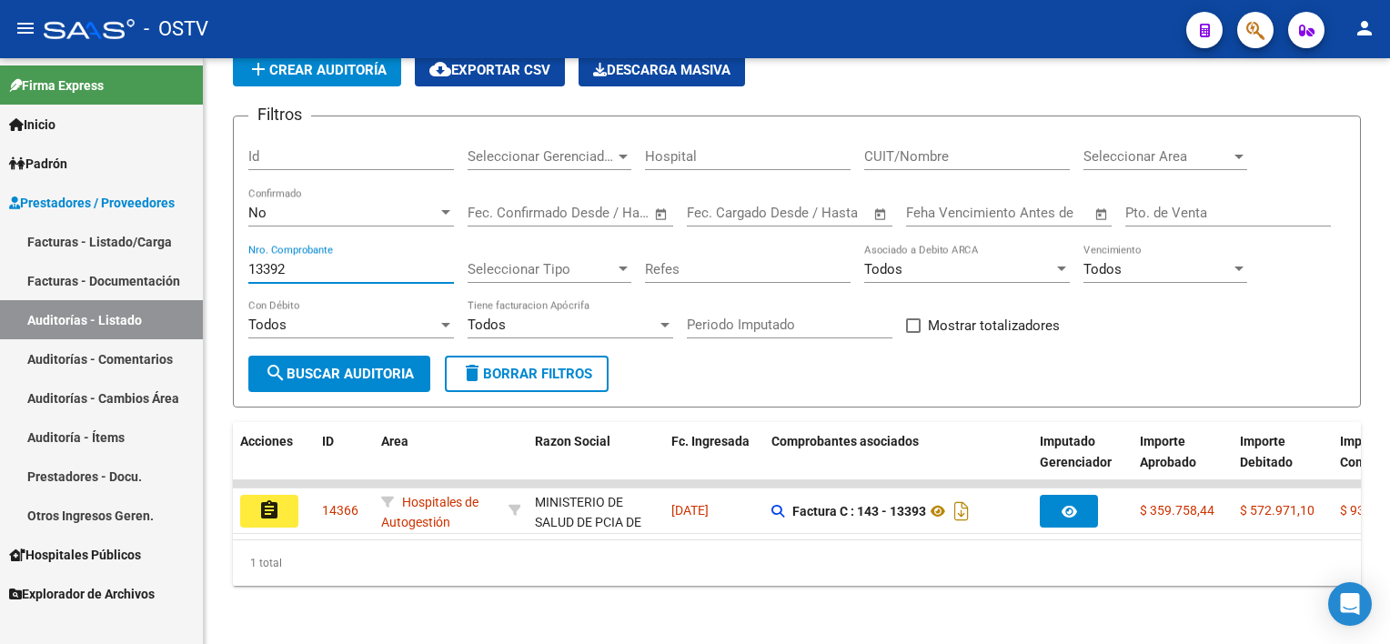
click at [259, 499] on mat-icon "assignment" at bounding box center [269, 510] width 22 height 22
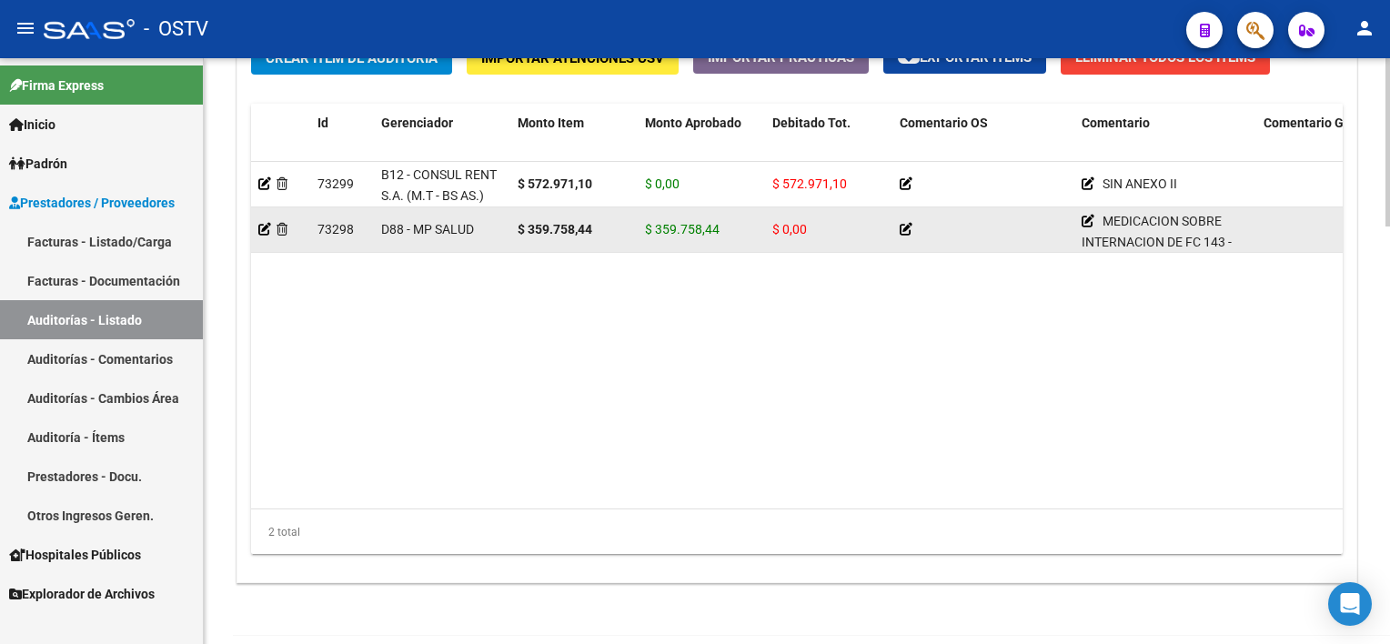
scroll to position [1363, 0]
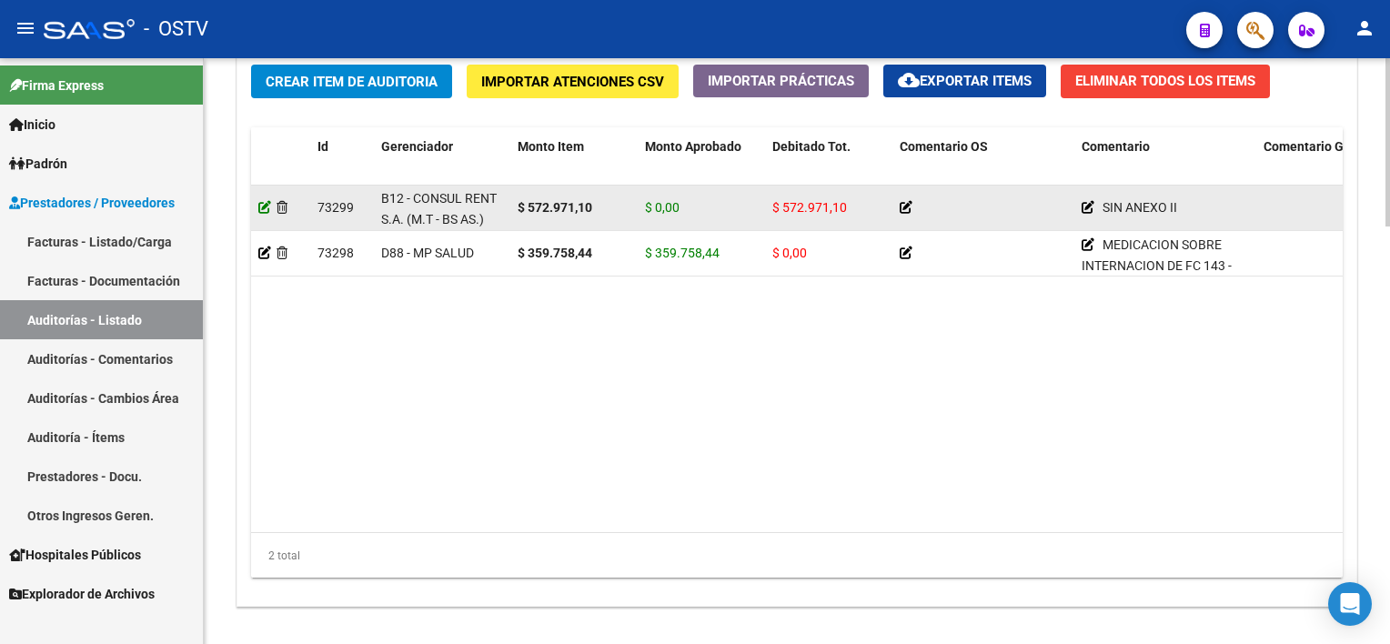
click at [266, 207] on icon at bounding box center [264, 207] width 13 height 13
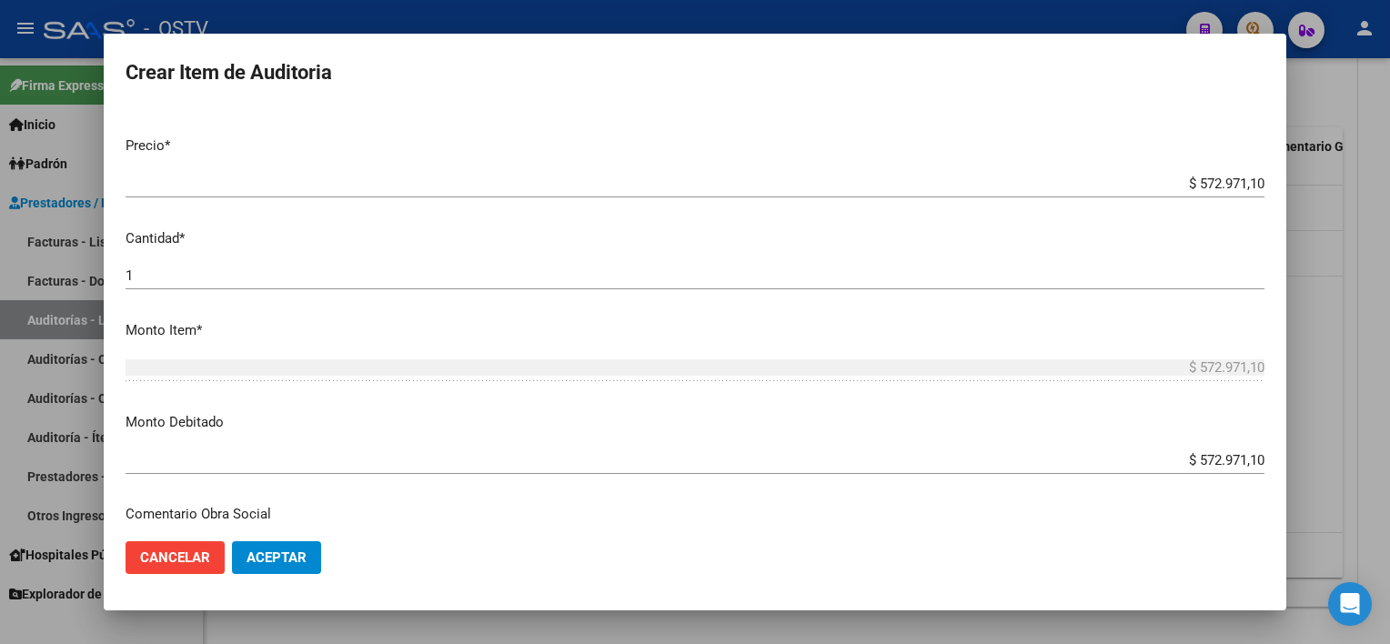
scroll to position [455, 0]
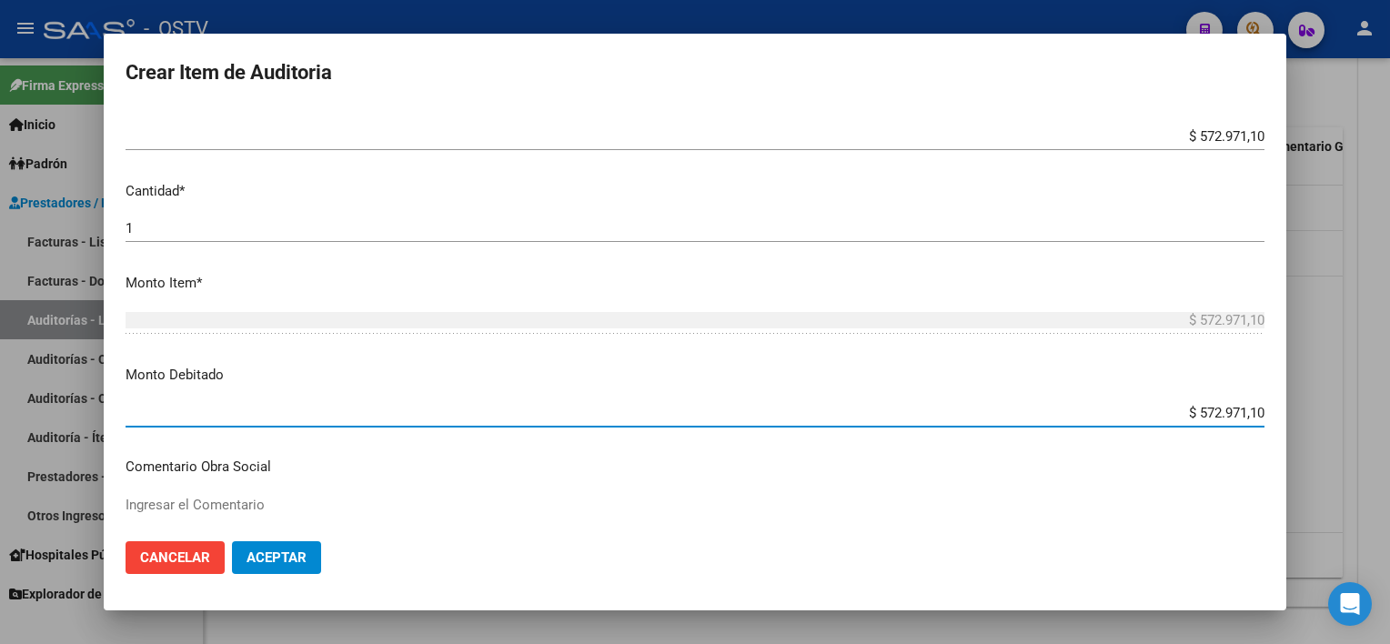
click at [1179, 410] on input "$ 572.971,10" at bounding box center [694, 413] width 1139 height 16
type input "$ 0,00"
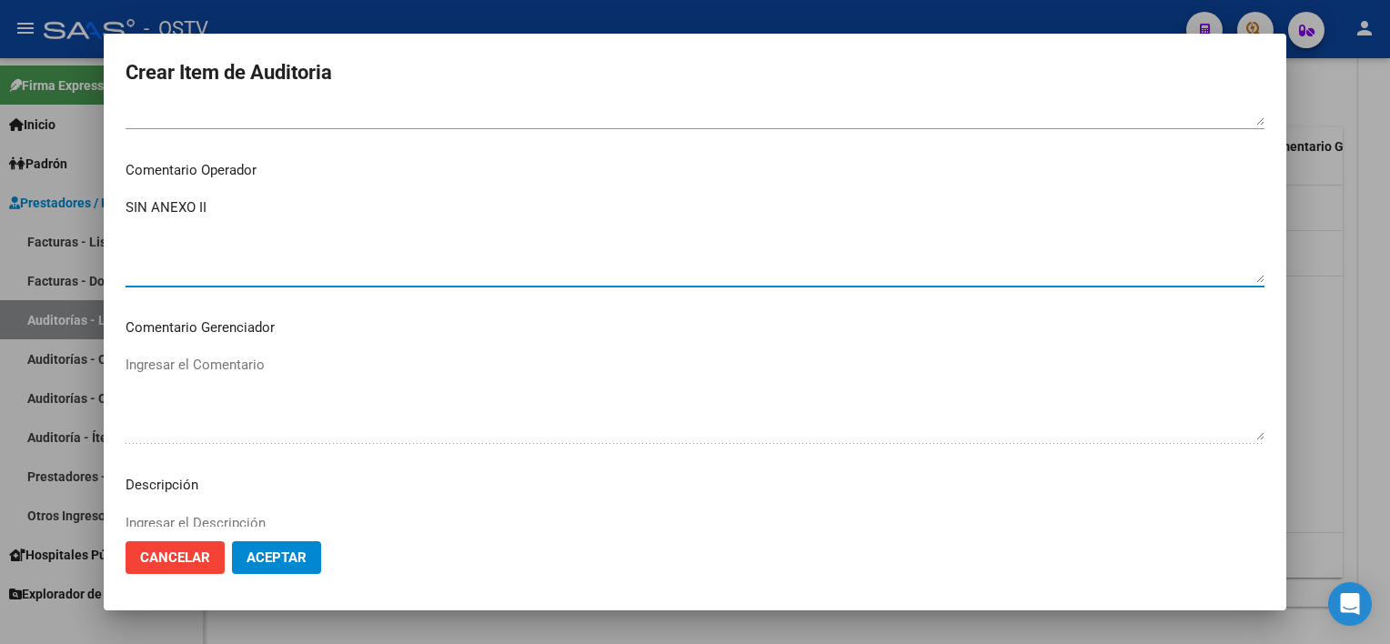
drag, startPoint x: 258, startPoint y: 206, endPoint x: 81, endPoint y: 205, distance: 177.3
click at [81, 205] on div "Crear Item de Auditoria 26315612 Nro Documento 27263156124 CUIL Afiliado Inacti…" at bounding box center [695, 322] width 1390 height 644
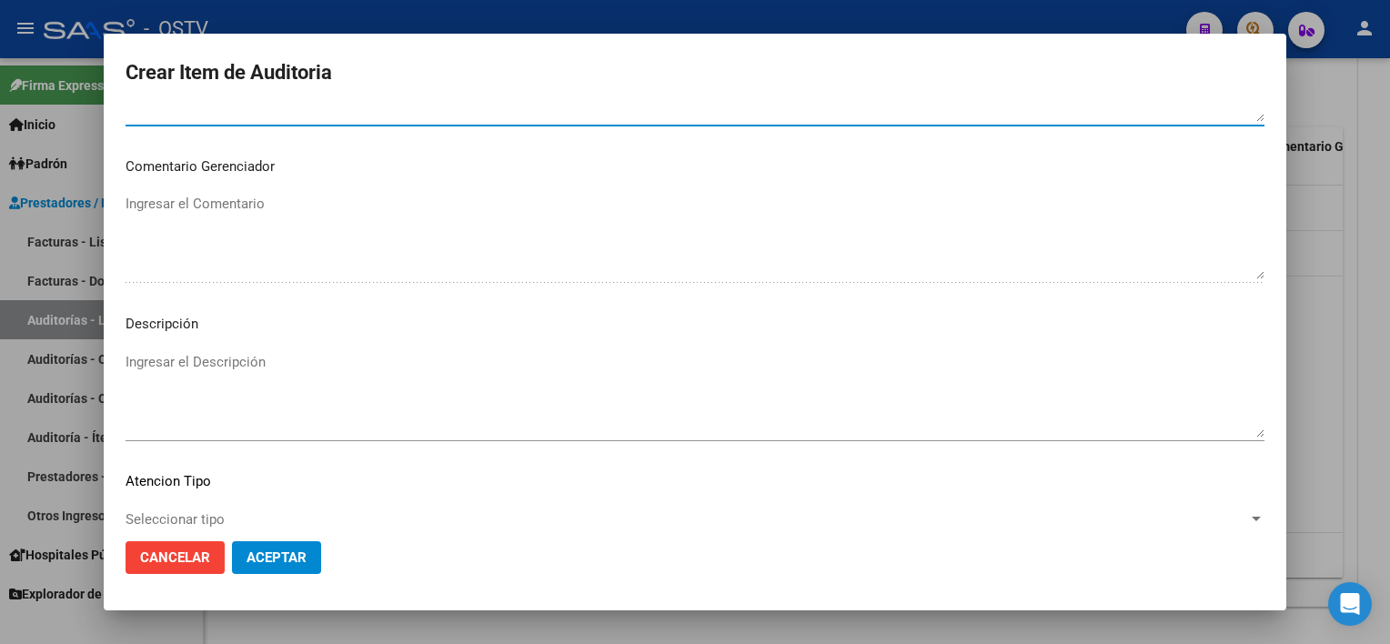
scroll to position [1185, 0]
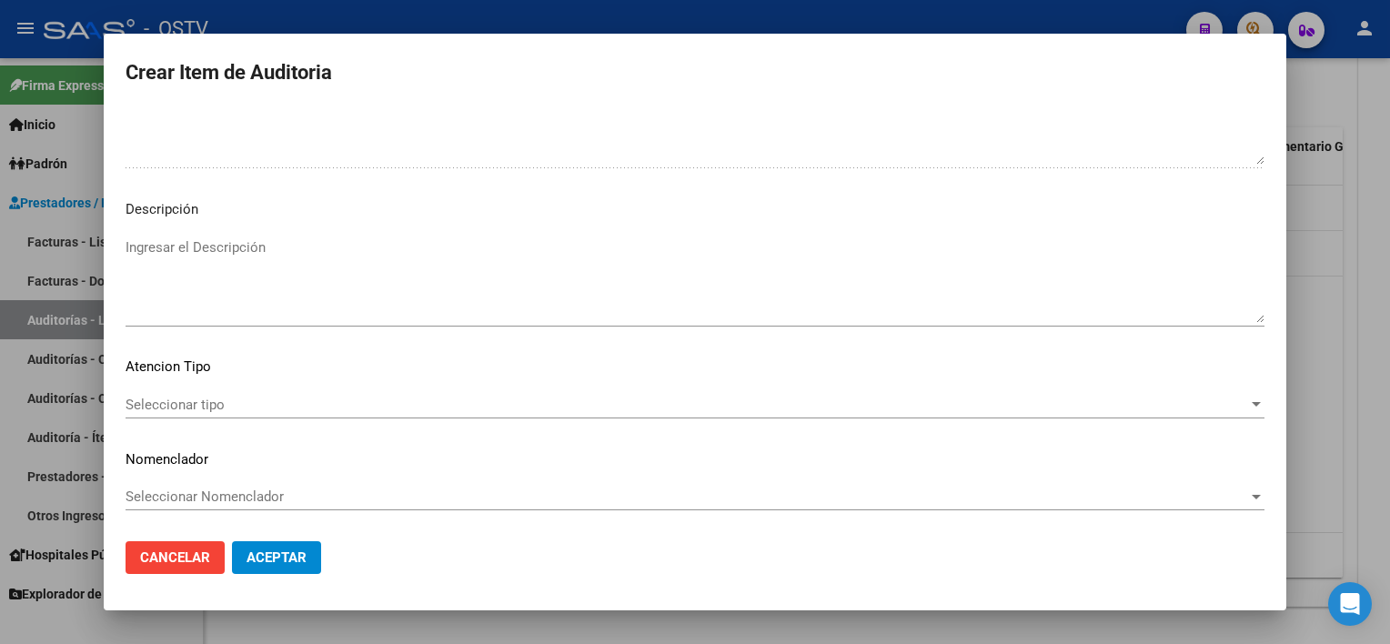
click at [215, 408] on span "Seleccionar tipo" at bounding box center [686, 404] width 1122 height 16
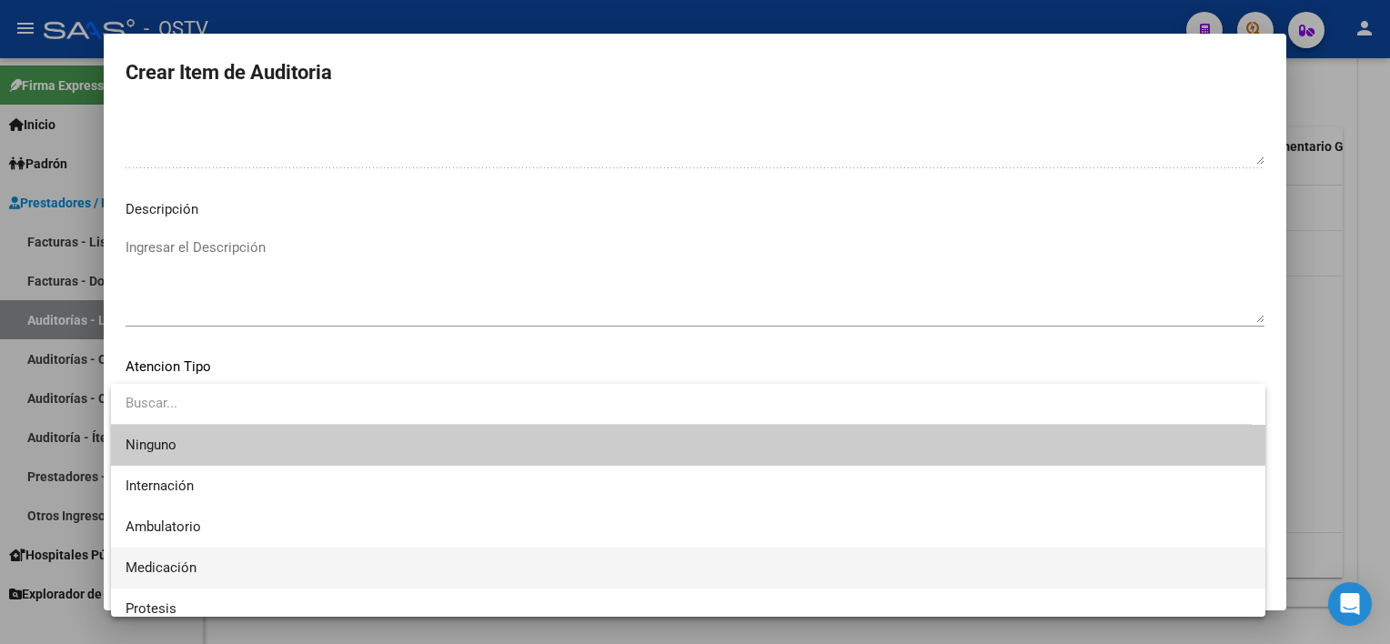
click at [244, 565] on span "Medicación" at bounding box center [687, 567] width 1125 height 41
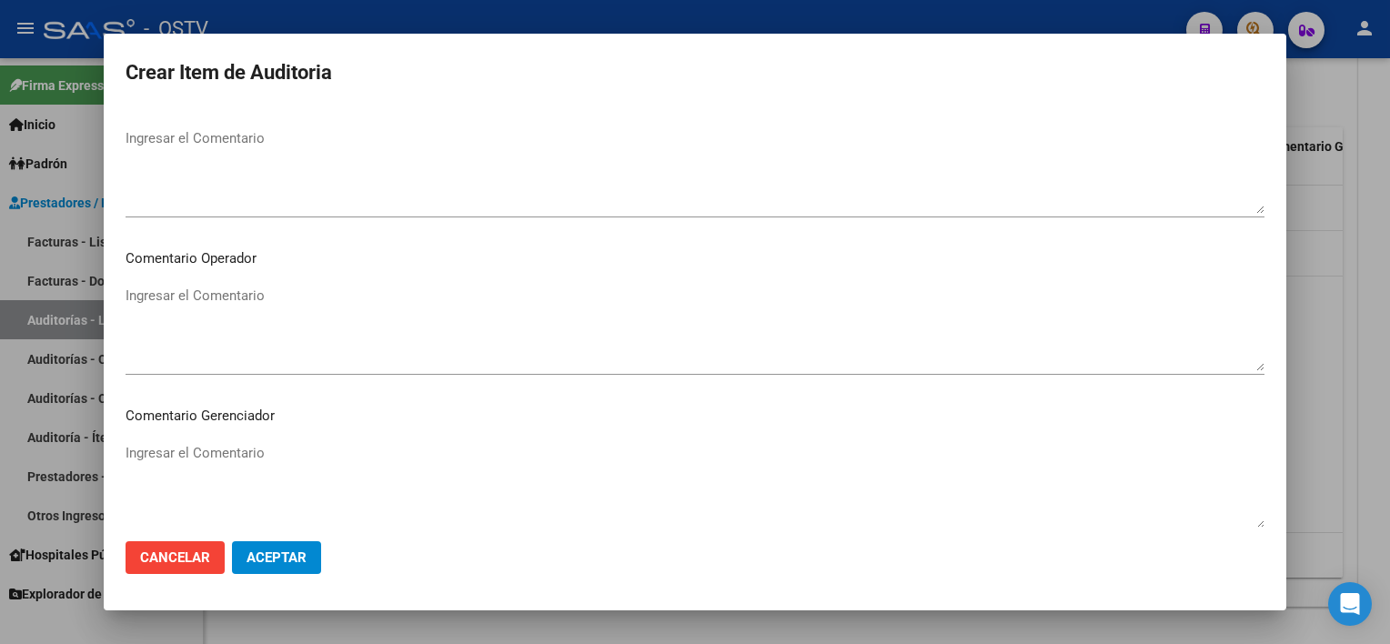
scroll to position [730, 0]
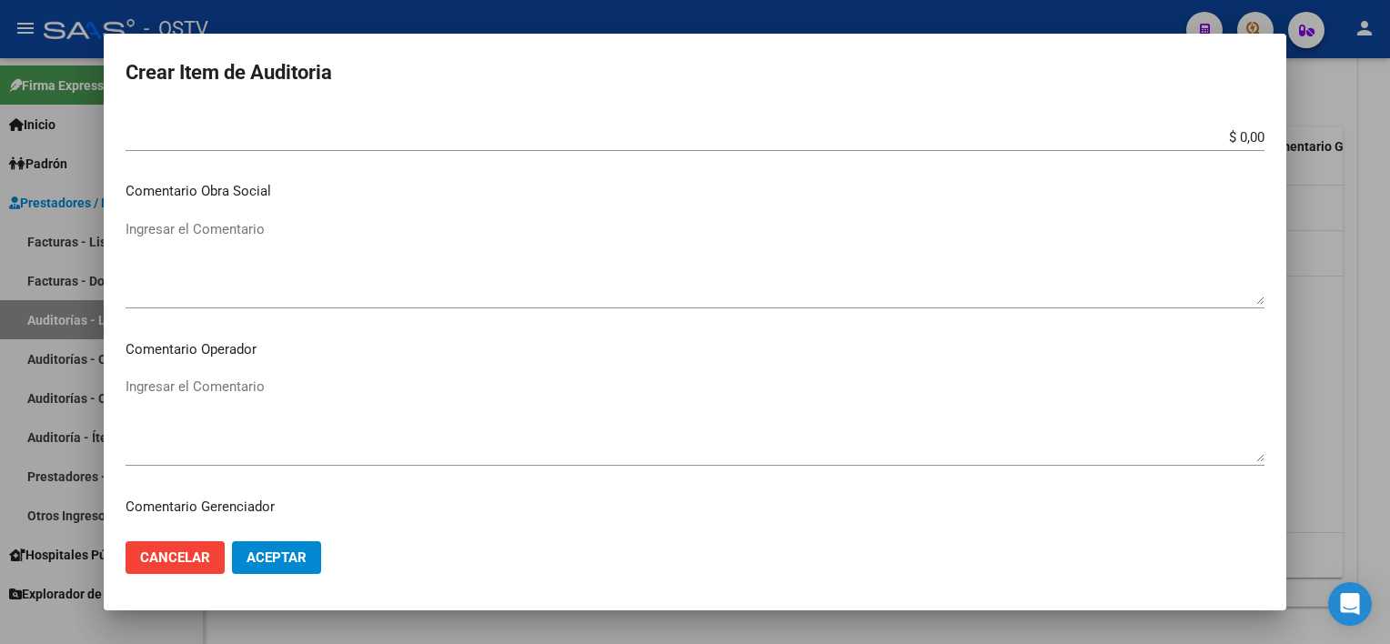
click at [328, 366] on mat-dialog-content "26315612 Nro Documento 27263156124 CUIL Afiliado Inactivo [PERSON_NAME] [PERSON…" at bounding box center [695, 317] width 1182 height 418
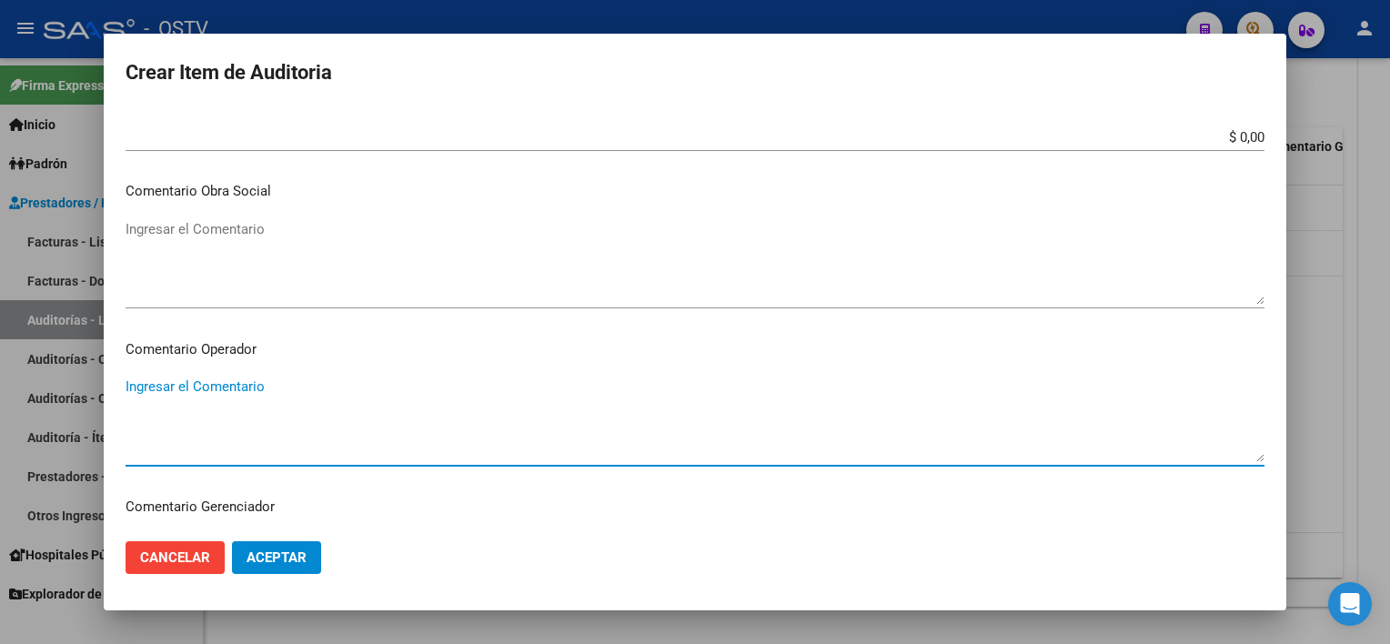
click at [321, 379] on textarea "Ingresar el Comentario" at bounding box center [694, 418] width 1139 height 85
type textarea "MEDICACION SOBRE FC 13392"
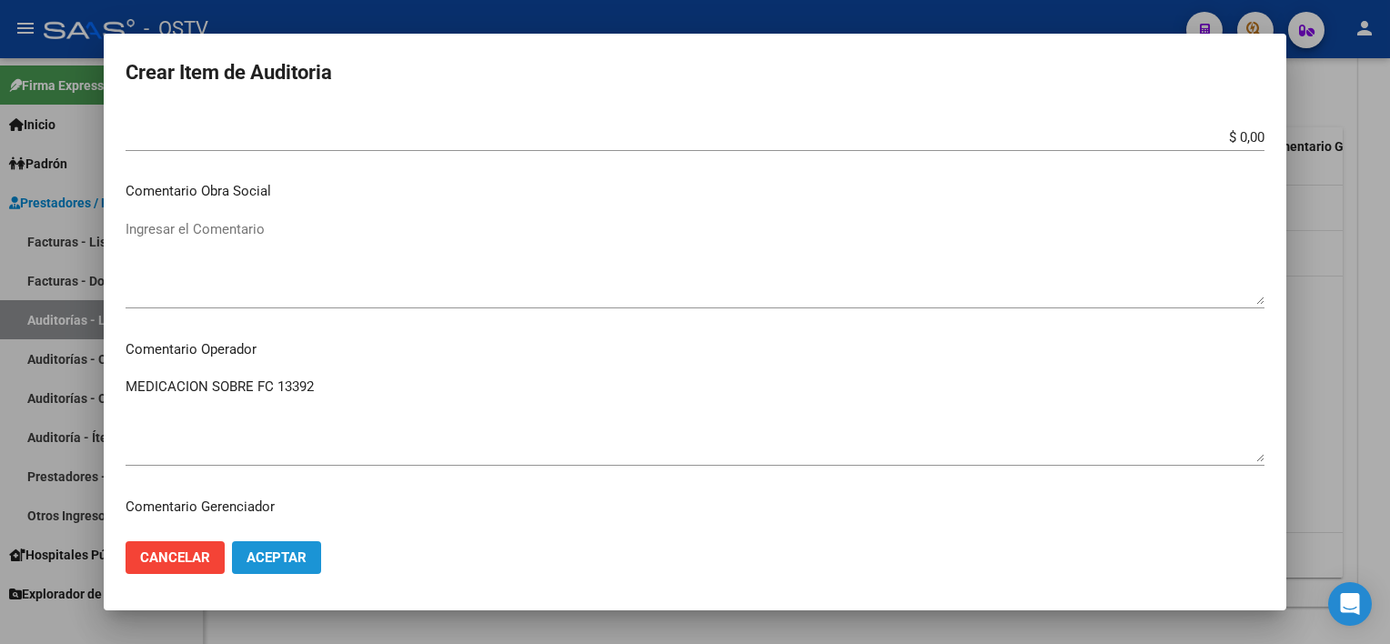
click at [294, 564] on span "Aceptar" at bounding box center [276, 557] width 60 height 16
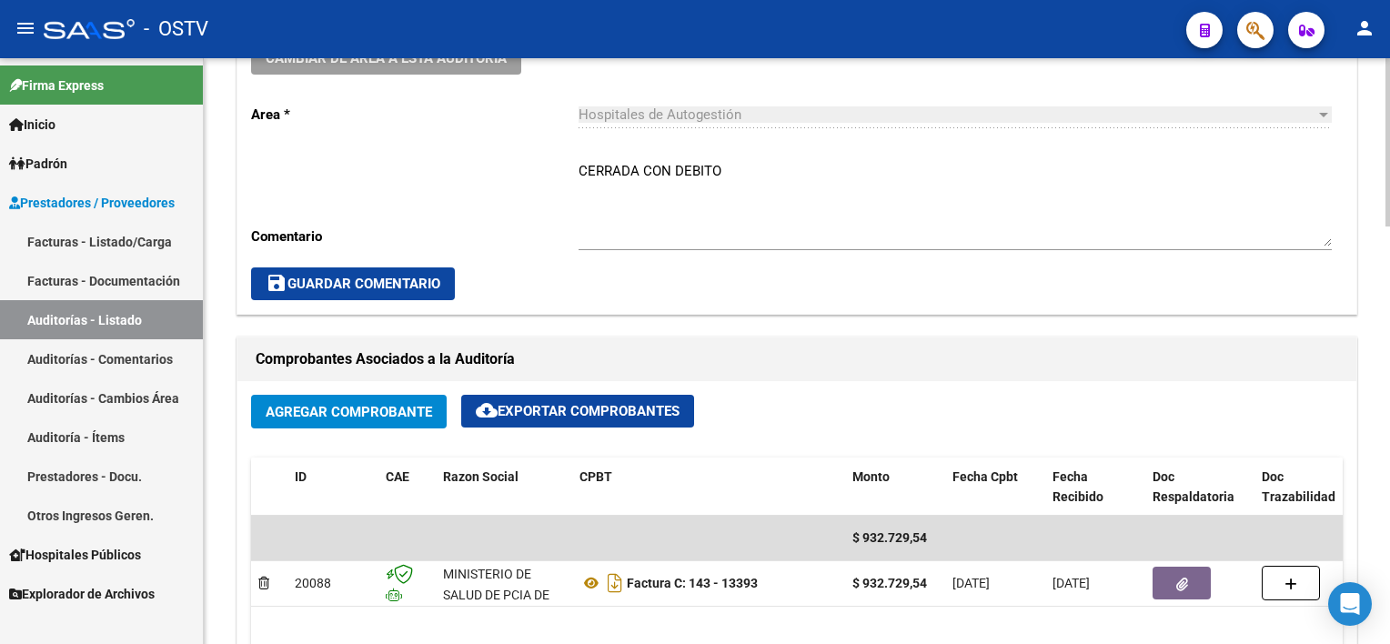
scroll to position [455, 0]
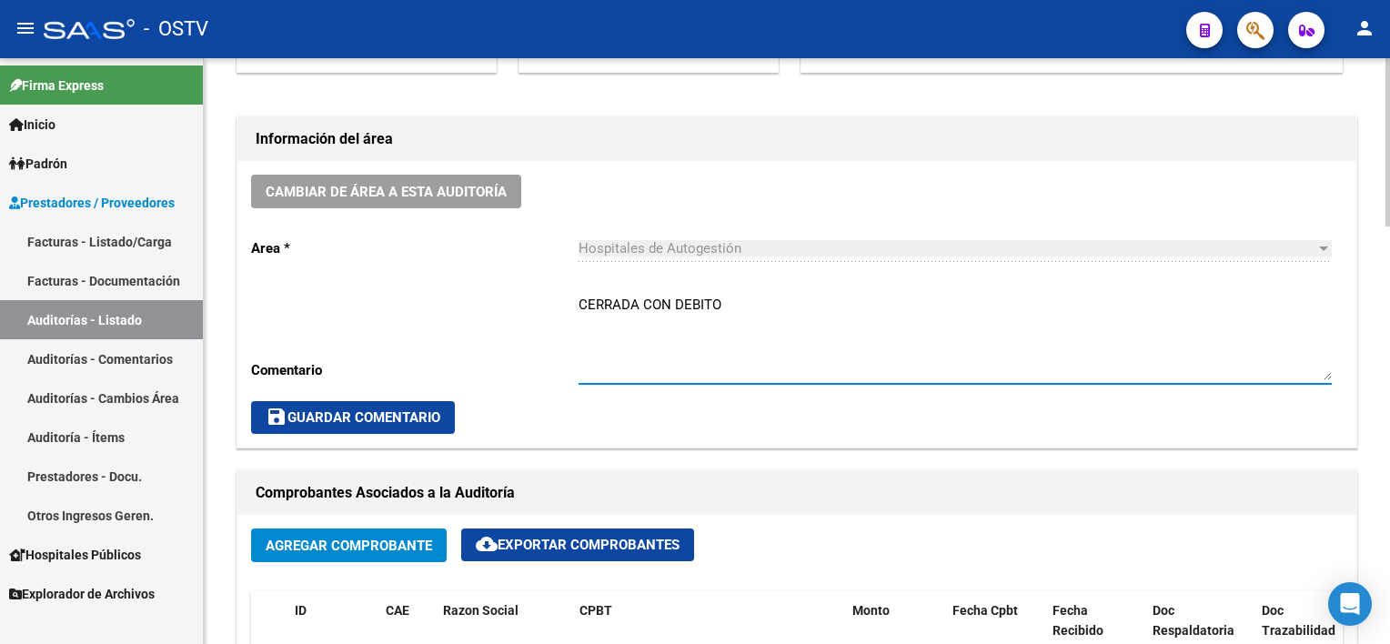
drag, startPoint x: 647, startPoint y: 300, endPoint x: 742, endPoint y: 298, distance: 94.6
click at [742, 298] on textarea "CERRADA CON DEBITO" at bounding box center [954, 337] width 753 height 85
type textarea "CERRADA - SE REVIERTE DEBITO YA QUE PRESENTAN LA DOCUMENTACION"
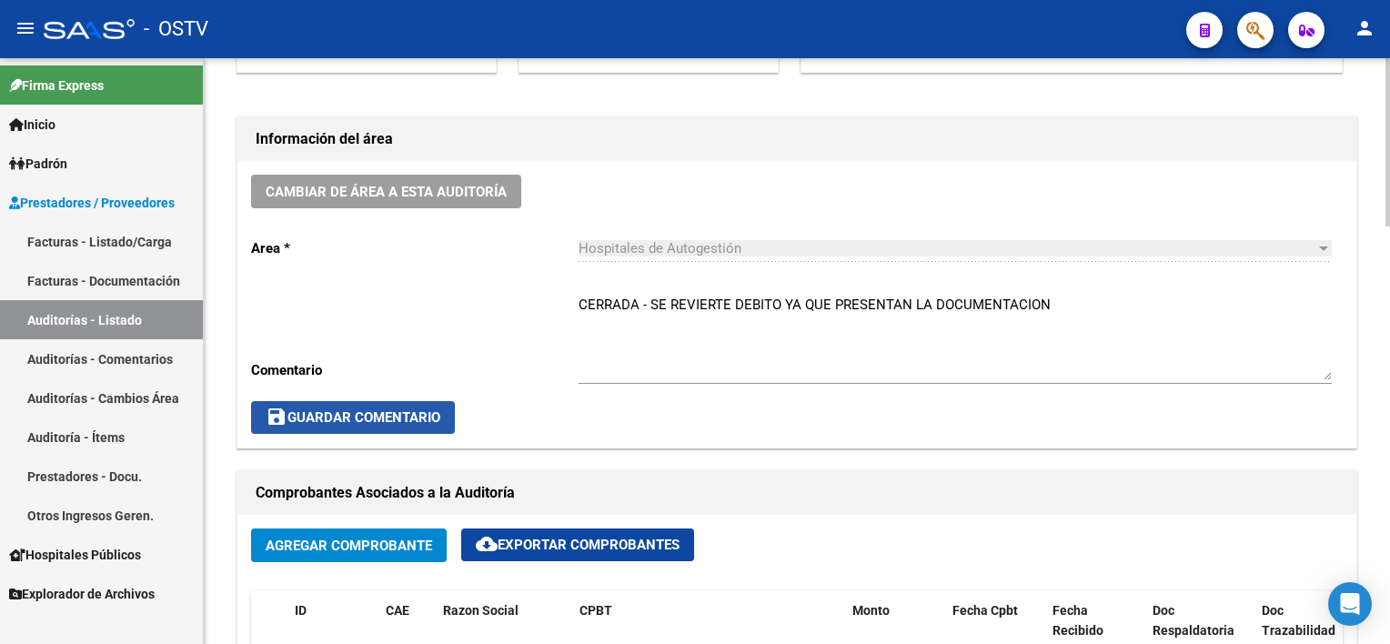
click at [376, 420] on span "save Guardar Comentario" at bounding box center [353, 417] width 175 height 16
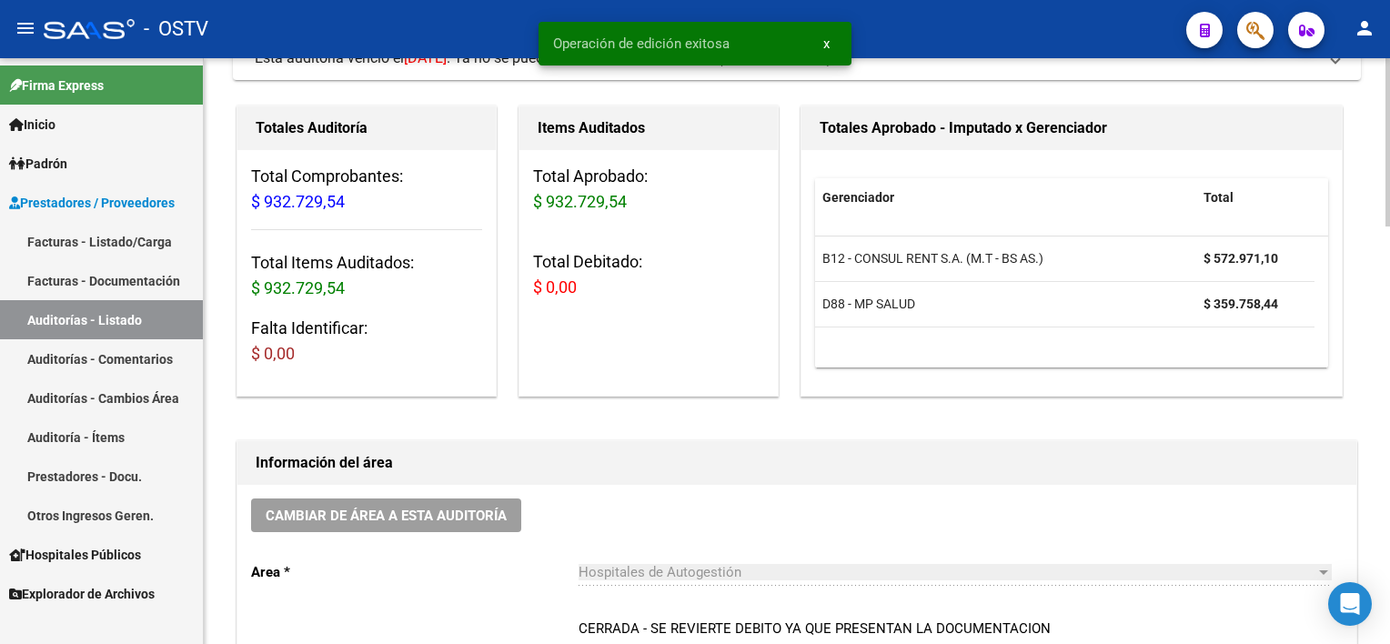
scroll to position [0, 0]
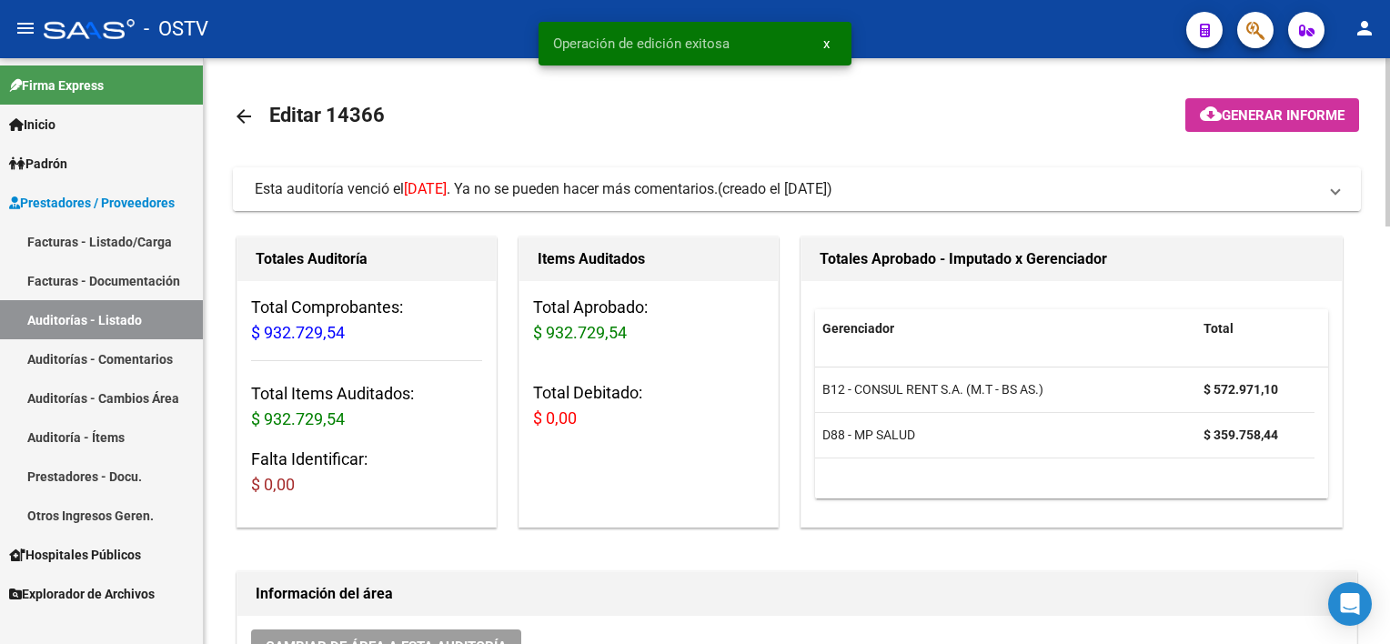
click at [742, 200] on mat-expansion-panel-header "Esta auditoría venció el [DATE] . Ya no se pueden hacer más comentarios. (cread…" at bounding box center [797, 189] width 1128 height 44
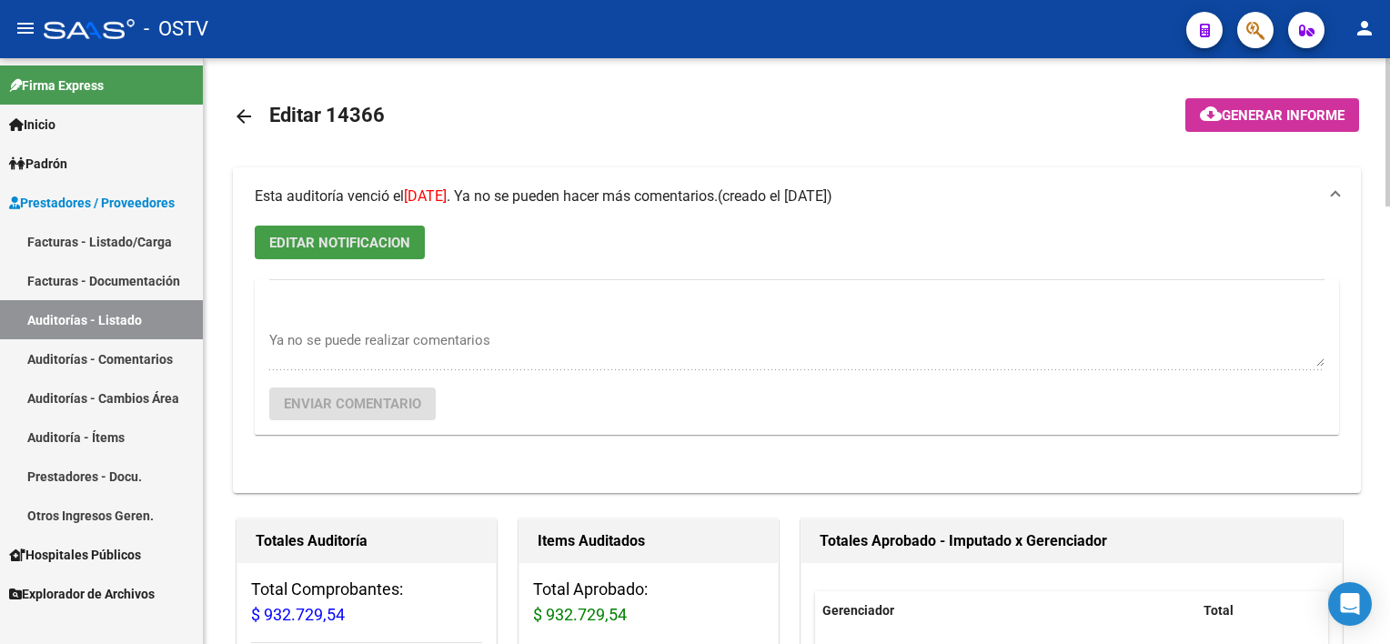
click at [346, 250] on span "EDITAR NOTIFICACION" at bounding box center [339, 243] width 141 height 16
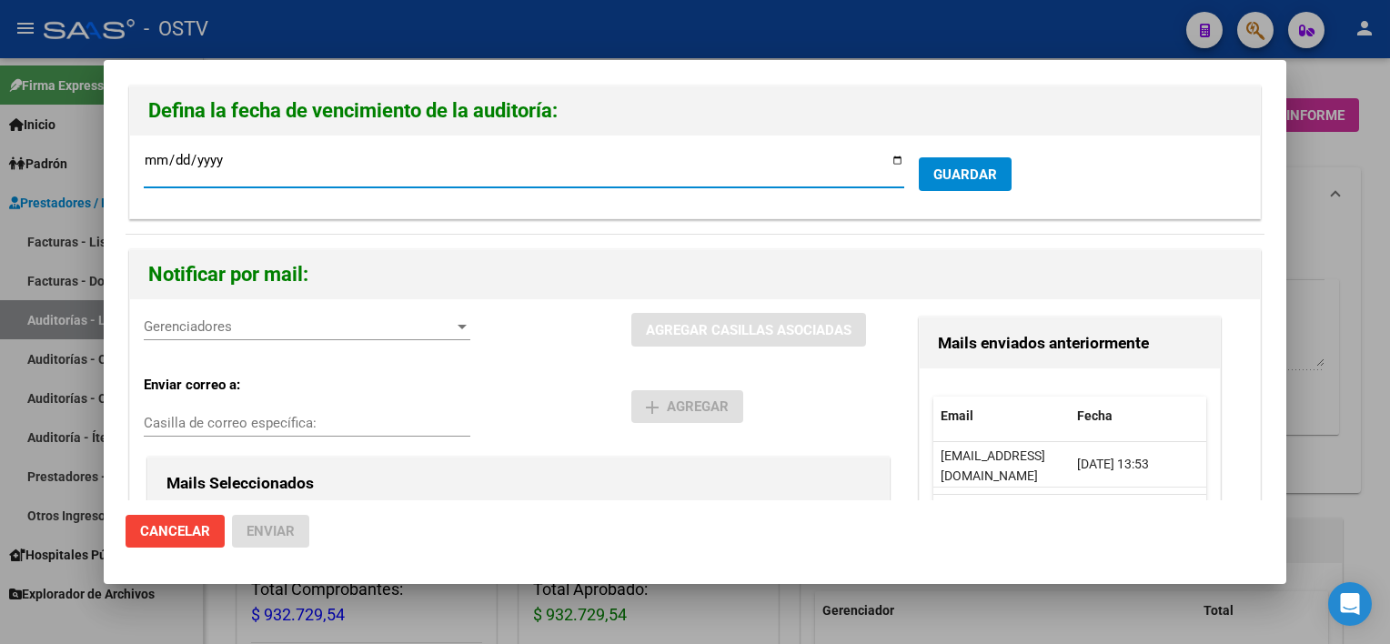
click at [278, 331] on span "Gerenciadores" at bounding box center [299, 326] width 310 height 16
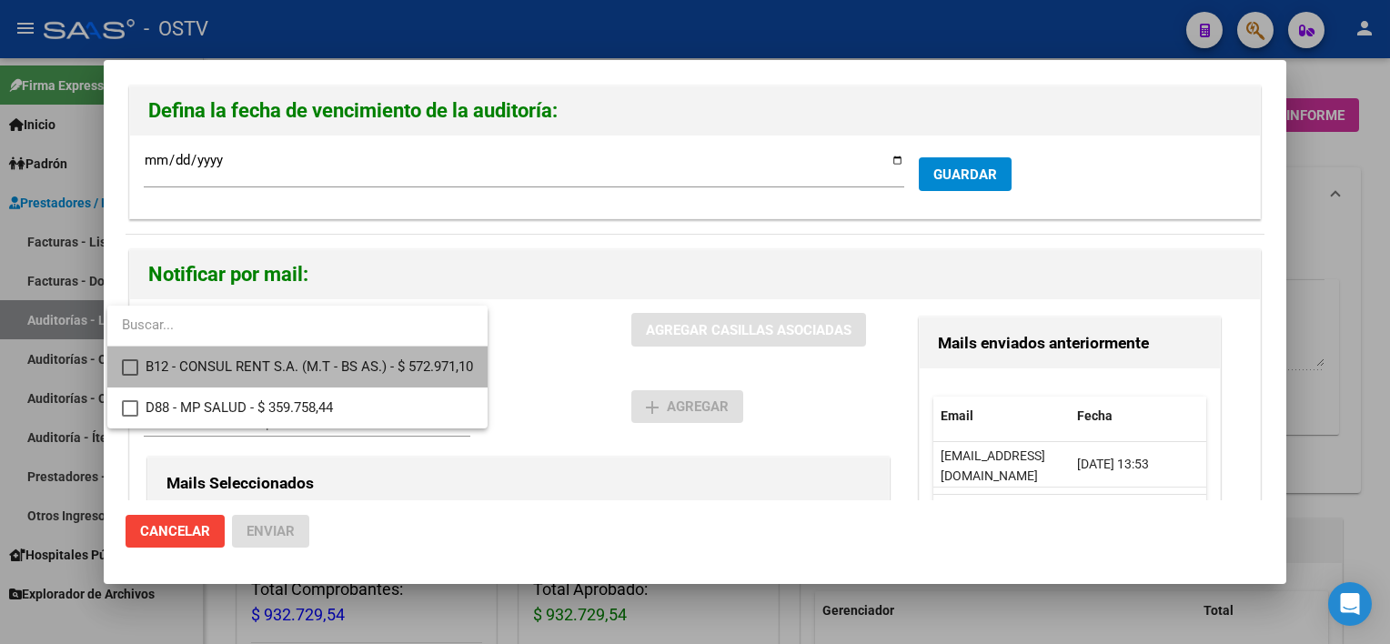
click at [277, 372] on span "B12 - CONSUL RENT S.A. (M.T - BS AS.) - $ 572.971,10" at bounding box center [308, 366] width 327 height 41
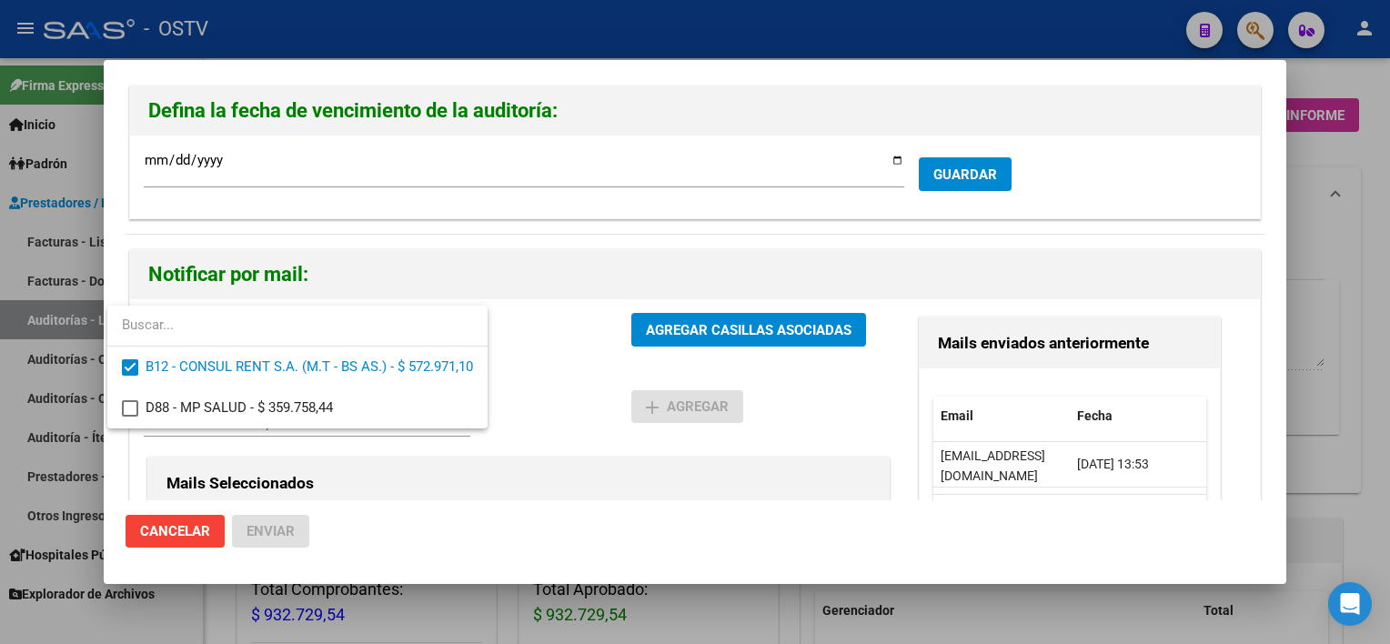
click at [477, 516] on div at bounding box center [695, 322] width 1390 height 644
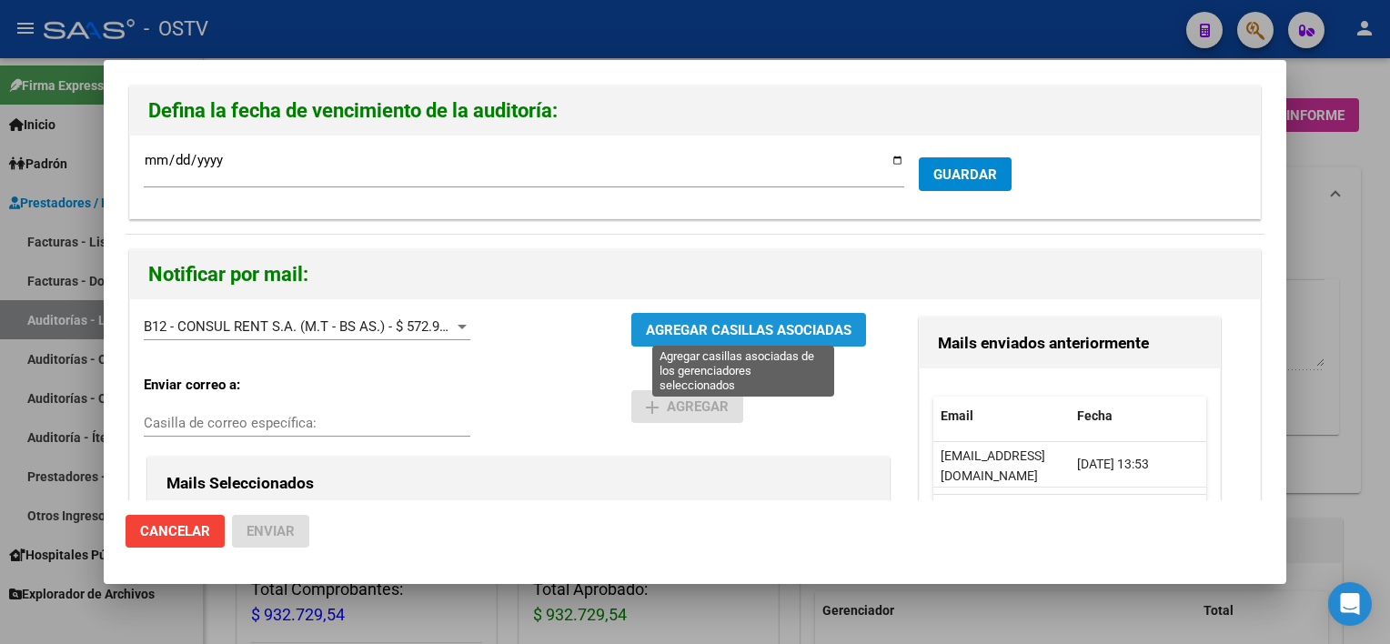
click at [761, 327] on span "AGREGAR CASILLAS ASOCIADAS" at bounding box center [749, 330] width 206 height 16
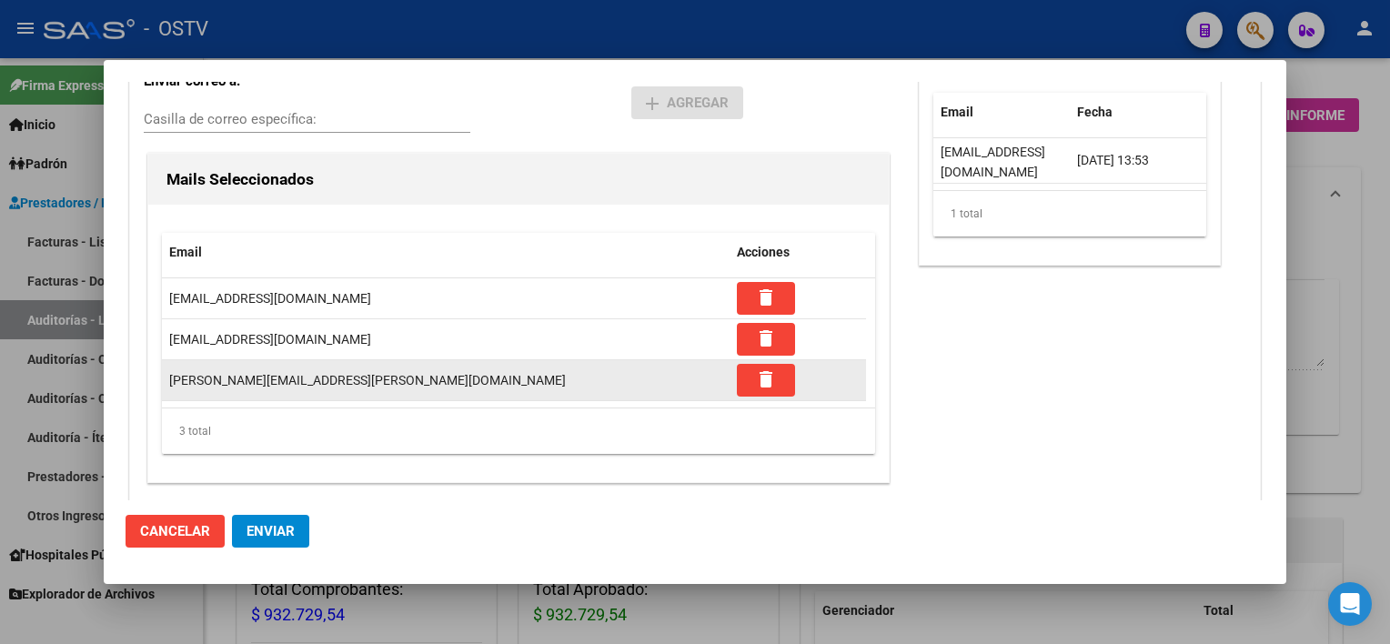
scroll to position [306, 0]
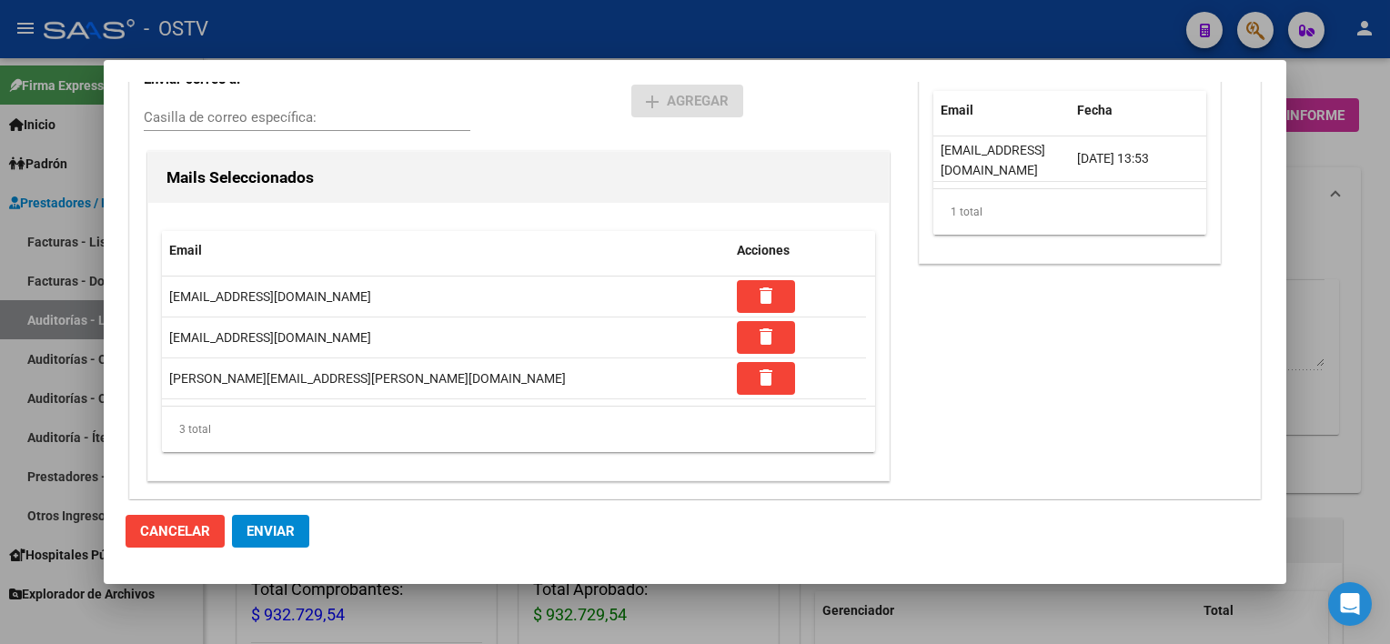
click at [285, 539] on button "Enviar" at bounding box center [270, 531] width 77 height 33
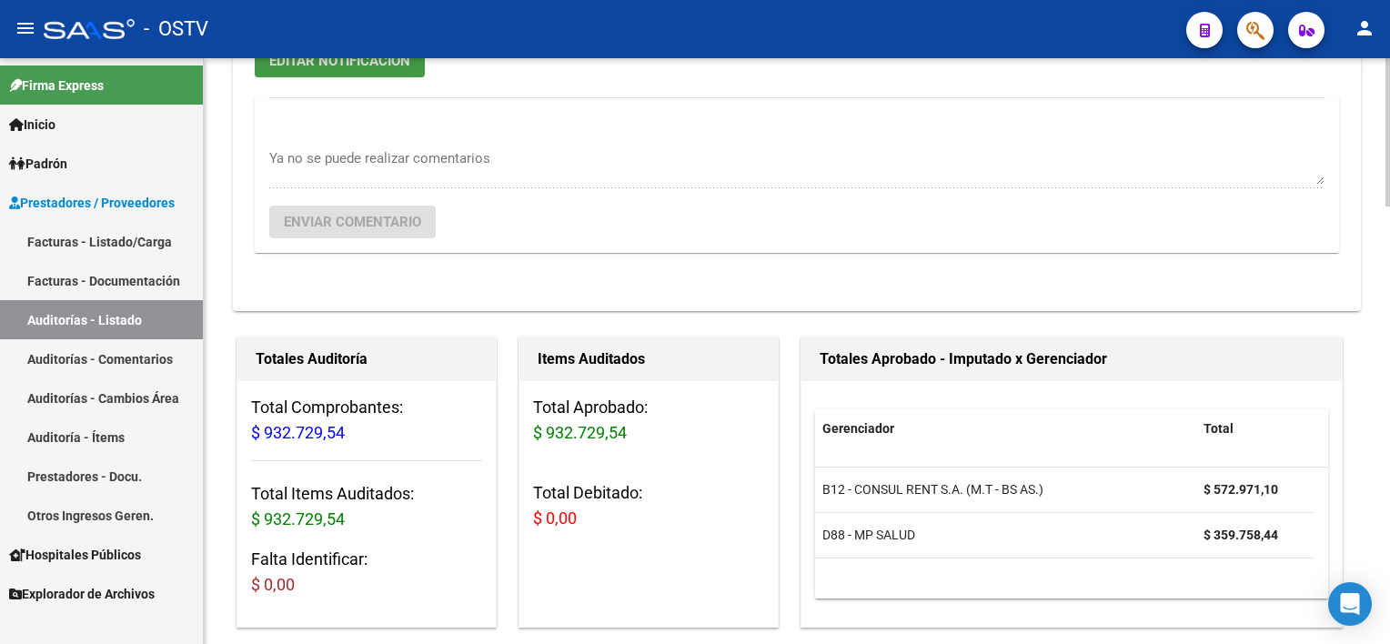
scroll to position [0, 0]
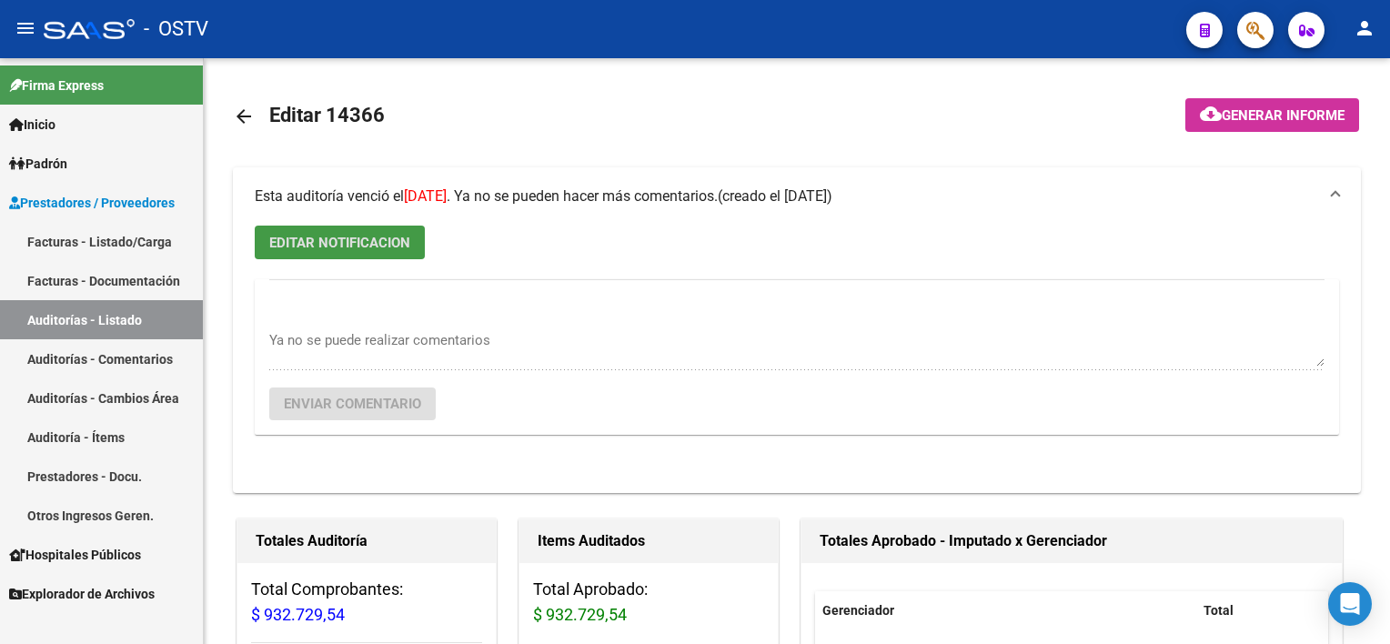
click at [146, 316] on link "Auditorías - Listado" at bounding box center [101, 319] width 203 height 39
